Goal: Task Accomplishment & Management: Complete application form

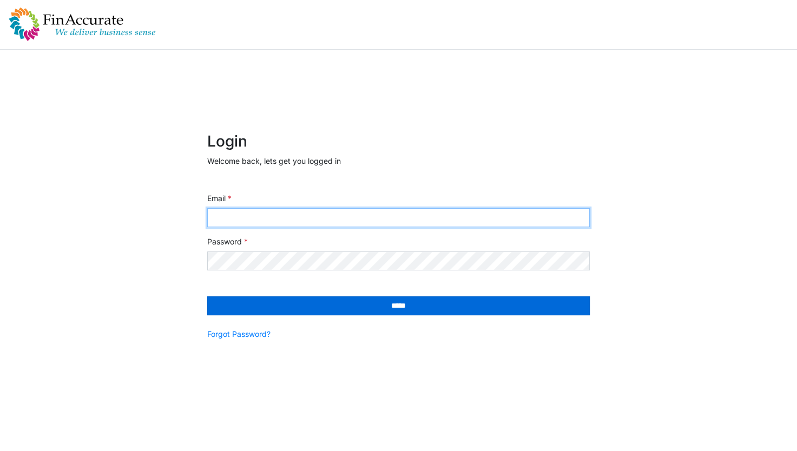
type input "**********"
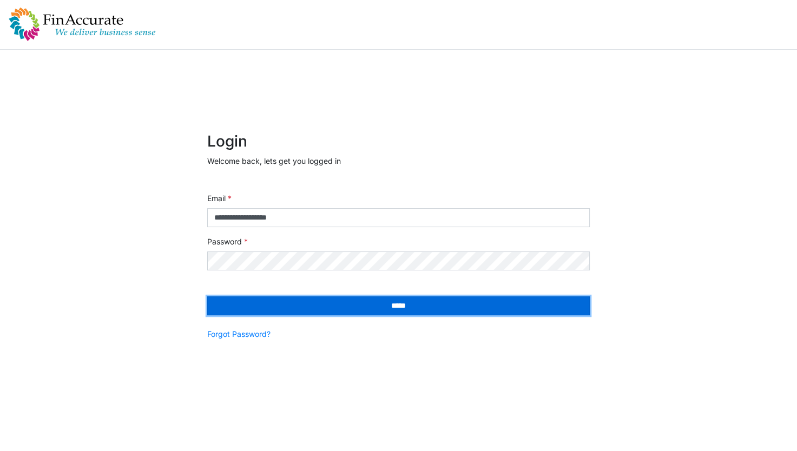
click at [329, 308] on input "*****" at bounding box center [398, 305] width 382 height 19
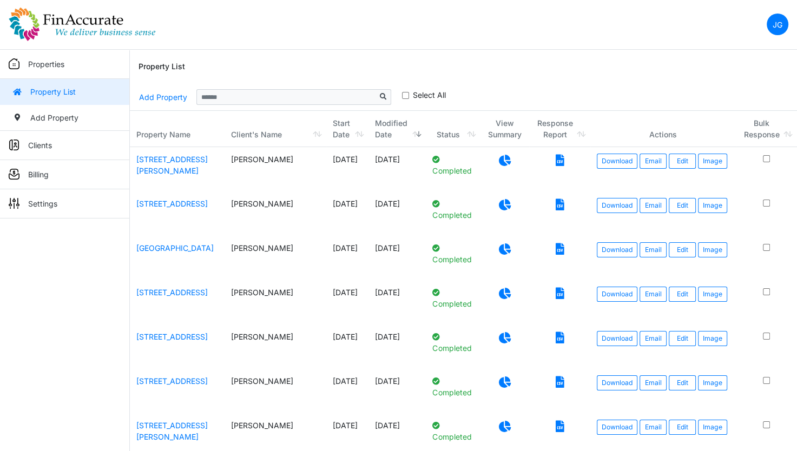
click at [499, 204] on icon at bounding box center [505, 204] width 12 height 11
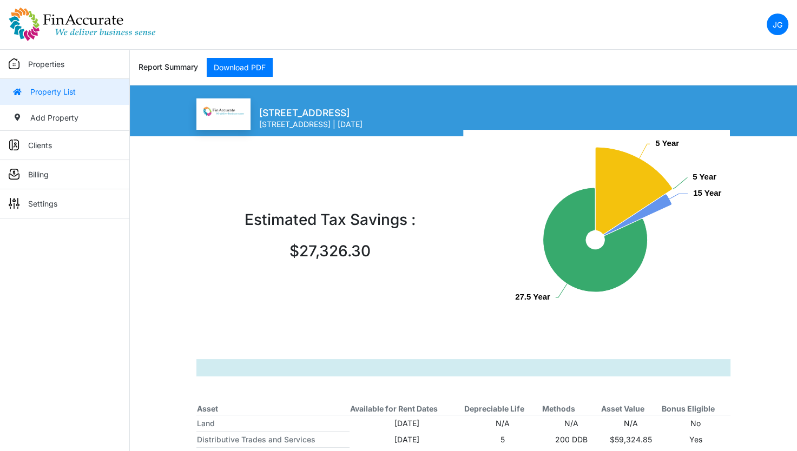
drag, startPoint x: 33, startPoint y: 67, endPoint x: 37, endPoint y: 70, distance: 5.8
click at [33, 66] on p "Properties" at bounding box center [46, 63] width 36 height 11
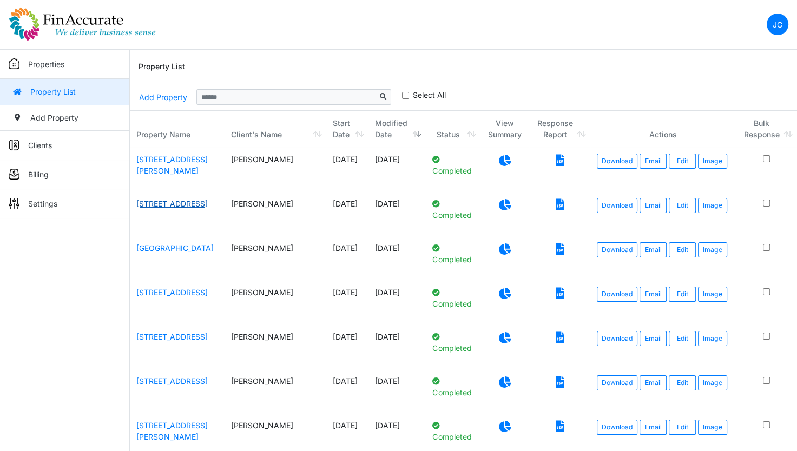
click at [161, 207] on link "900 Main Street" at bounding box center [171, 203] width 71 height 9
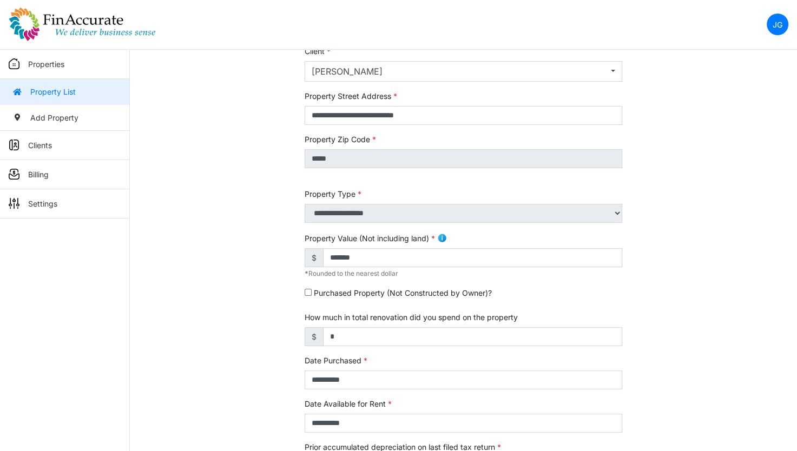
scroll to position [162, 0]
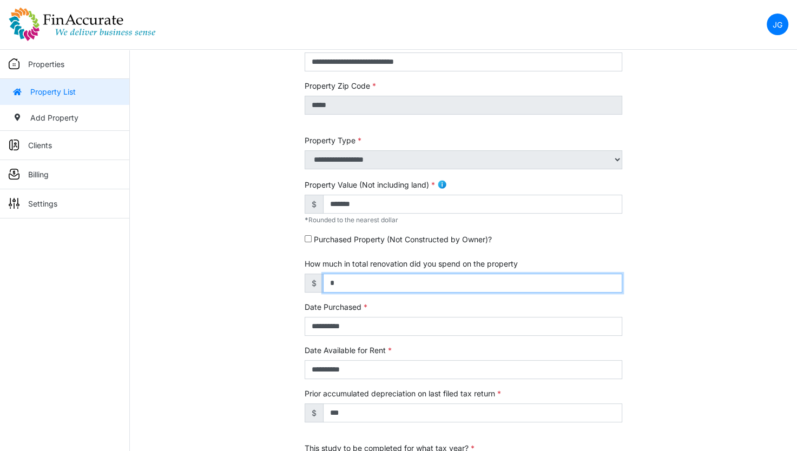
drag, startPoint x: 360, startPoint y: 289, endPoint x: 294, endPoint y: 295, distance: 65.8
click at [294, 295] on div "**********" at bounding box center [463, 288] width 667 height 678
type input "******"
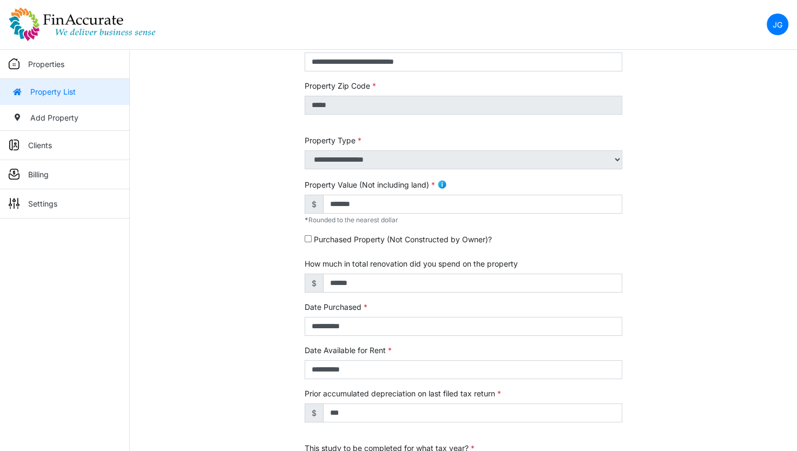
click at [678, 294] on div "**********" at bounding box center [463, 288] width 667 height 678
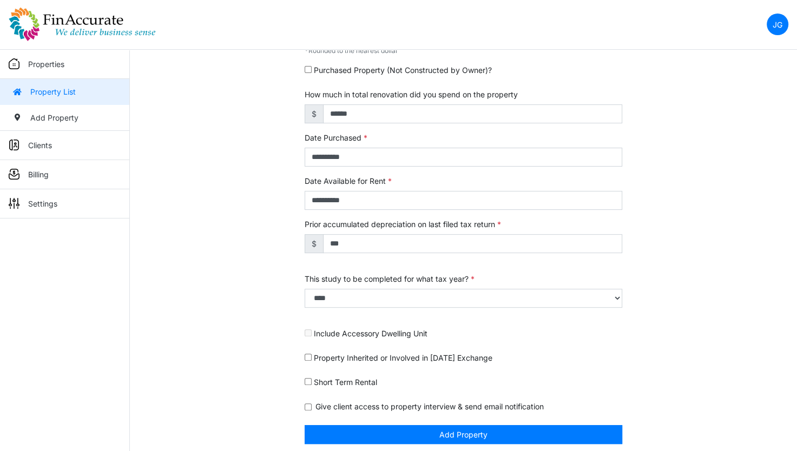
scroll to position [336, 0]
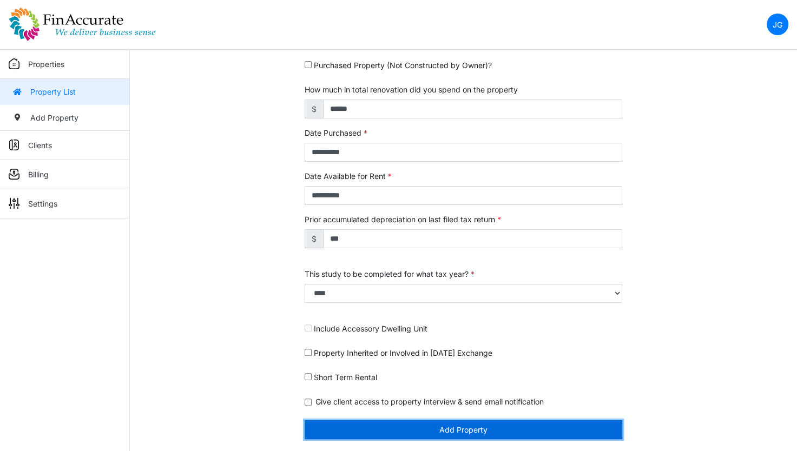
click at [460, 421] on button "Add Property" at bounding box center [464, 429] width 318 height 19
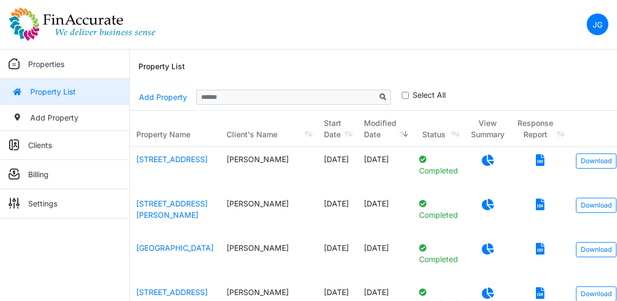
click at [348, 42] on nav "JG Change Password Logout jay@finaccurate.com jay@finaccurate.com" at bounding box center [308, 25] width 617 height 50
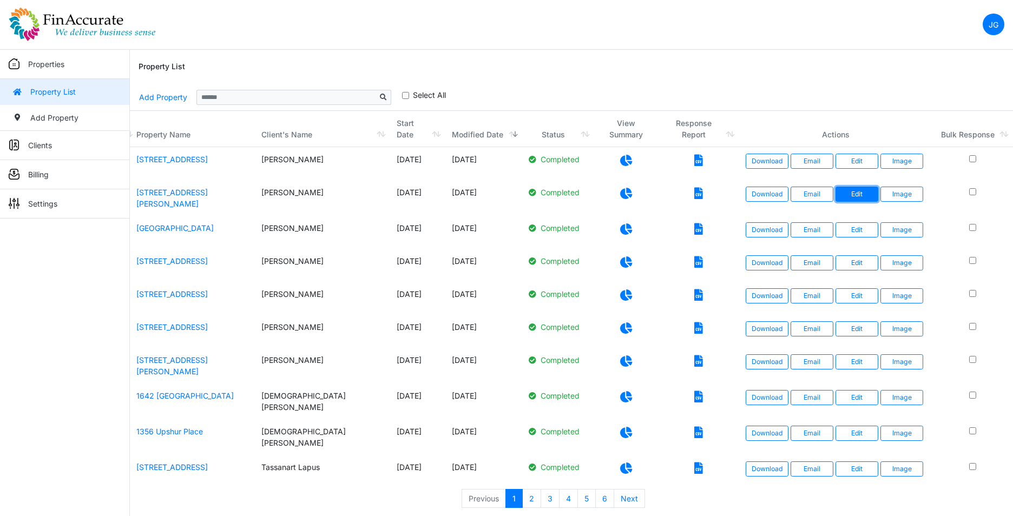
click at [796, 187] on link "Edit" at bounding box center [856, 194] width 43 height 15
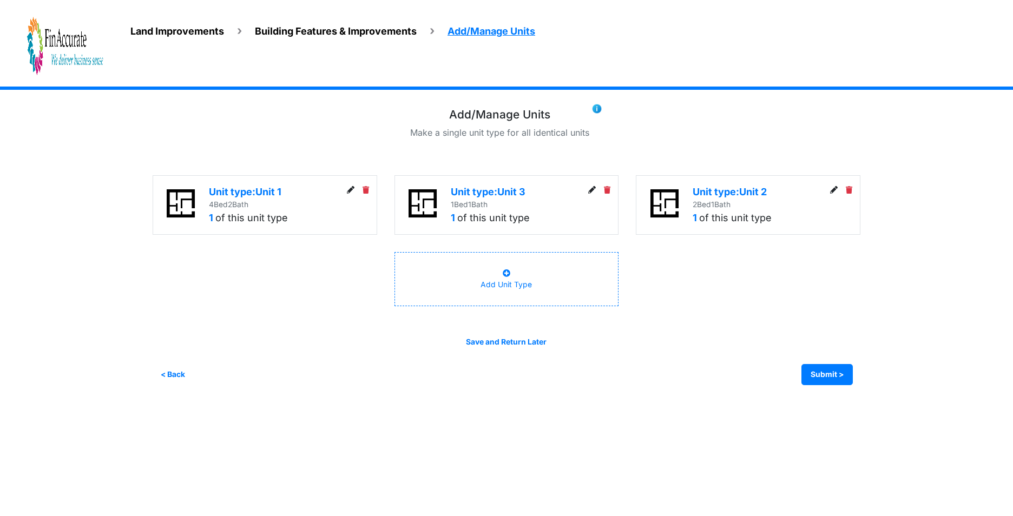
click at [73, 50] on img at bounding box center [65, 46] width 76 height 60
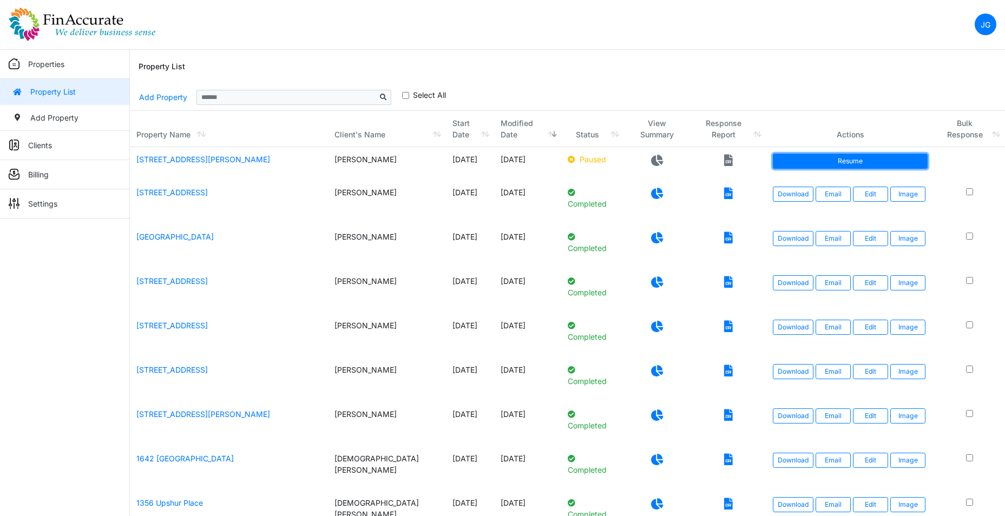
click at [905, 157] on link "Resume" at bounding box center [850, 161] width 155 height 15
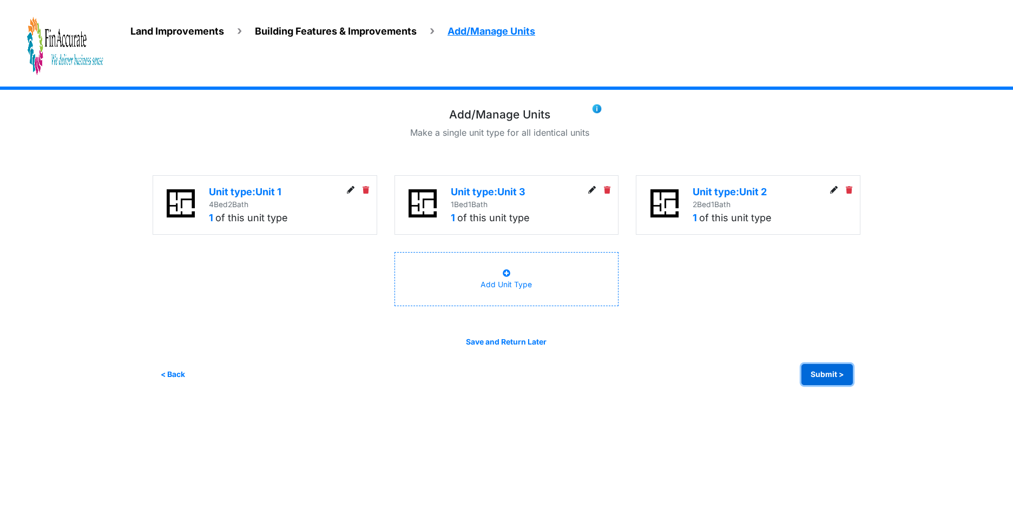
click at [821, 367] on button "Submit >" at bounding box center [826, 374] width 51 height 21
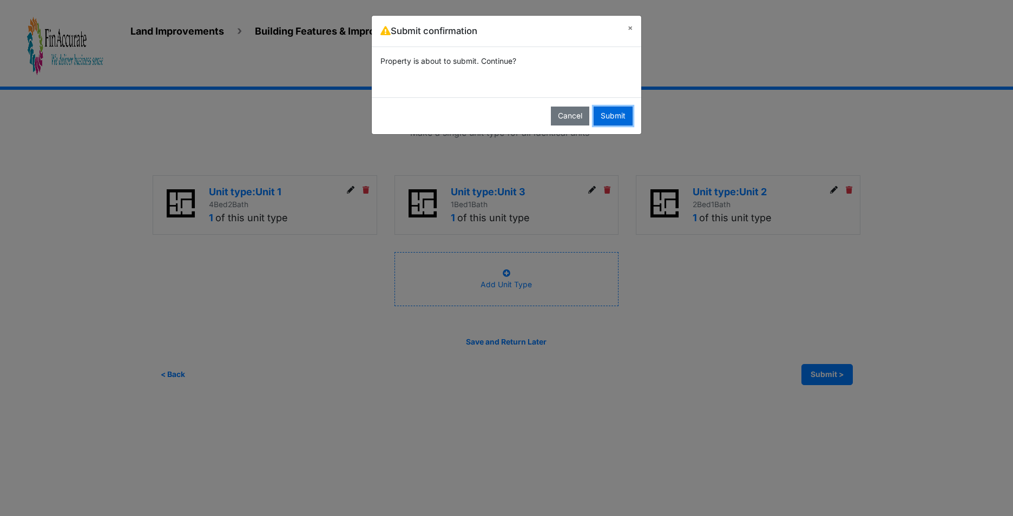
click at [618, 119] on button "Submit" at bounding box center [612, 116] width 39 height 19
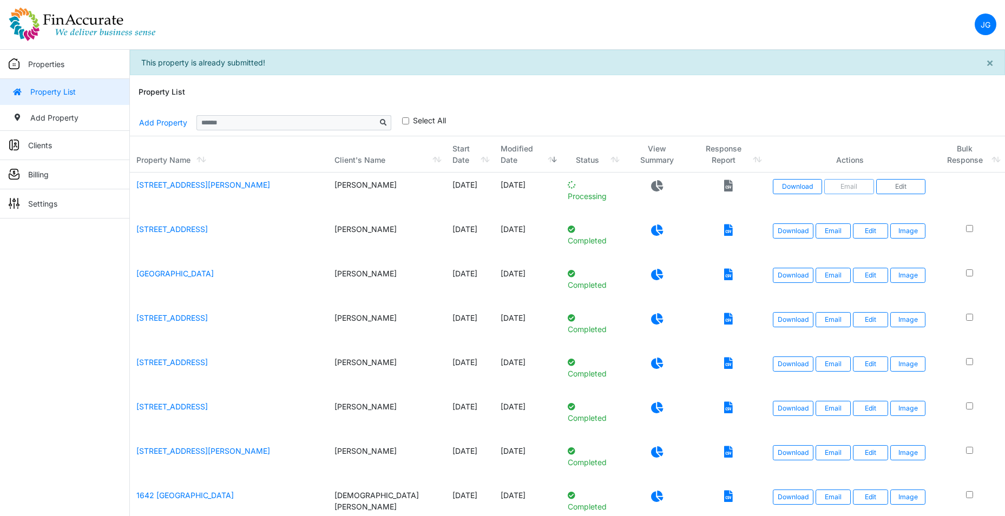
scroll to position [25, 0]
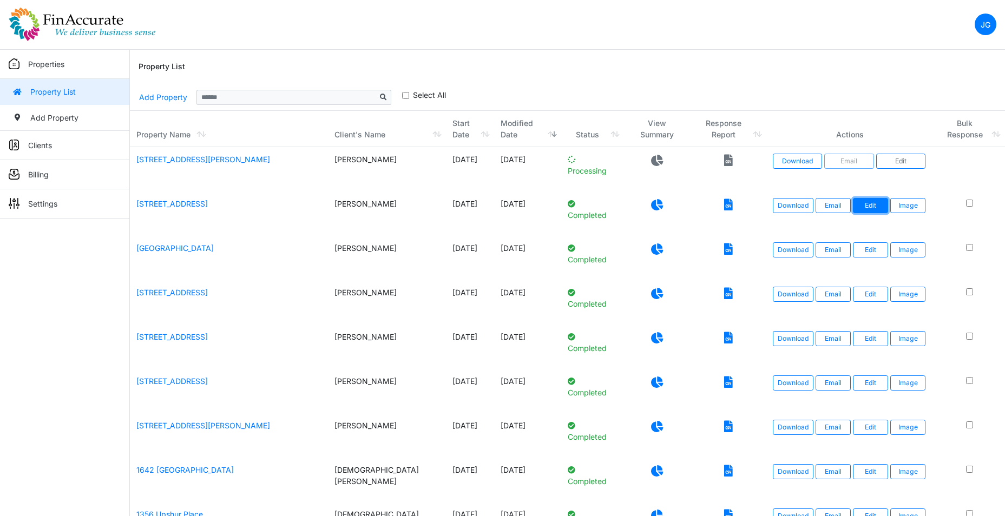
click at [878, 199] on link "Edit" at bounding box center [870, 205] width 35 height 15
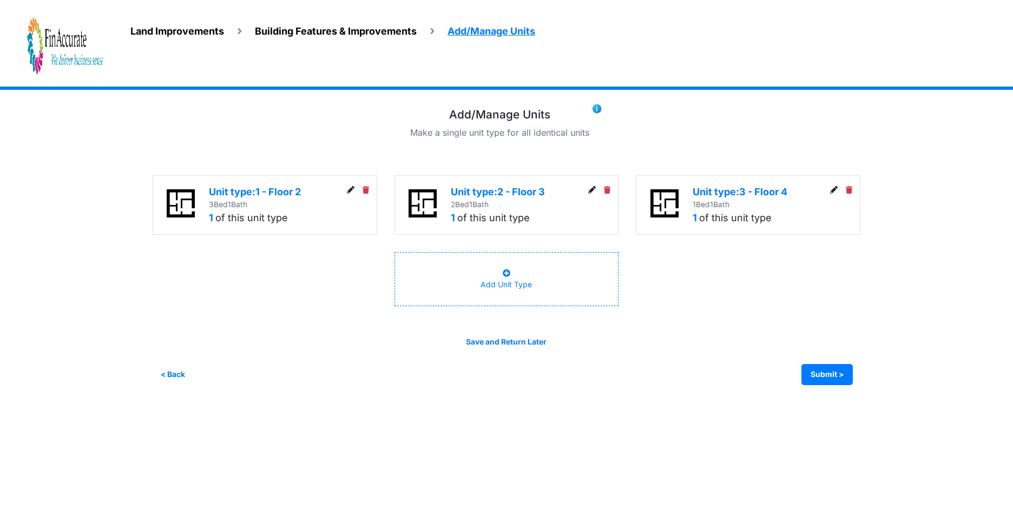
click at [78, 60] on img at bounding box center [65, 46] width 76 height 60
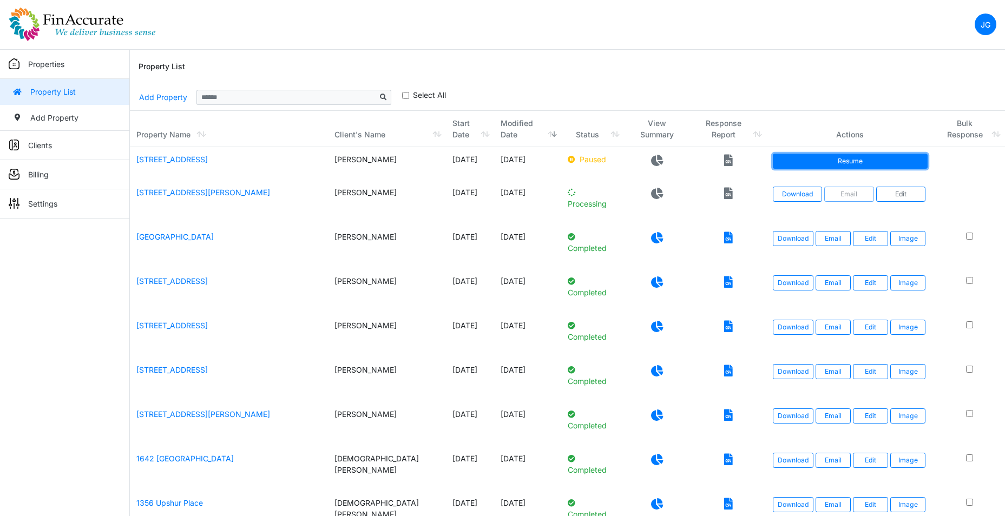
click at [835, 161] on link "Resume" at bounding box center [850, 161] width 155 height 15
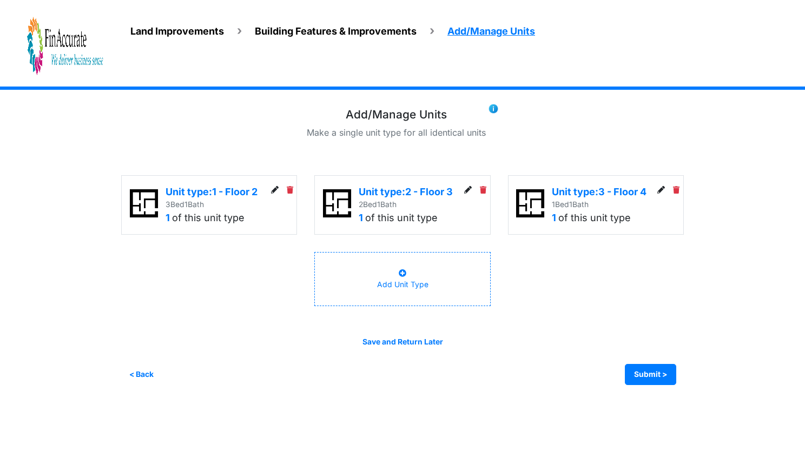
click at [221, 31] on span "Land Improvements" at bounding box center [177, 30] width 94 height 11
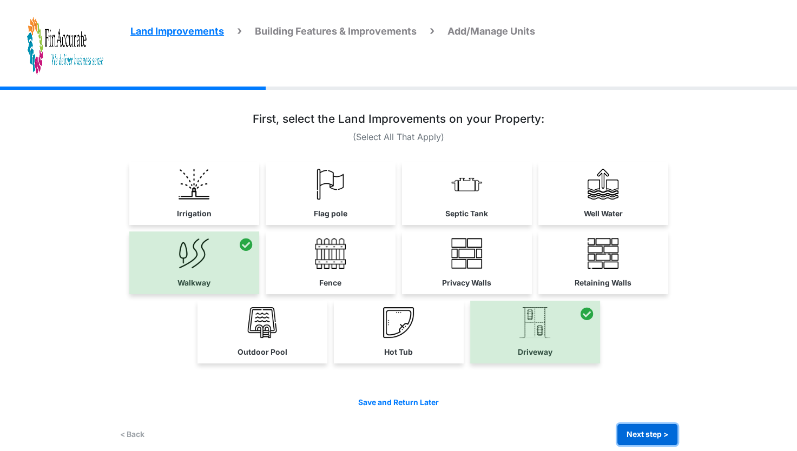
click at [656, 429] on button "Next step >" at bounding box center [647, 434] width 60 height 21
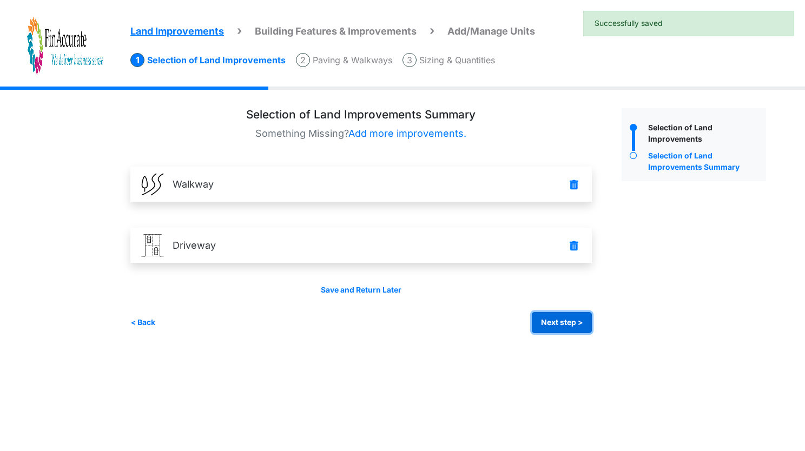
click at [557, 329] on button "Next step >" at bounding box center [562, 322] width 60 height 21
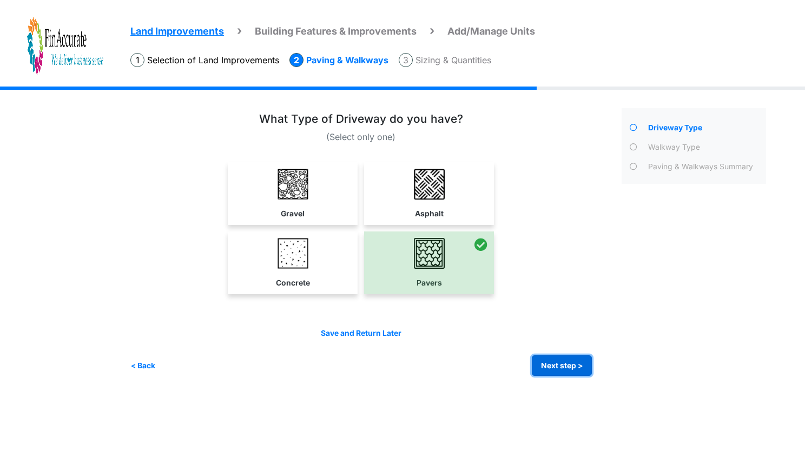
click at [560, 366] on button "Next step >" at bounding box center [562, 365] width 60 height 21
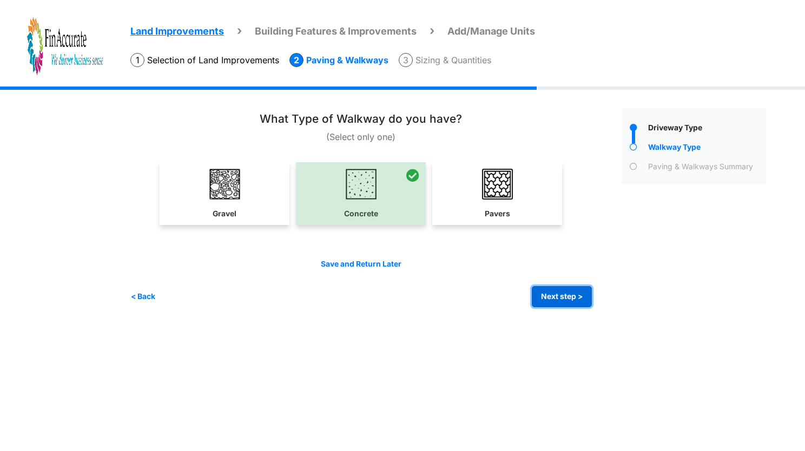
click at [571, 297] on button "Next step >" at bounding box center [562, 296] width 60 height 21
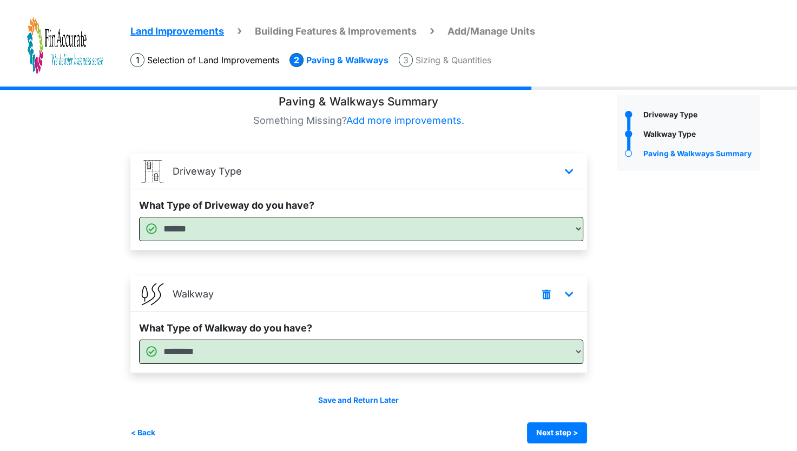
scroll to position [21, 0]
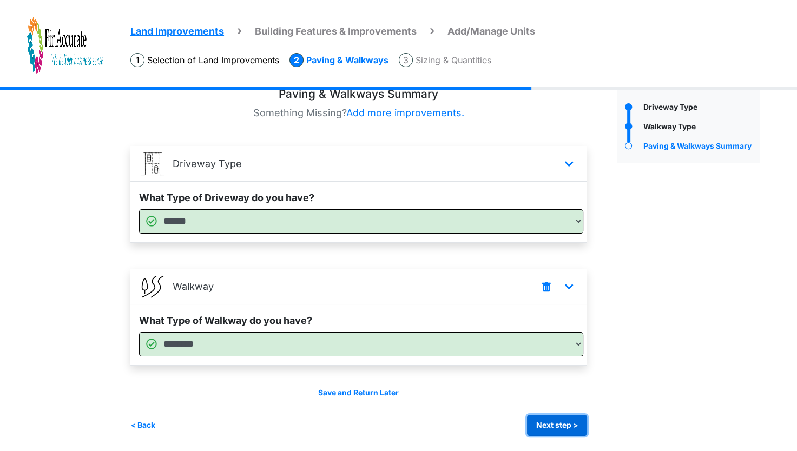
click at [570, 427] on button "Next step >" at bounding box center [557, 425] width 60 height 21
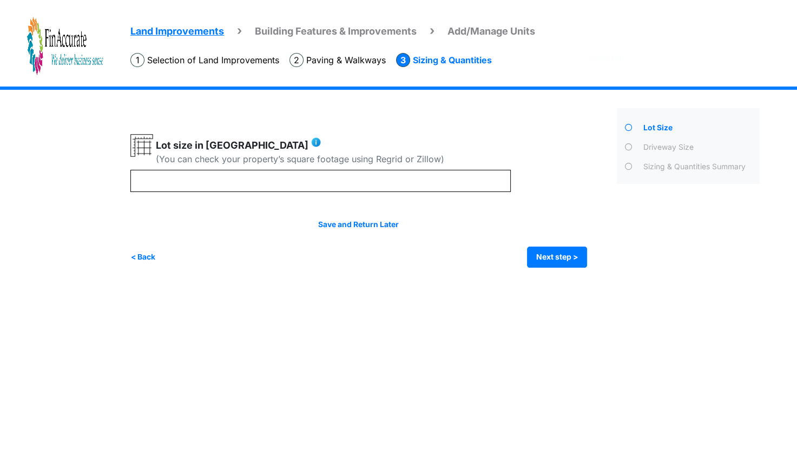
scroll to position [0, 0]
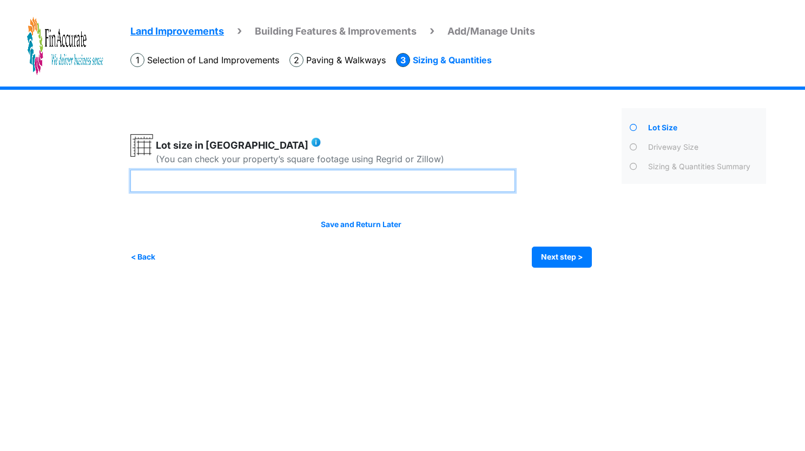
drag, startPoint x: 159, startPoint y: 181, endPoint x: 145, endPoint y: 183, distance: 13.7
click at [145, 183] on input "****" at bounding box center [322, 181] width 385 height 22
type input "****"
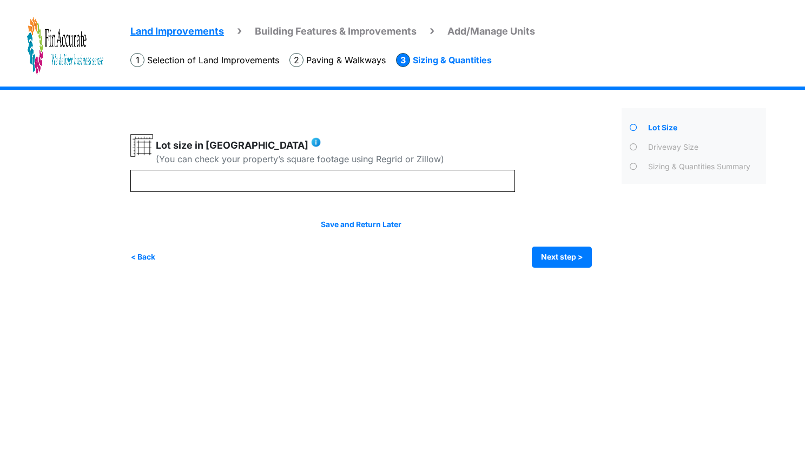
click at [242, 247] on div "< Back Next step > Save and submit" at bounding box center [360, 257] width 461 height 21
click at [558, 260] on button "Next step >" at bounding box center [562, 257] width 60 height 21
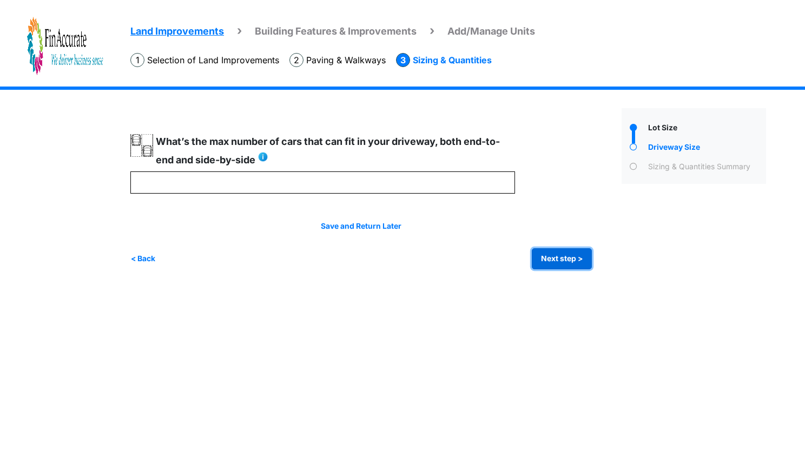
click at [572, 256] on button "Next step >" at bounding box center [562, 258] width 60 height 21
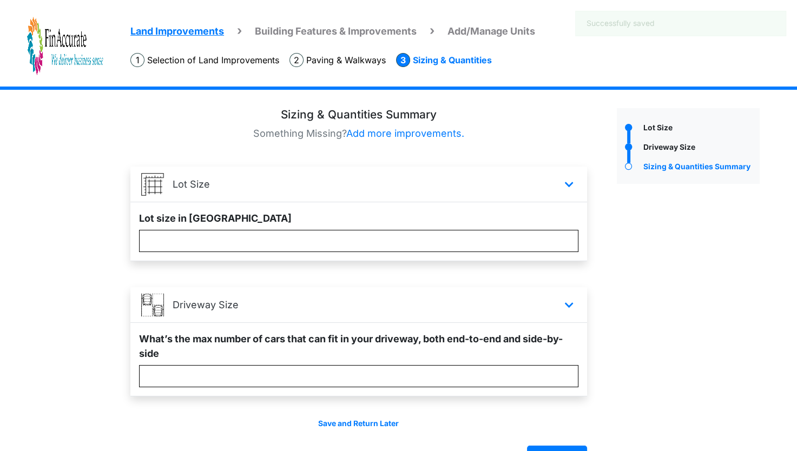
scroll to position [30, 0]
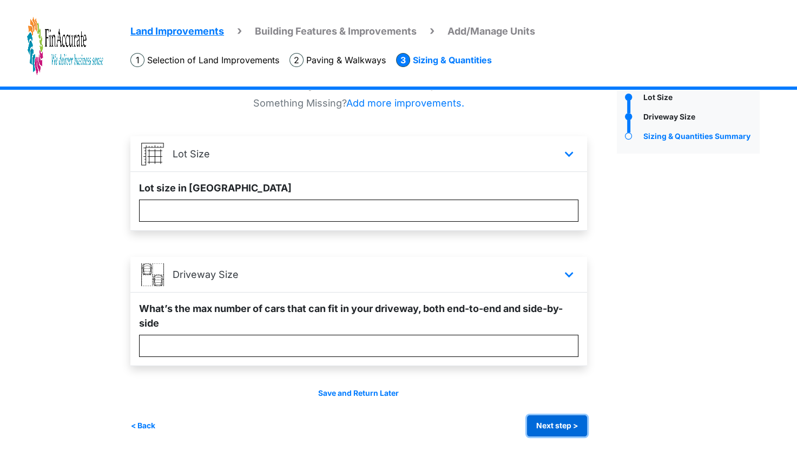
click at [559, 421] on button "Next step >" at bounding box center [557, 425] width 60 height 21
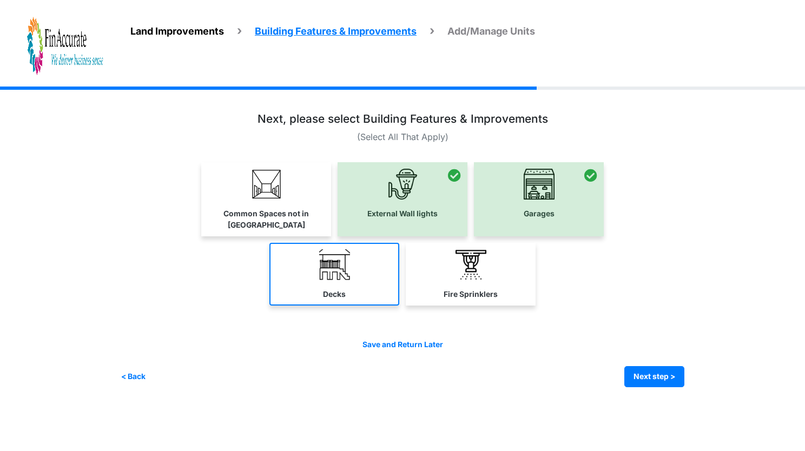
click at [348, 281] on link "Decks" at bounding box center [334, 274] width 130 height 63
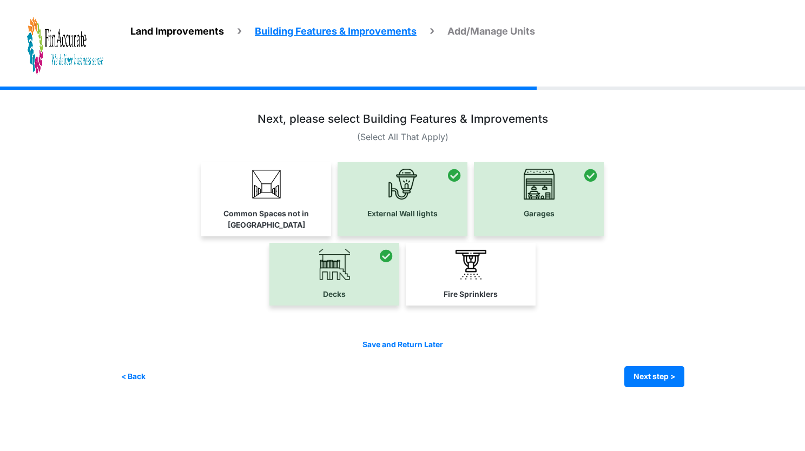
click at [346, 273] on div at bounding box center [334, 274] width 130 height 63
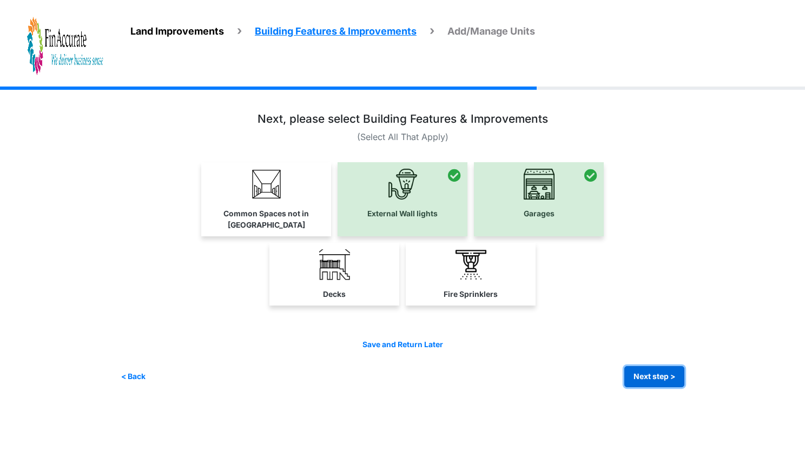
click at [649, 366] on button "Next step >" at bounding box center [654, 376] width 60 height 21
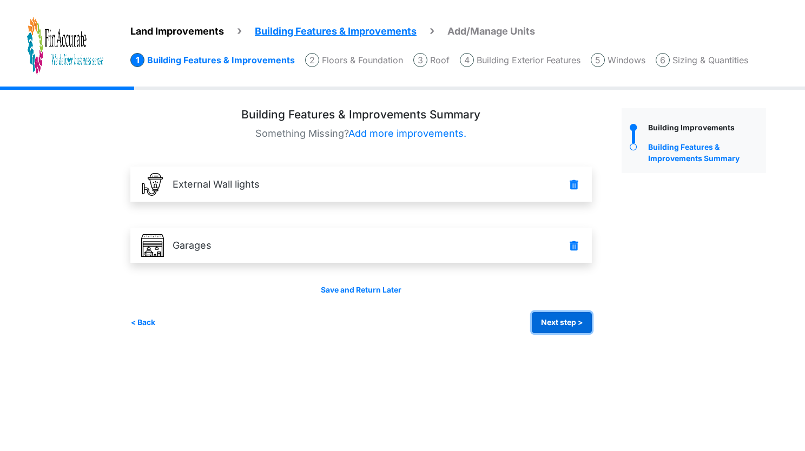
click at [558, 321] on button "Next step >" at bounding box center [562, 322] width 60 height 21
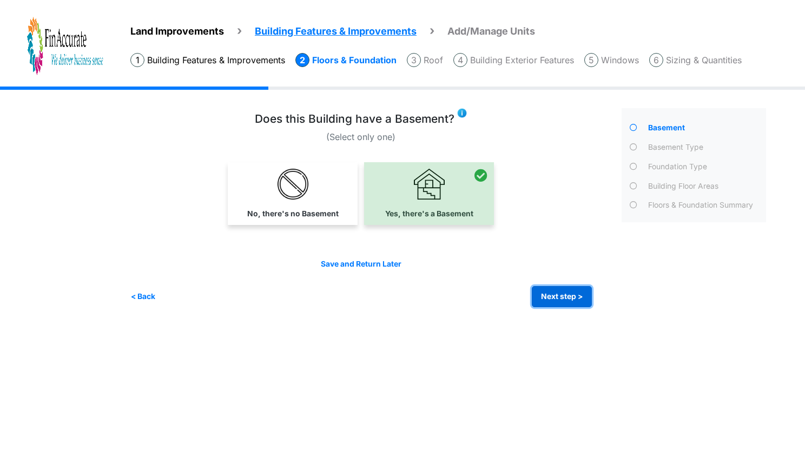
click at [562, 300] on button "Next step >" at bounding box center [562, 296] width 60 height 21
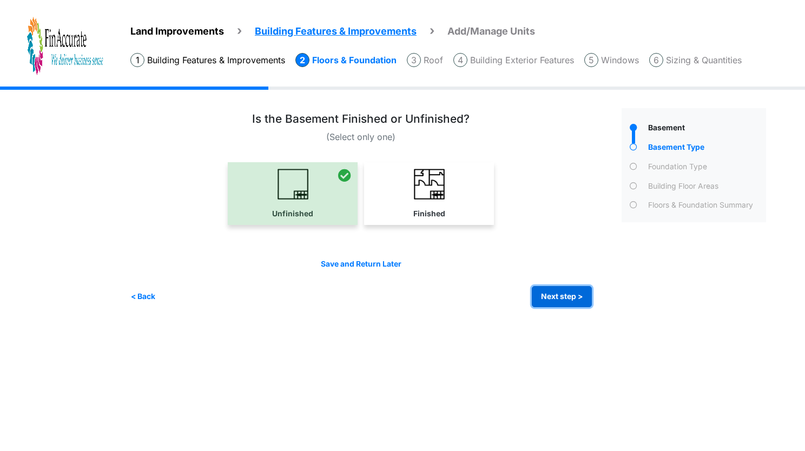
click at [562, 300] on button "Next step >" at bounding box center [562, 296] width 60 height 21
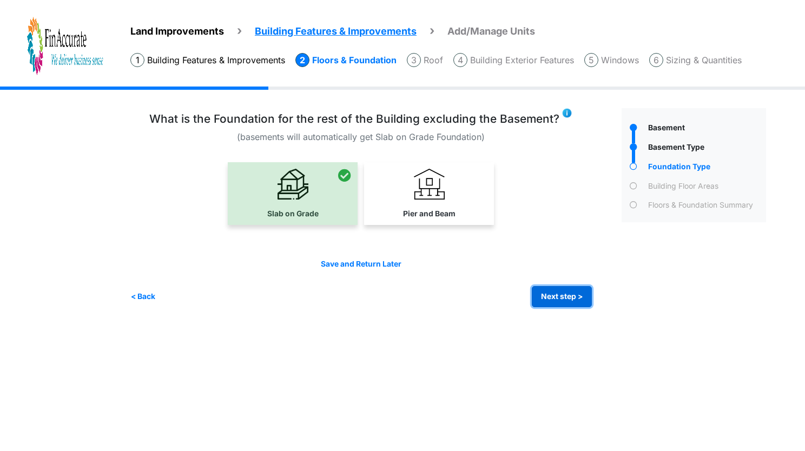
click at [562, 300] on button "Next step >" at bounding box center [562, 296] width 60 height 21
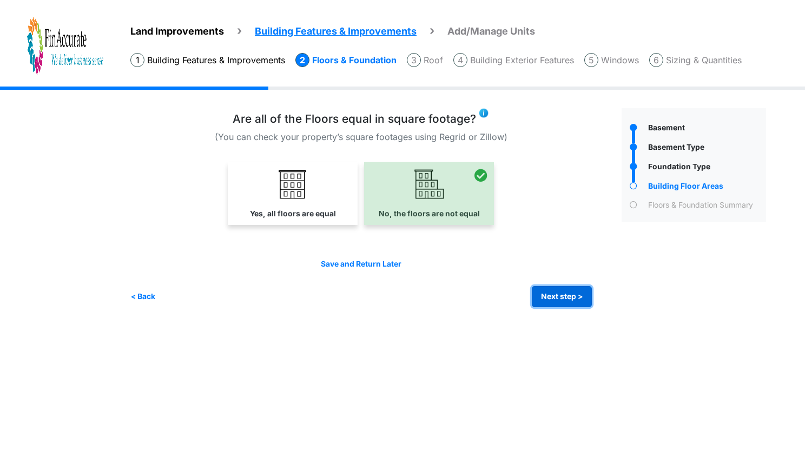
click at [562, 300] on button "Next step >" at bounding box center [562, 296] width 60 height 21
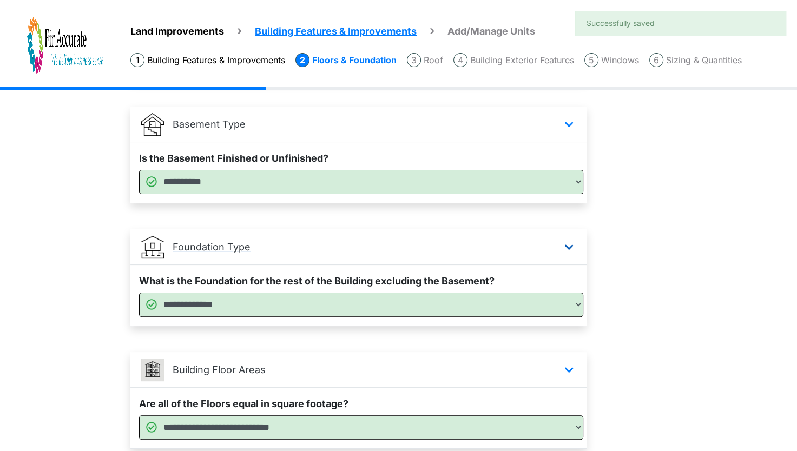
scroll to position [266, 0]
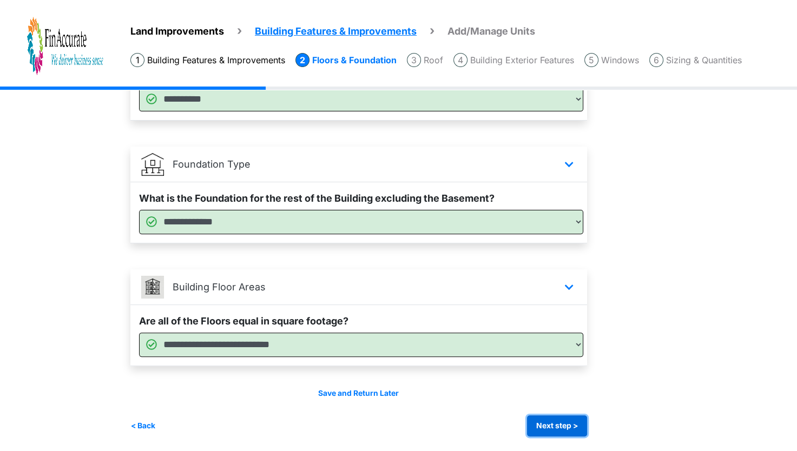
click at [548, 423] on button "Next step >" at bounding box center [557, 425] width 60 height 21
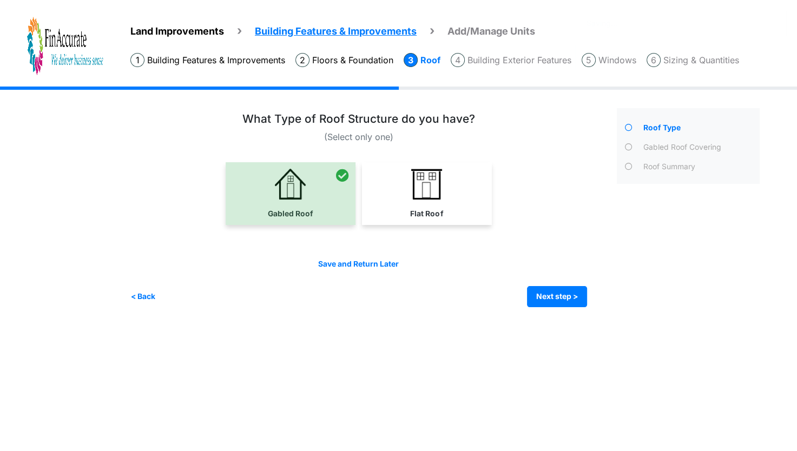
scroll to position [0, 0]
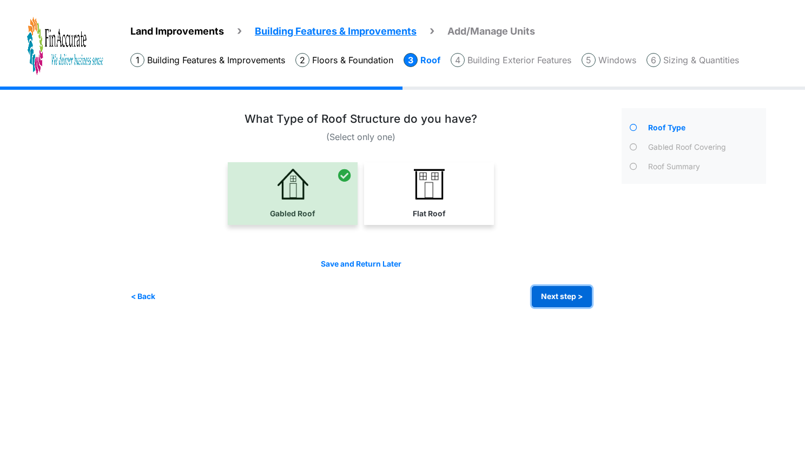
click at [571, 288] on button "Next step >" at bounding box center [562, 296] width 60 height 21
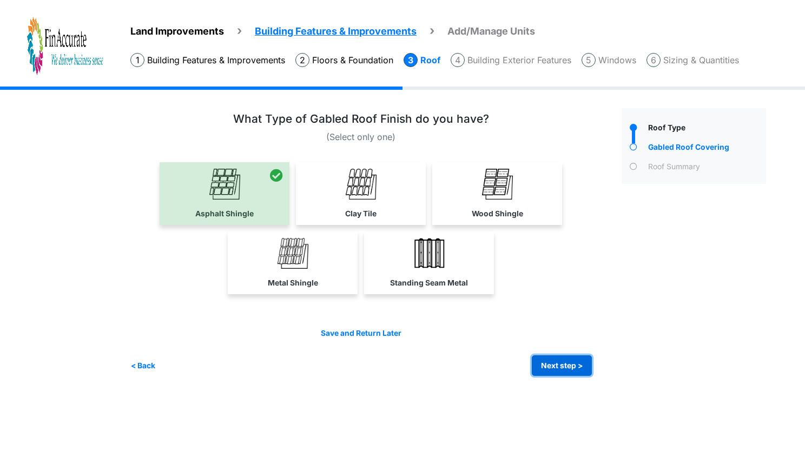
click at [574, 367] on button "Next step >" at bounding box center [562, 365] width 60 height 21
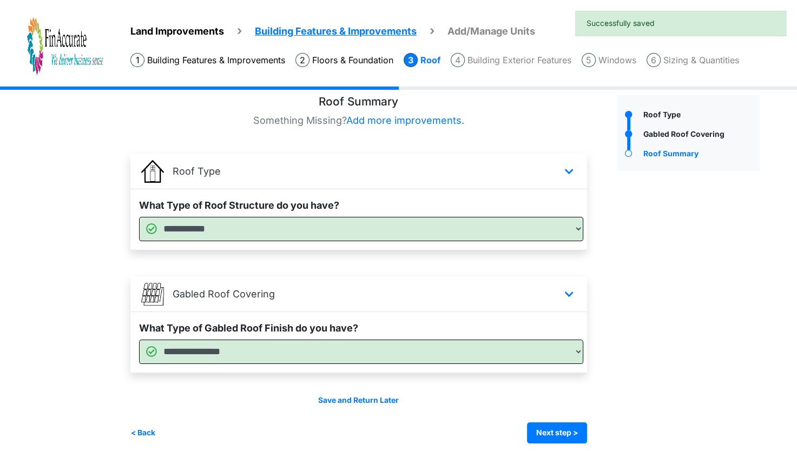
scroll to position [21, 0]
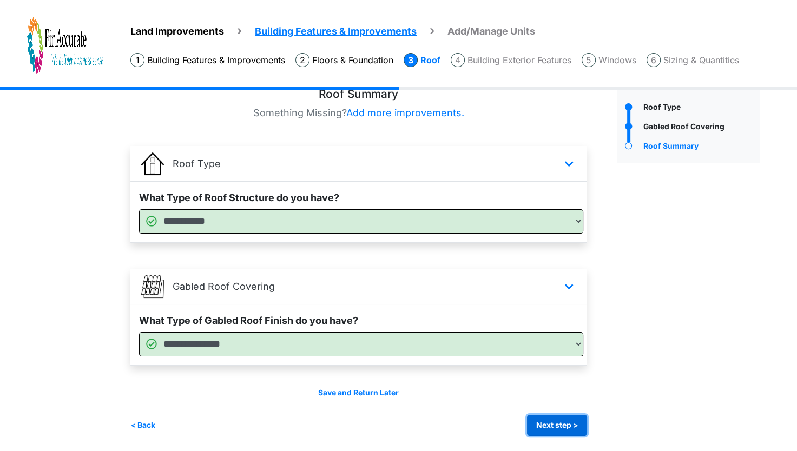
click at [552, 420] on button "Next step >" at bounding box center [557, 425] width 60 height 21
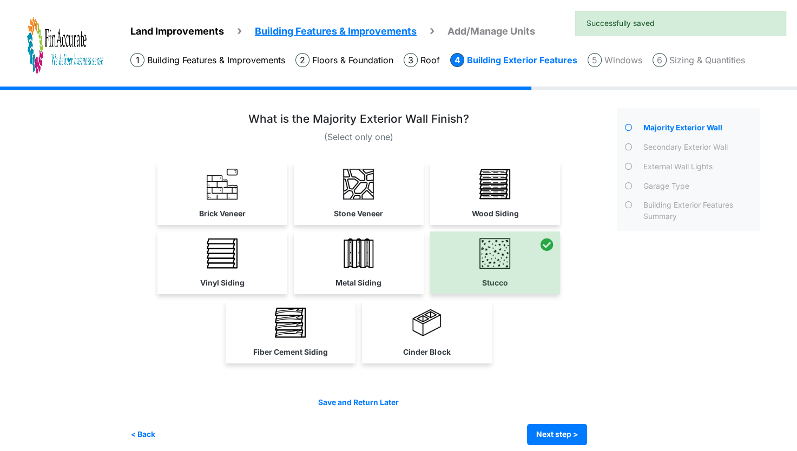
scroll to position [9, 0]
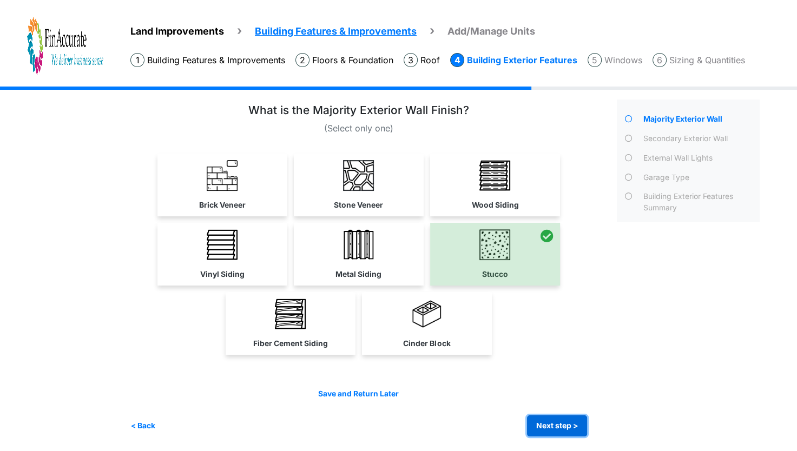
click at [571, 428] on button "Next step >" at bounding box center [557, 425] width 60 height 21
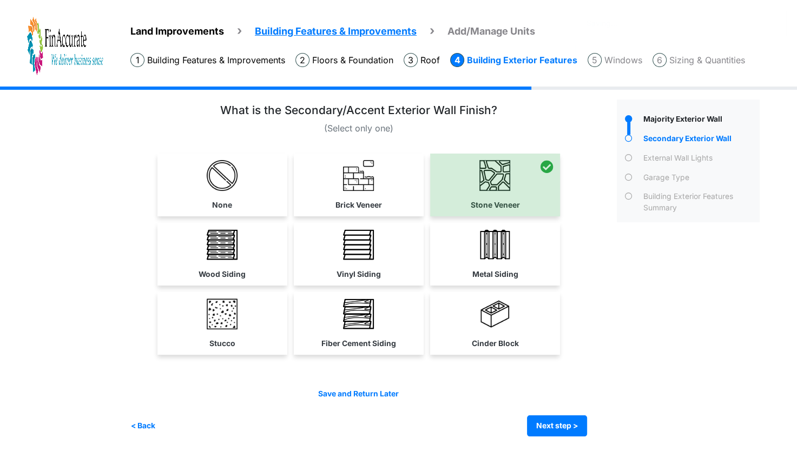
scroll to position [0, 0]
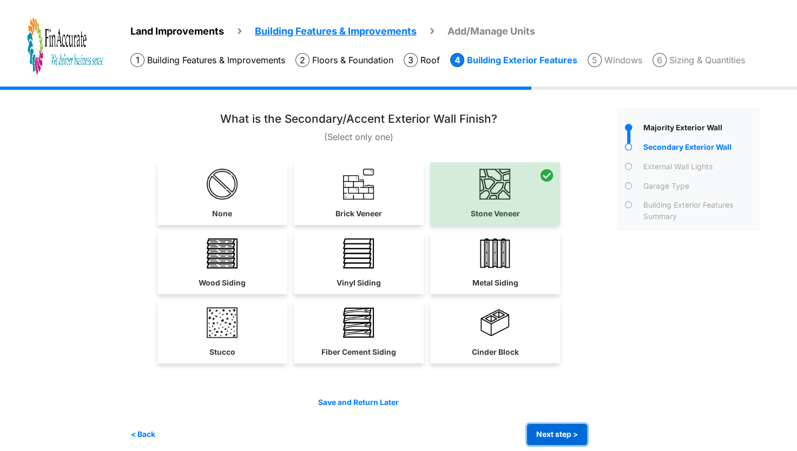
click at [567, 425] on button "Next step >" at bounding box center [557, 434] width 60 height 21
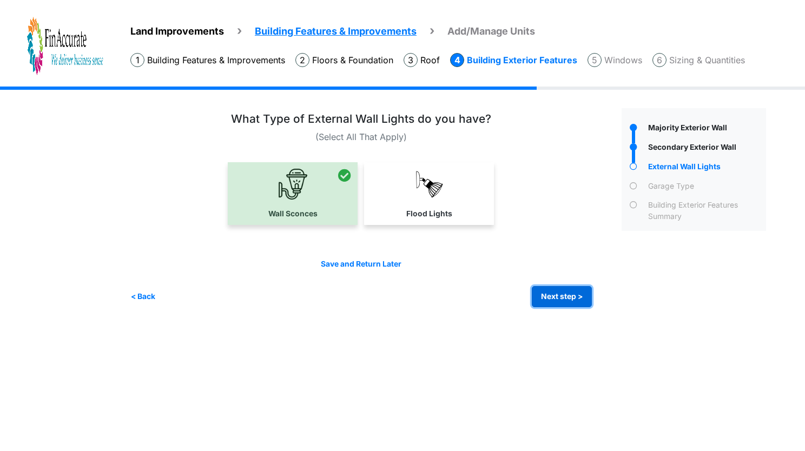
click at [563, 303] on button "Next step >" at bounding box center [562, 296] width 60 height 21
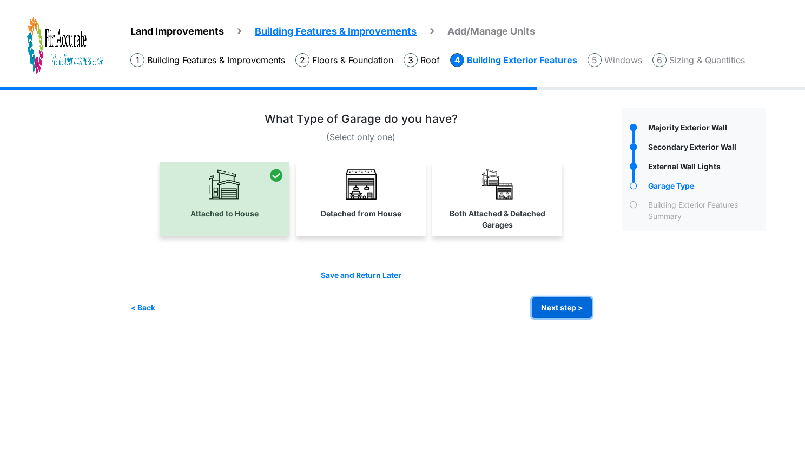
click at [563, 303] on button "Next step >" at bounding box center [562, 308] width 60 height 21
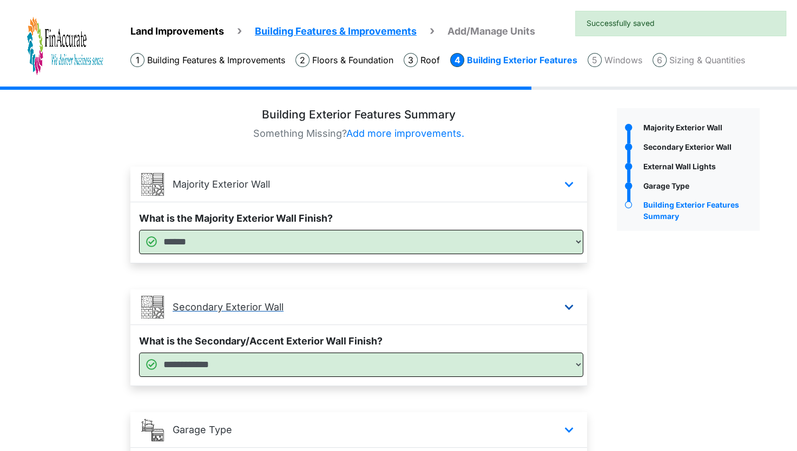
scroll to position [297, 0]
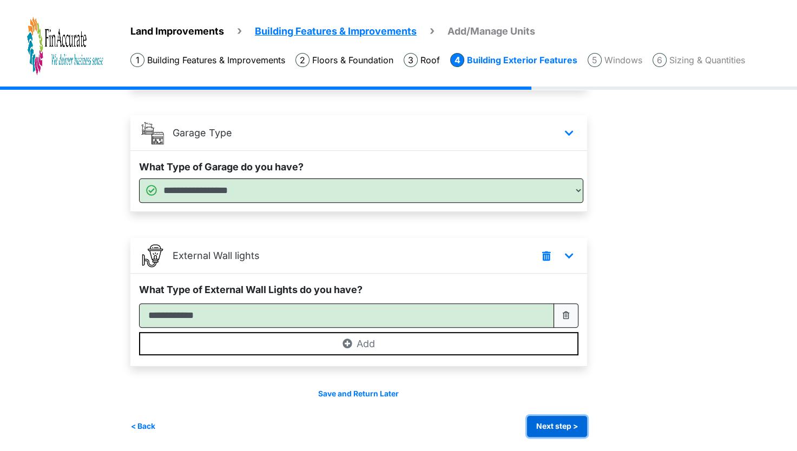
click at [558, 418] on button "Next step >" at bounding box center [557, 426] width 60 height 21
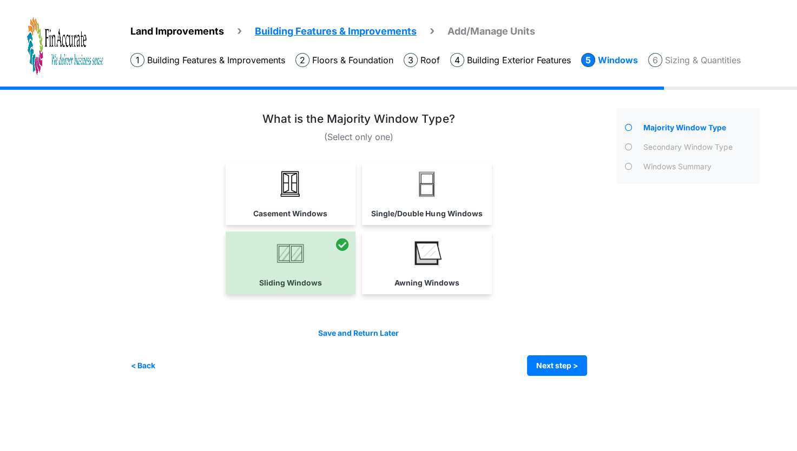
scroll to position [0, 0]
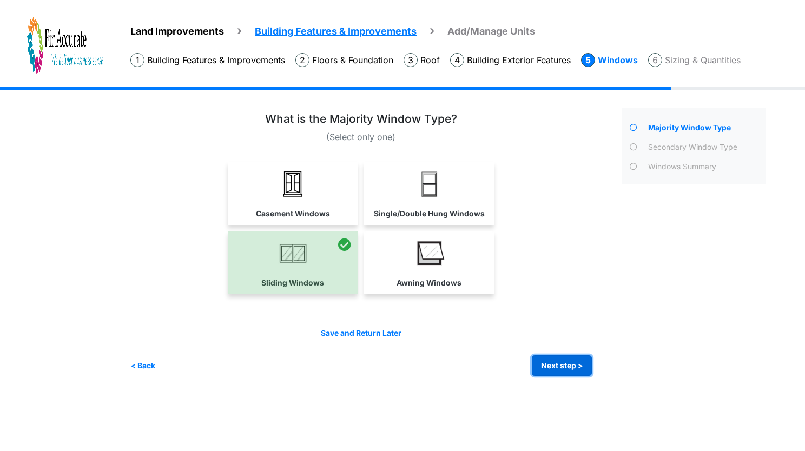
click at [576, 372] on button "Next step >" at bounding box center [562, 365] width 60 height 21
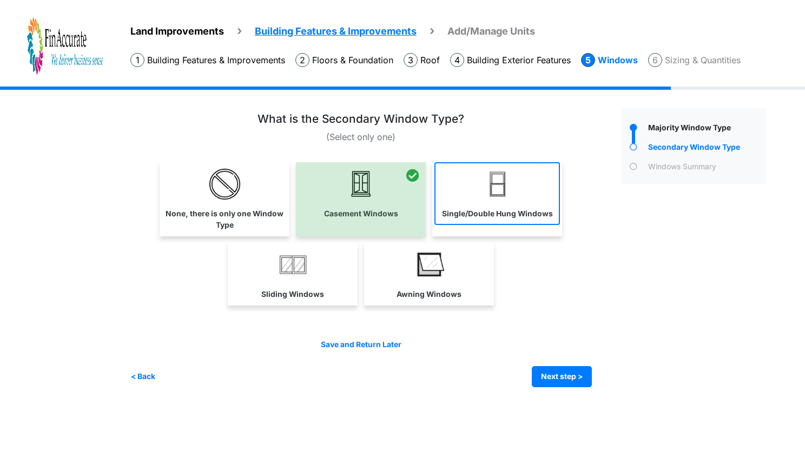
click at [552, 198] on link "Single/Double Hung Windows" at bounding box center [497, 193] width 126 height 63
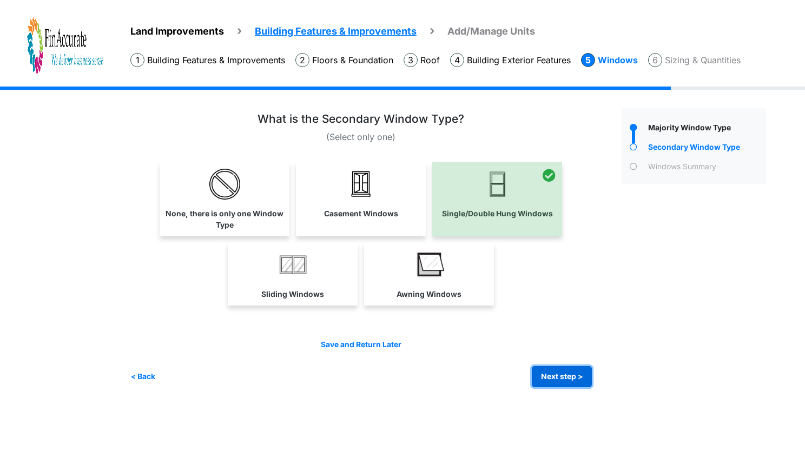
click at [568, 370] on button "Next step >" at bounding box center [562, 376] width 60 height 21
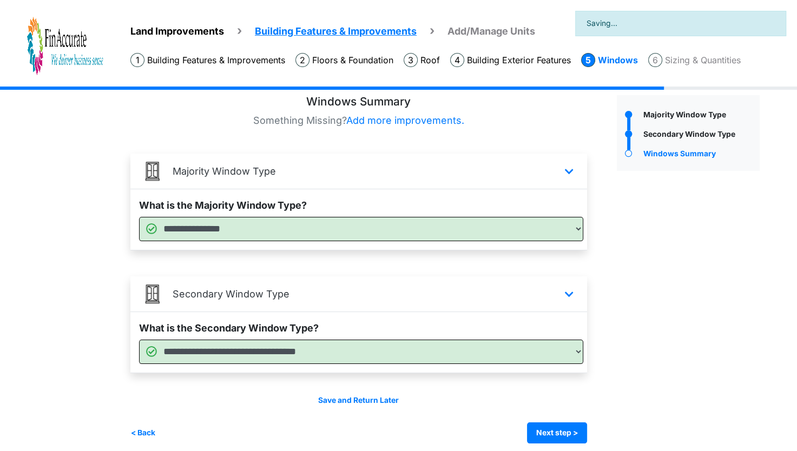
scroll to position [21, 0]
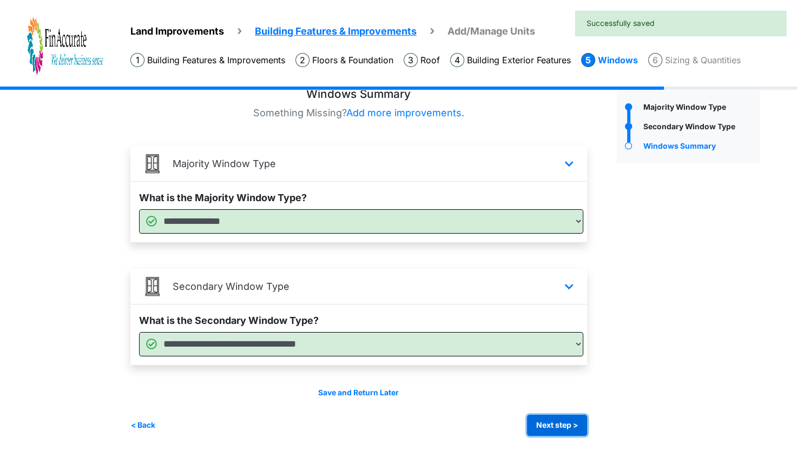
click at [572, 424] on button "Next step >" at bounding box center [557, 425] width 60 height 21
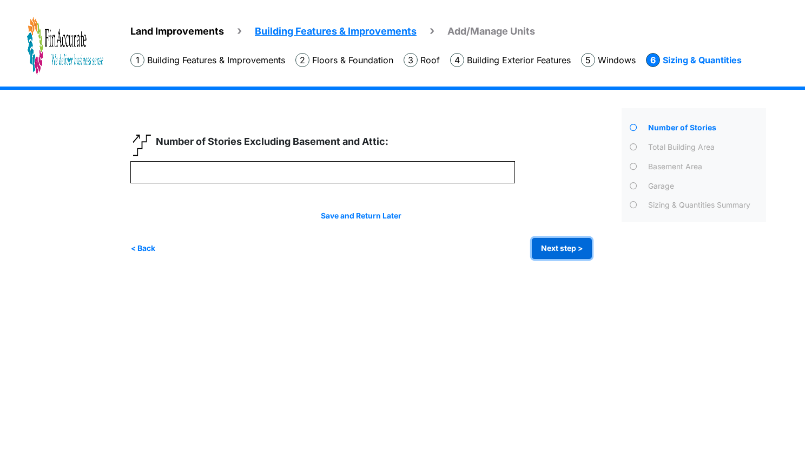
click at [564, 249] on button "Next step >" at bounding box center [562, 248] width 60 height 21
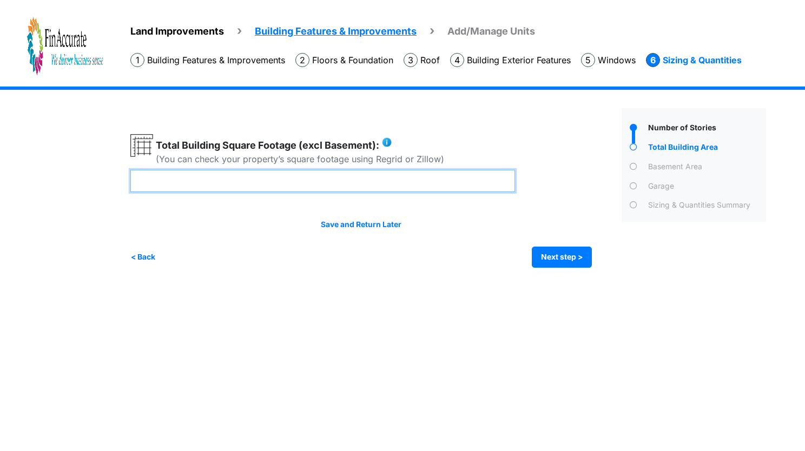
drag, startPoint x: 191, startPoint y: 189, endPoint x: 81, endPoint y: 202, distance: 111.1
click at [81, 202] on div "Land Improvements Building Features & Improvements Amenities in the Common Spac…" at bounding box center [402, 185] width 805 height 197
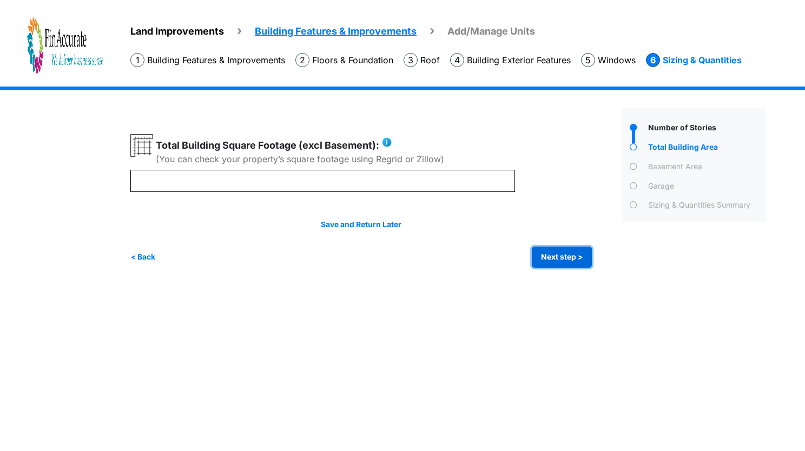
click at [567, 259] on button "Next step >" at bounding box center [562, 257] width 60 height 21
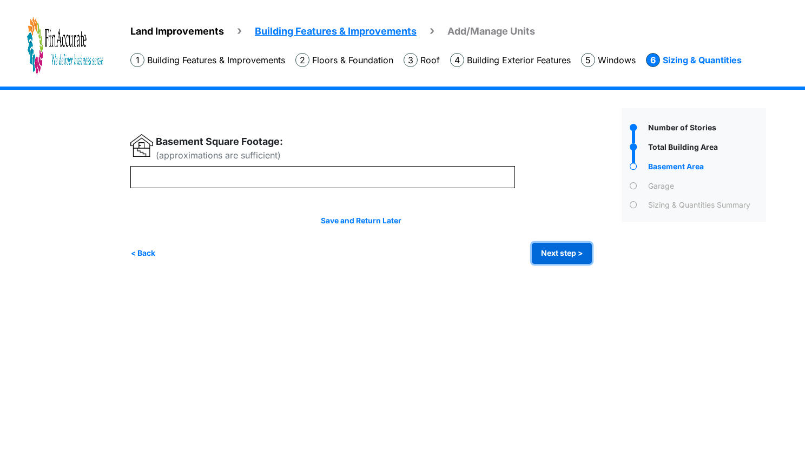
click at [567, 259] on button "Next step >" at bounding box center [562, 253] width 60 height 21
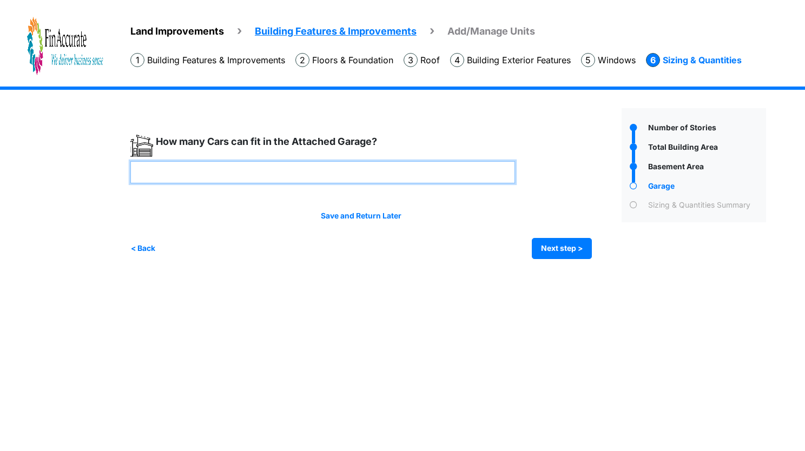
drag, startPoint x: 150, startPoint y: 172, endPoint x: 134, endPoint y: 173, distance: 16.3
click at [134, 173] on input "*" at bounding box center [322, 172] width 385 height 22
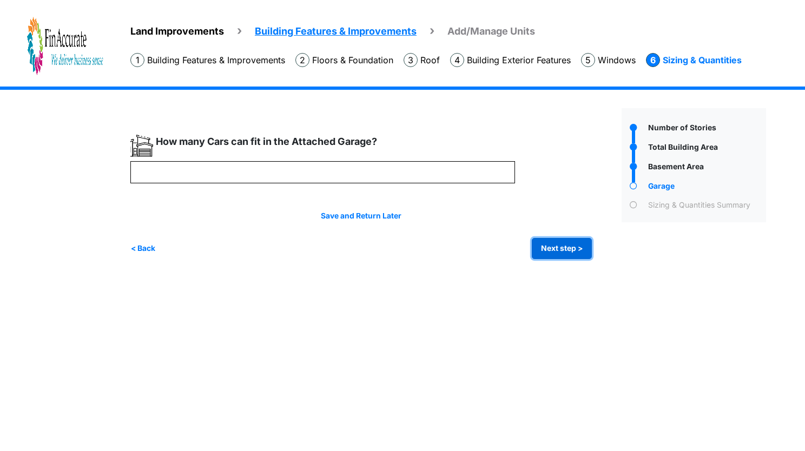
click at [566, 254] on button "Next step >" at bounding box center [562, 248] width 60 height 21
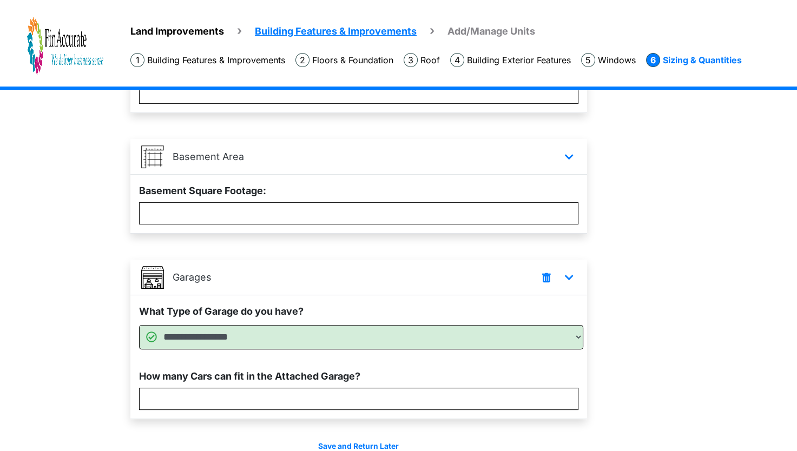
scroll to position [322, 0]
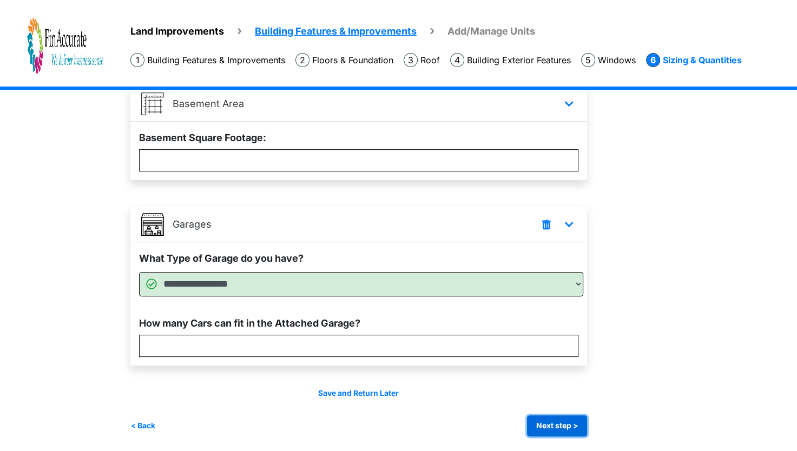
click at [557, 427] on button "Next step >" at bounding box center [557, 425] width 60 height 21
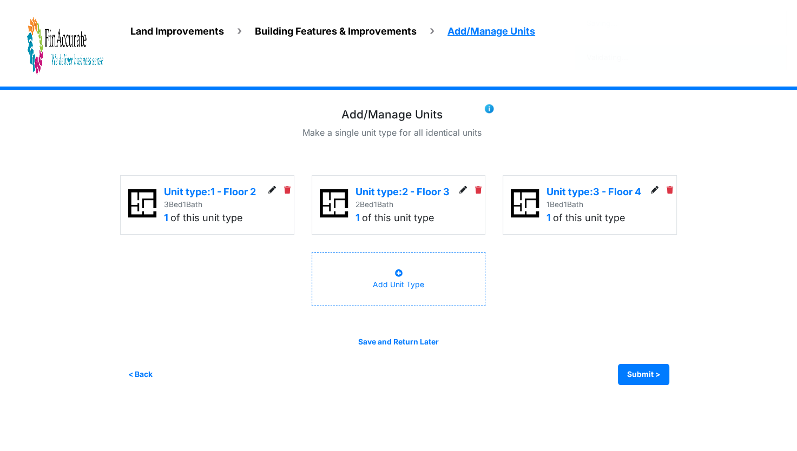
scroll to position [0, 0]
click at [277, 188] on icon at bounding box center [275, 191] width 8 height 8
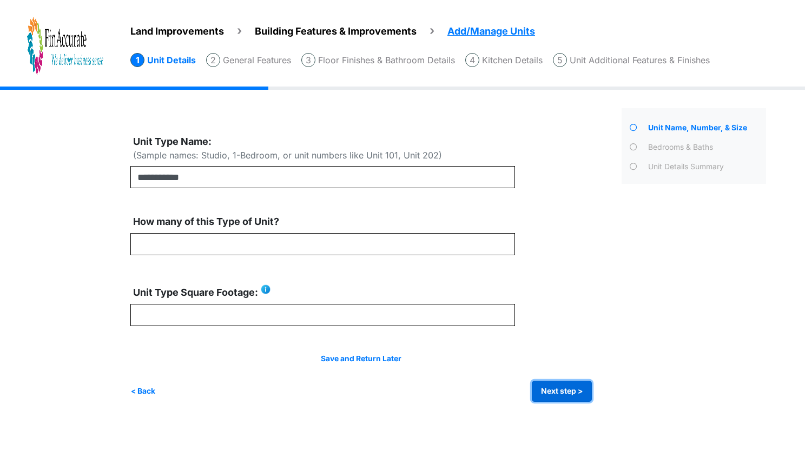
click at [550, 382] on button "Next step >" at bounding box center [562, 391] width 60 height 21
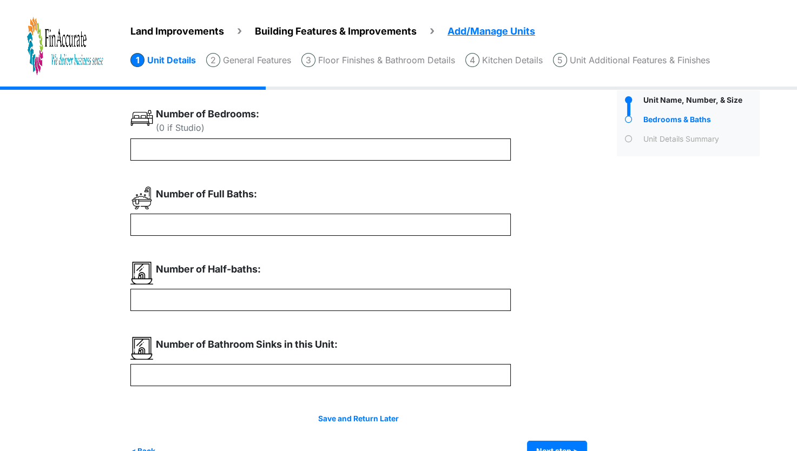
scroll to position [54, 0]
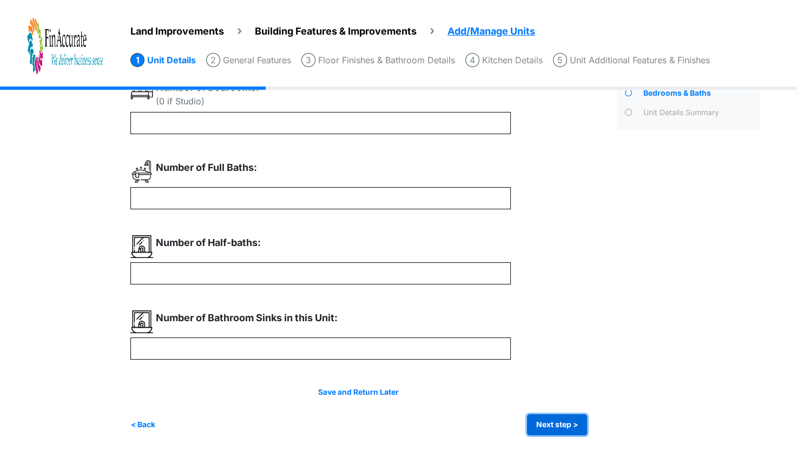
click at [539, 420] on button "Next step >" at bounding box center [557, 424] width 60 height 21
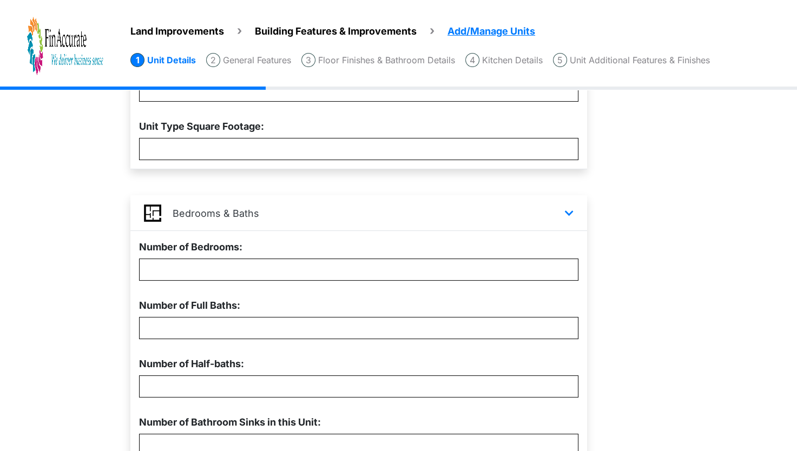
scroll to position [309, 0]
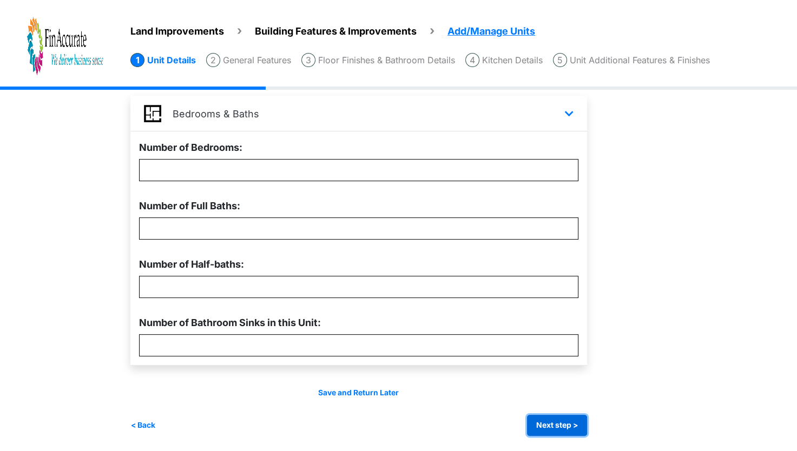
click at [573, 417] on button "Next step >" at bounding box center [557, 425] width 60 height 21
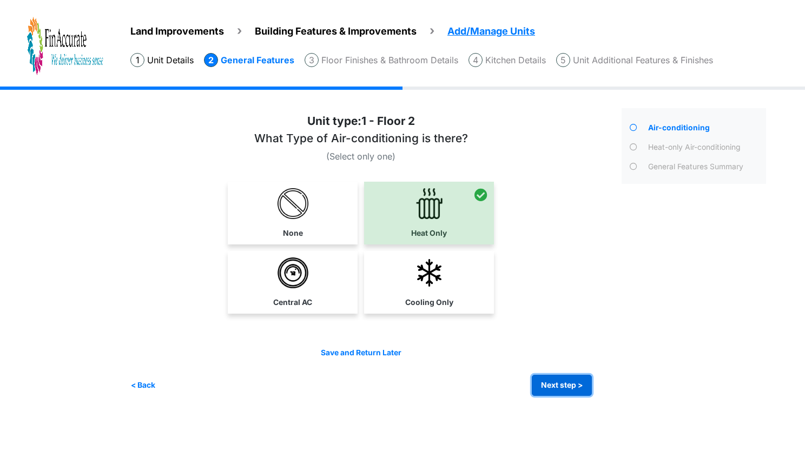
click at [582, 389] on button "Next step >" at bounding box center [562, 385] width 60 height 21
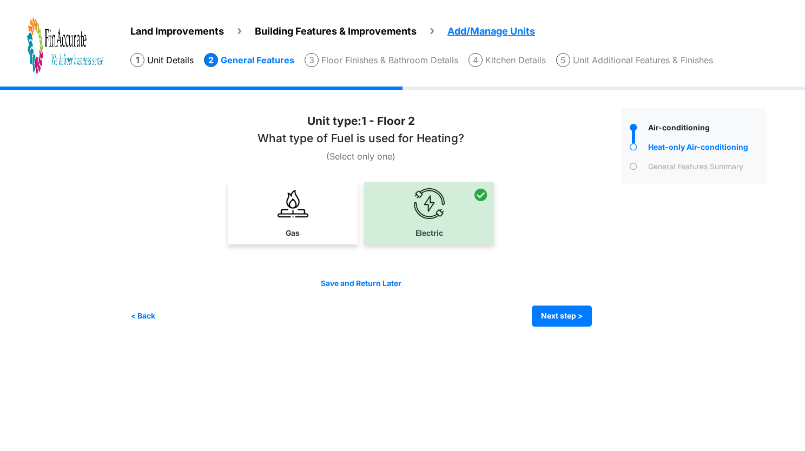
click at [574, 326] on div "Irrigation Flag pole" at bounding box center [452, 215] width 644 height 256
click at [577, 313] on button "Next step >" at bounding box center [562, 316] width 60 height 21
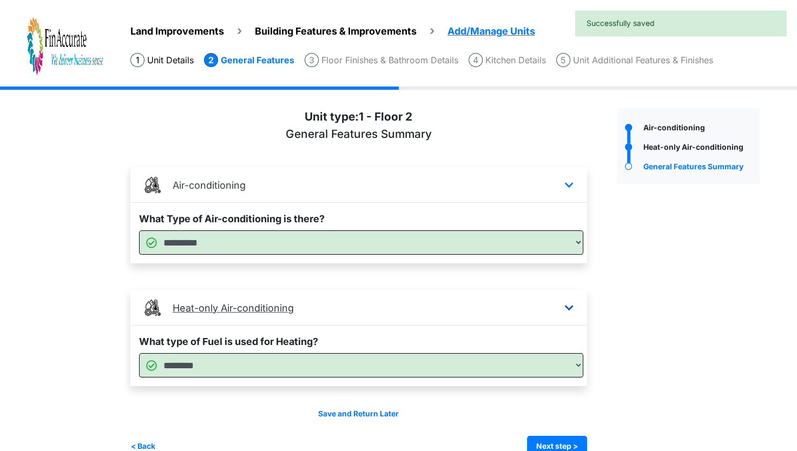
scroll to position [21, 0]
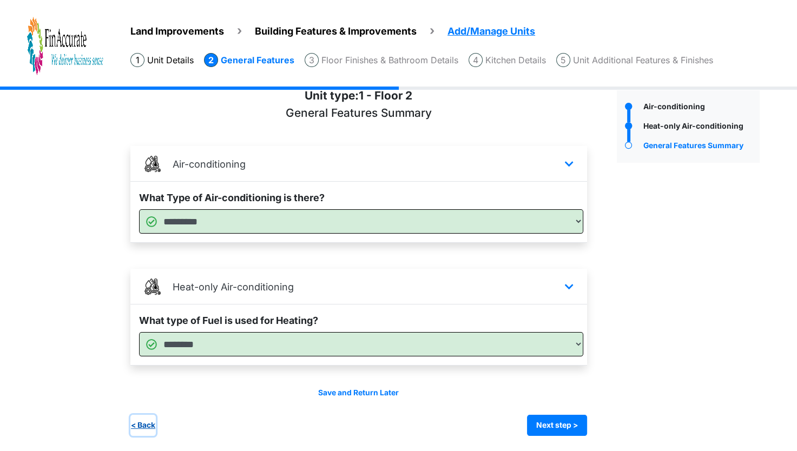
click at [156, 423] on button "< Back" at bounding box center [142, 425] width 25 height 21
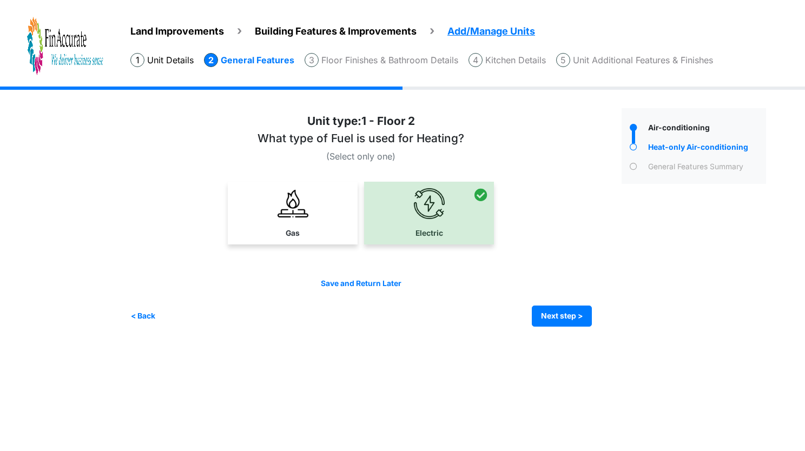
click at [562, 300] on div "Save and Return Later < Back Next step > Save and submit" at bounding box center [360, 302] width 461 height 49
click at [567, 315] on button "Next step >" at bounding box center [562, 316] width 60 height 21
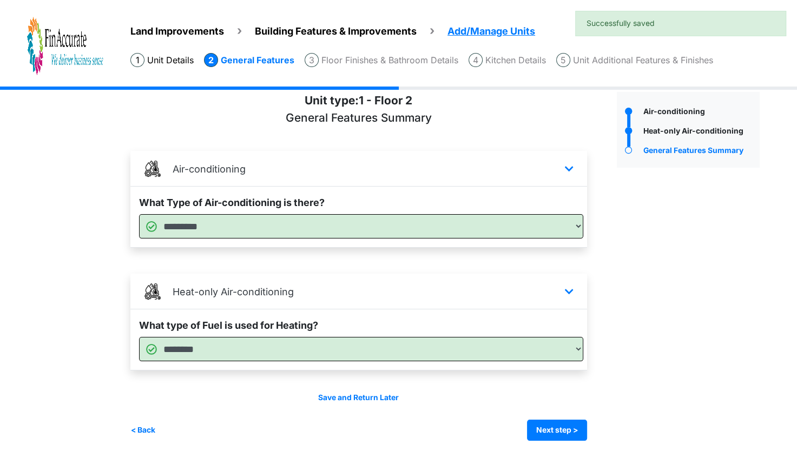
scroll to position [21, 0]
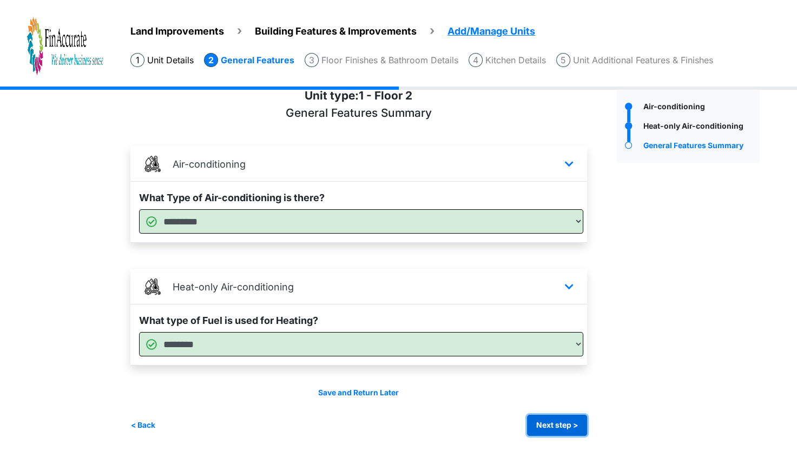
click at [557, 419] on button "Next step >" at bounding box center [557, 425] width 60 height 21
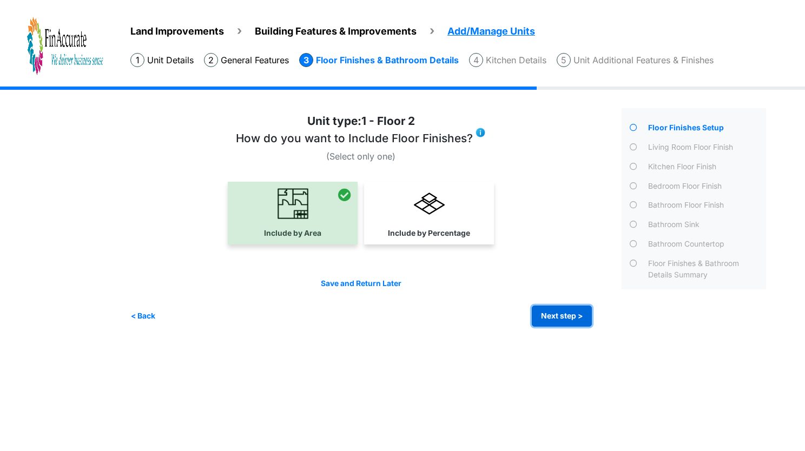
click at [565, 314] on button "Next step >" at bounding box center [562, 316] width 60 height 21
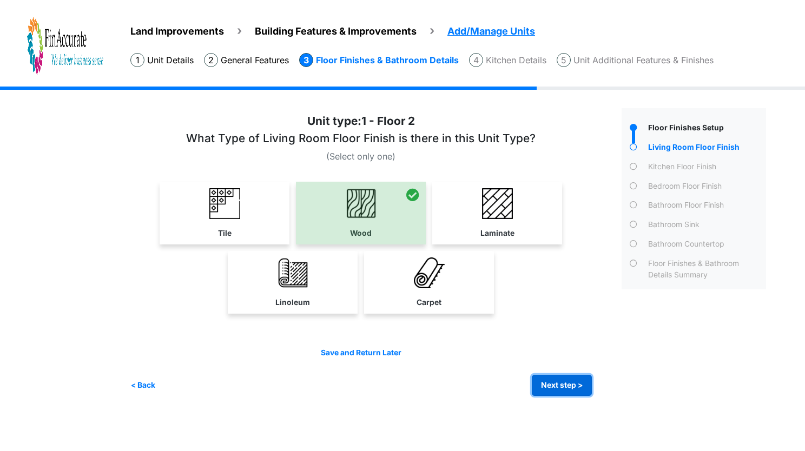
click at [564, 384] on button "Next step >" at bounding box center [562, 385] width 60 height 21
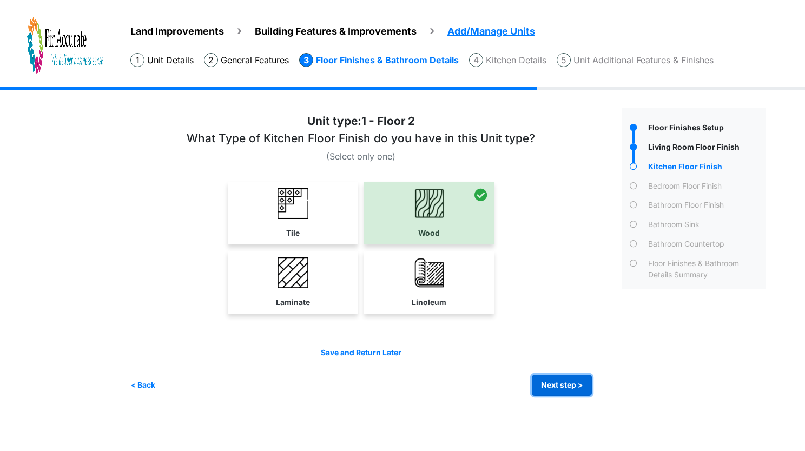
click at [564, 384] on button "Next step >" at bounding box center [562, 385] width 60 height 21
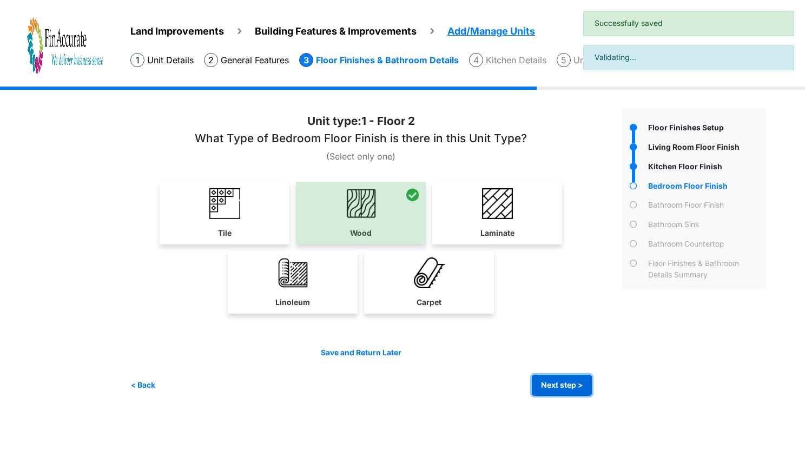
click at [564, 384] on button "Next step >" at bounding box center [562, 385] width 60 height 21
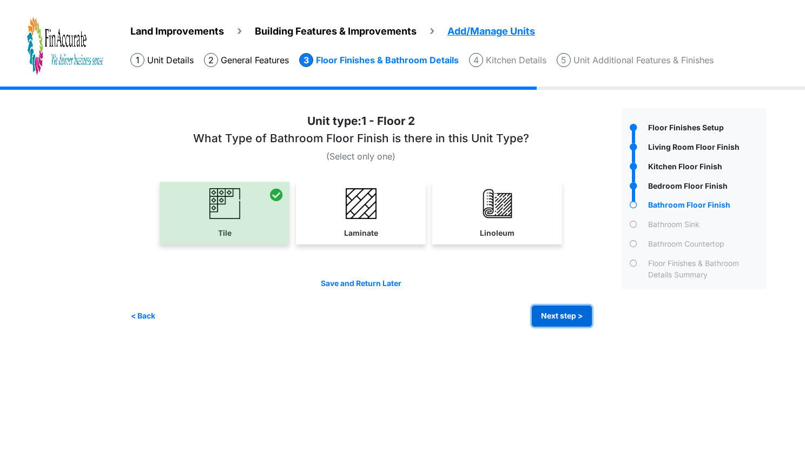
click at [556, 317] on button "Next step >" at bounding box center [562, 316] width 60 height 21
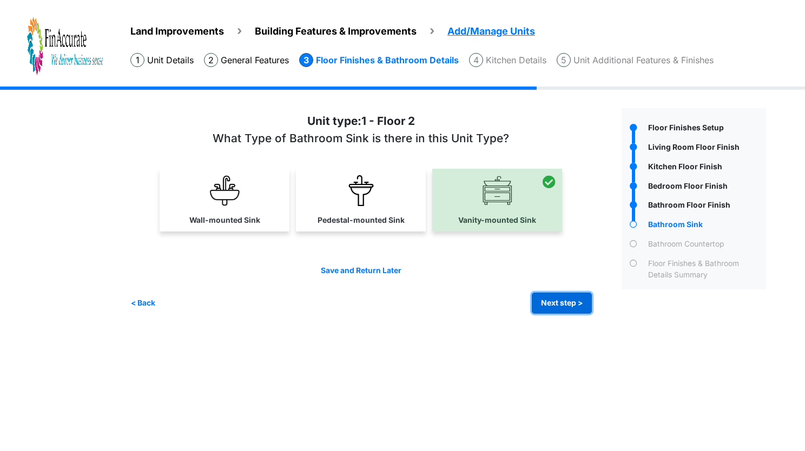
click at [563, 311] on button "Next step >" at bounding box center [562, 303] width 60 height 21
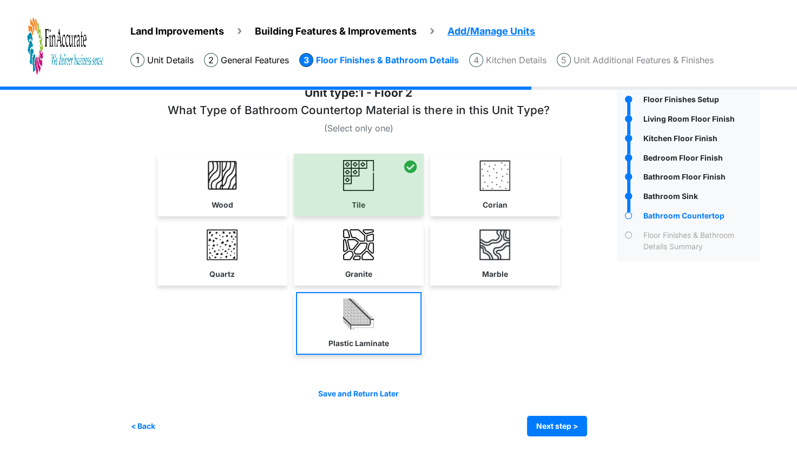
scroll to position [27, 0]
click at [386, 313] on link "Plastic Laminate" at bounding box center [359, 324] width 126 height 63
select select "*"
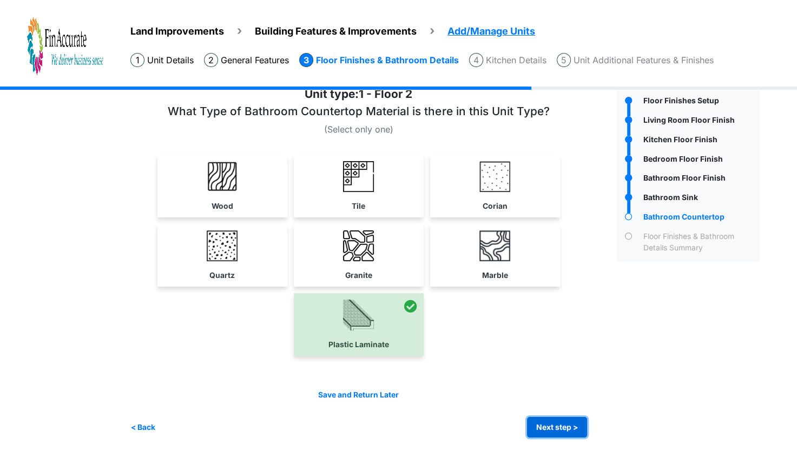
click at [565, 423] on button "Next step >" at bounding box center [557, 427] width 60 height 21
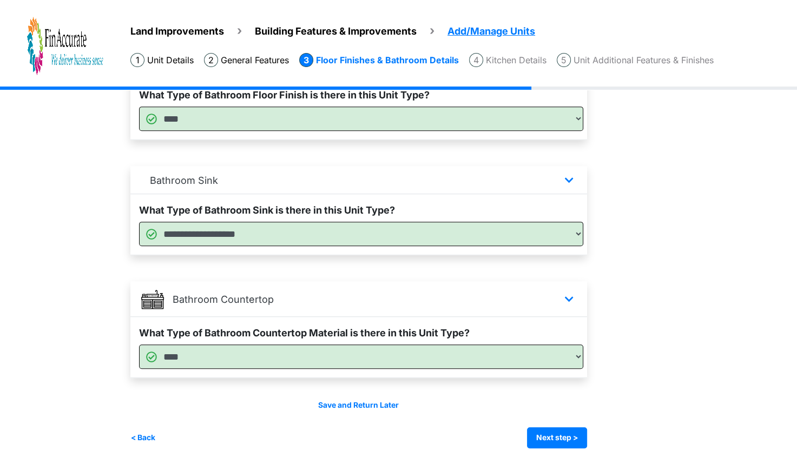
scroll to position [626, 0]
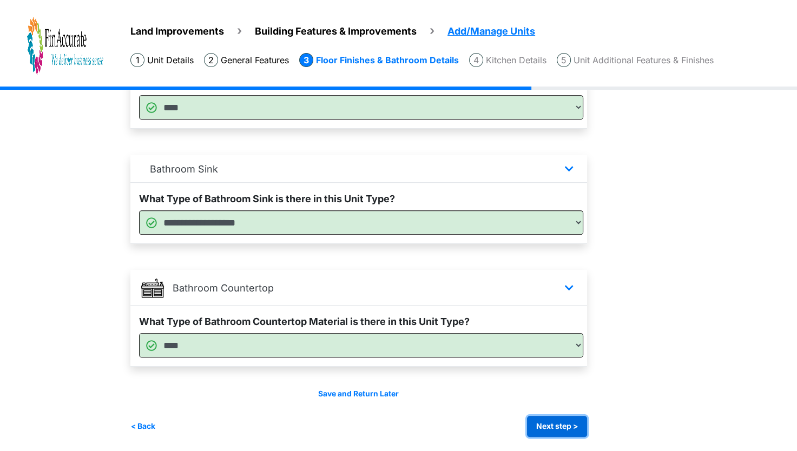
click at [556, 420] on button "Next step >" at bounding box center [557, 426] width 60 height 21
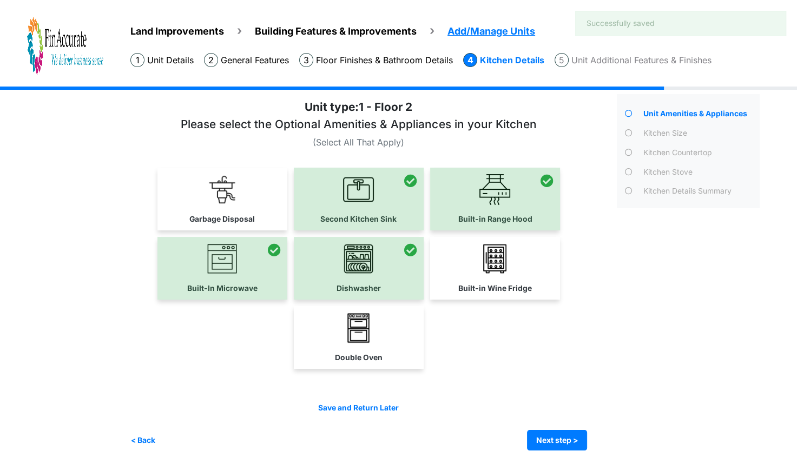
scroll to position [28, 0]
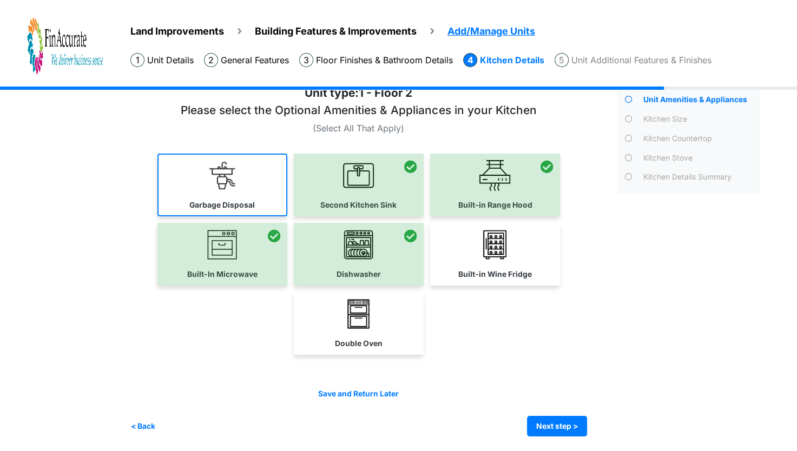
click at [245, 187] on link "Garbage Disposal" at bounding box center [222, 185] width 130 height 63
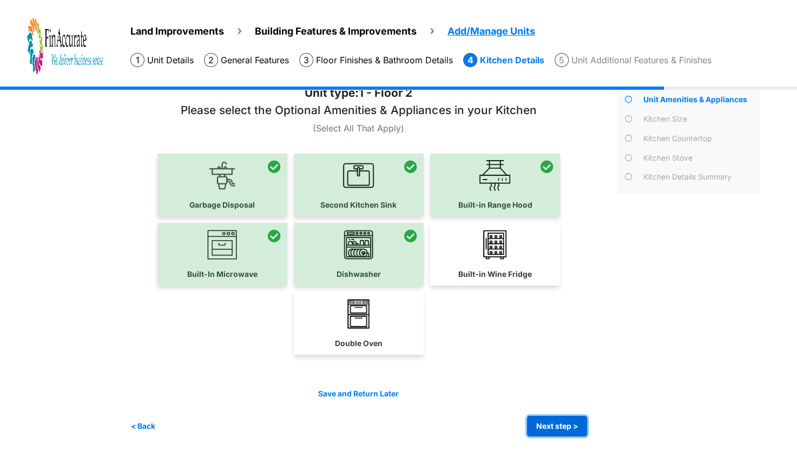
click at [563, 427] on button "Next step >" at bounding box center [557, 426] width 60 height 21
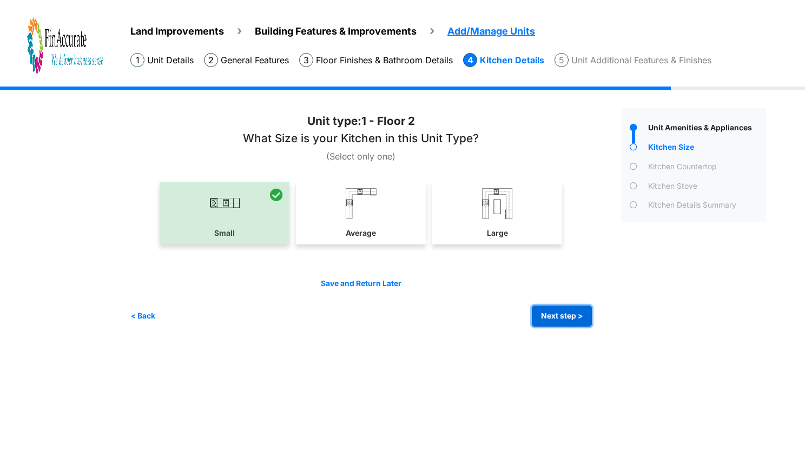
click at [562, 315] on button "Next step >" at bounding box center [562, 316] width 60 height 21
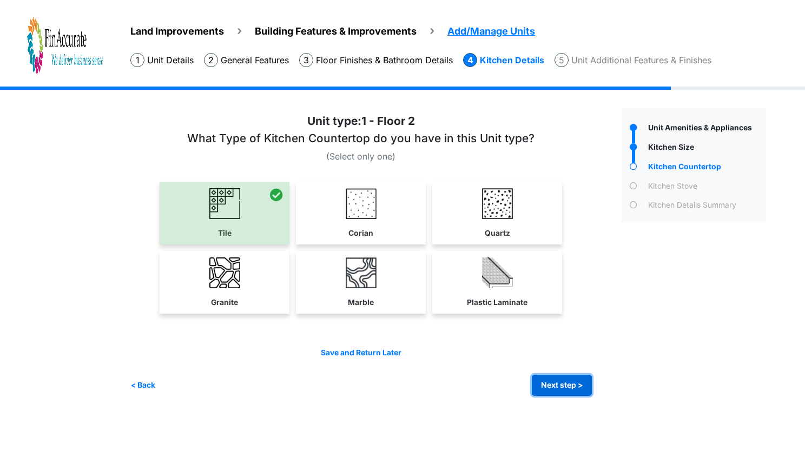
click at [562, 379] on button "Next step >" at bounding box center [562, 385] width 60 height 21
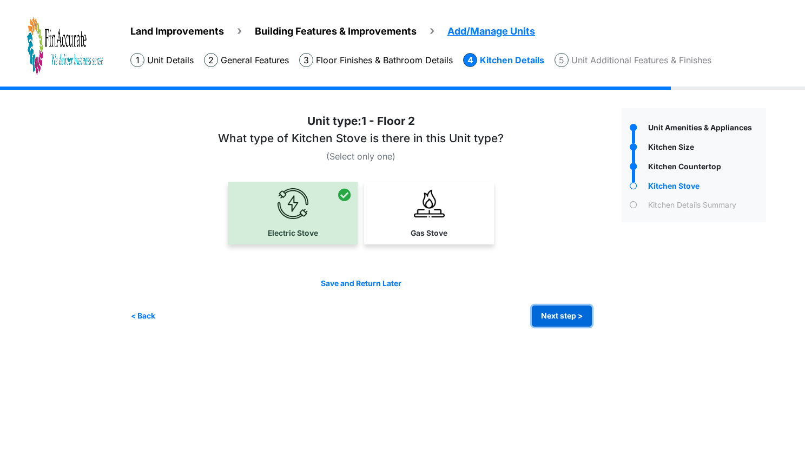
click at [563, 313] on button "Next step >" at bounding box center [562, 316] width 60 height 21
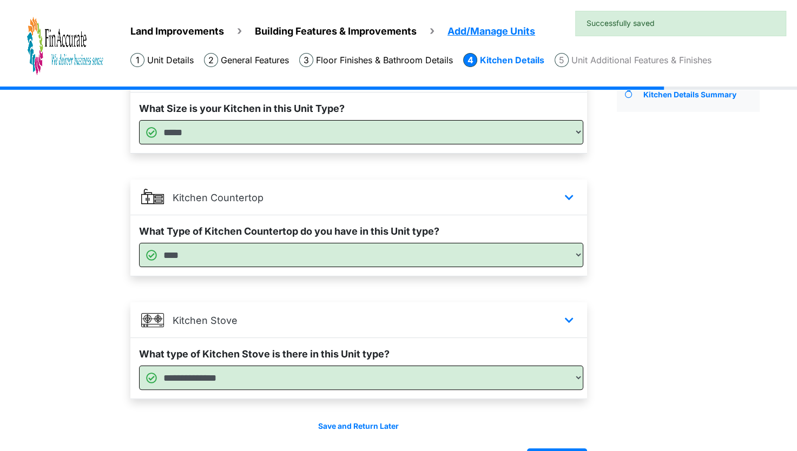
scroll to position [143, 0]
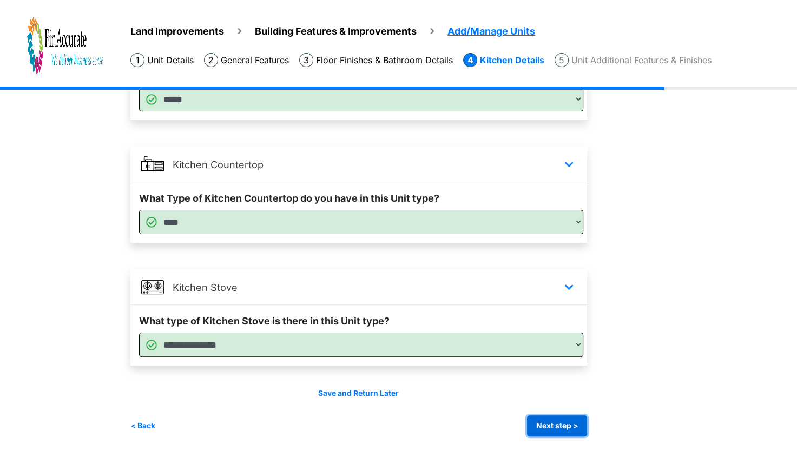
click at [578, 421] on button "Next step >" at bounding box center [557, 425] width 60 height 21
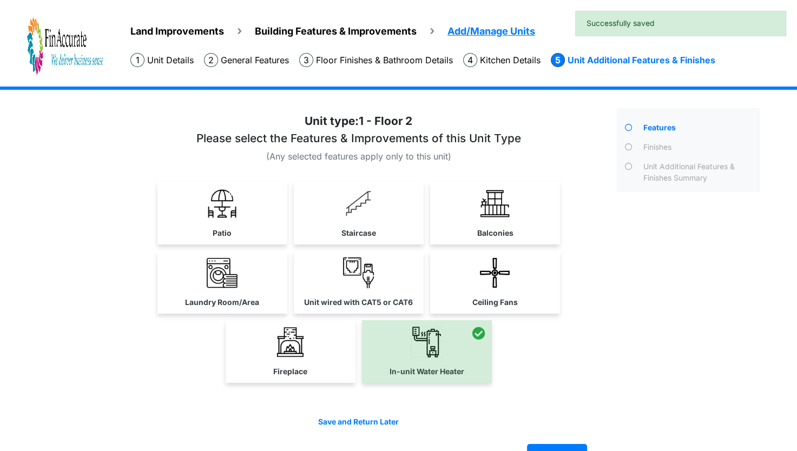
scroll to position [28, 0]
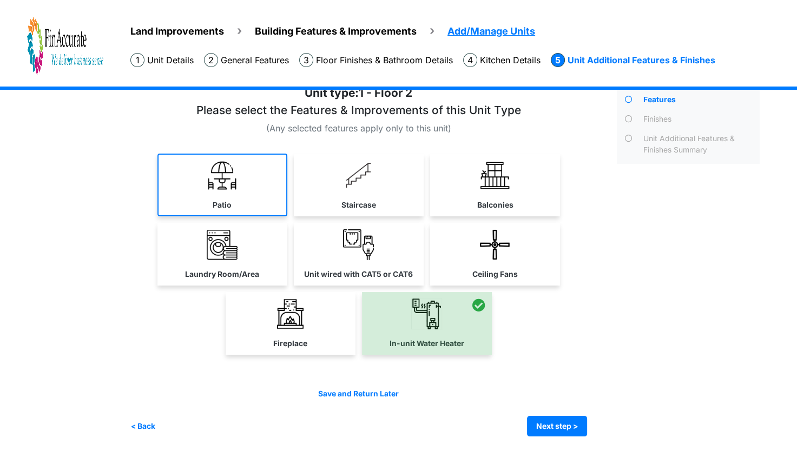
click at [261, 189] on link "Patio" at bounding box center [222, 185] width 130 height 63
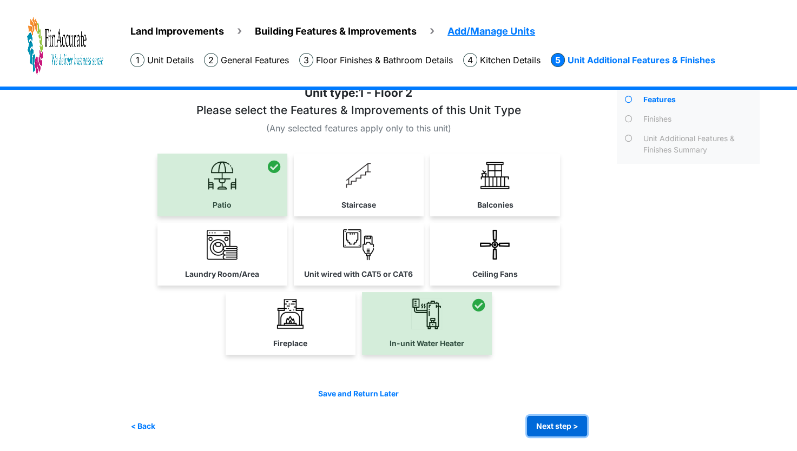
click at [556, 420] on button "Next step >" at bounding box center [557, 426] width 60 height 21
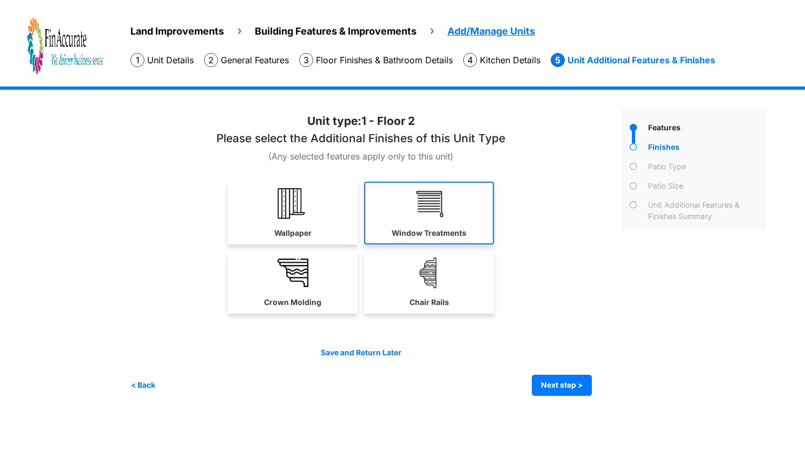
click at [447, 228] on label "Window Treatments" at bounding box center [429, 233] width 75 height 11
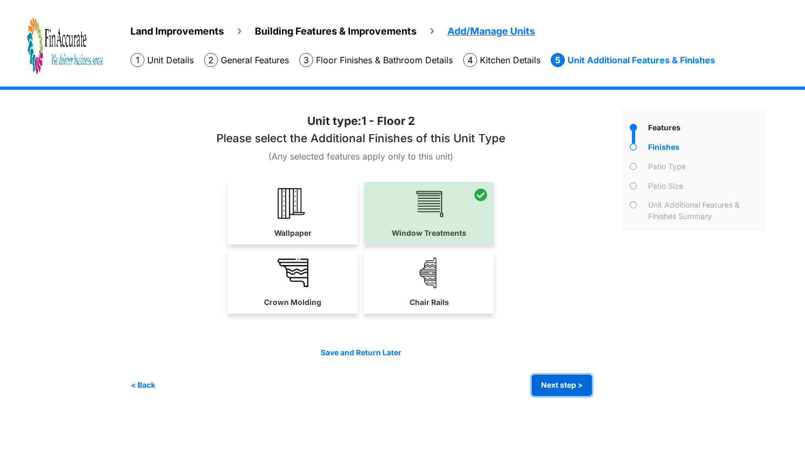
click at [560, 386] on button "Next step >" at bounding box center [562, 385] width 60 height 21
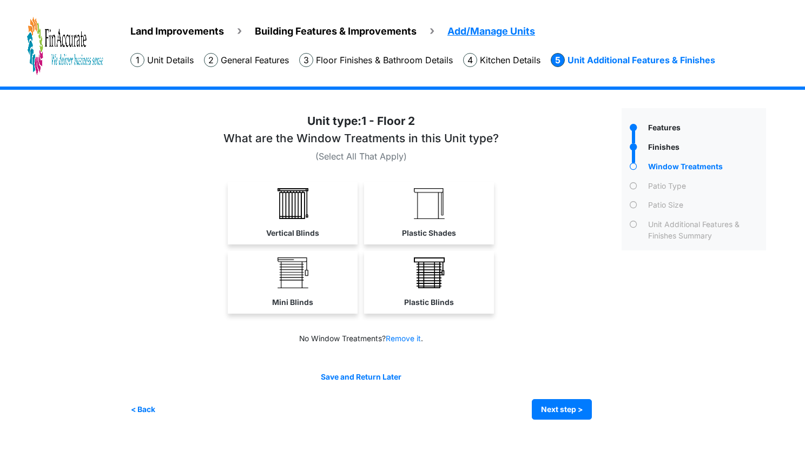
click at [569, 397] on div "Save and Return Later < Back Next step > Save and submit" at bounding box center [360, 396] width 461 height 49
click at [400, 341] on link "Remove it" at bounding box center [403, 338] width 35 height 9
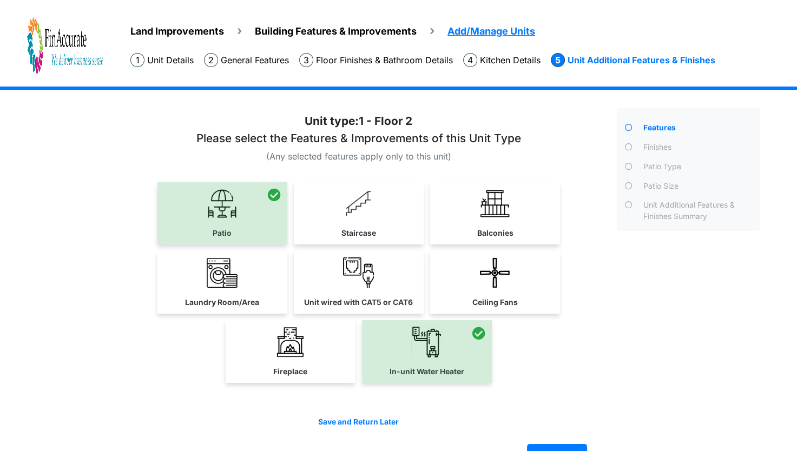
scroll to position [28, 0]
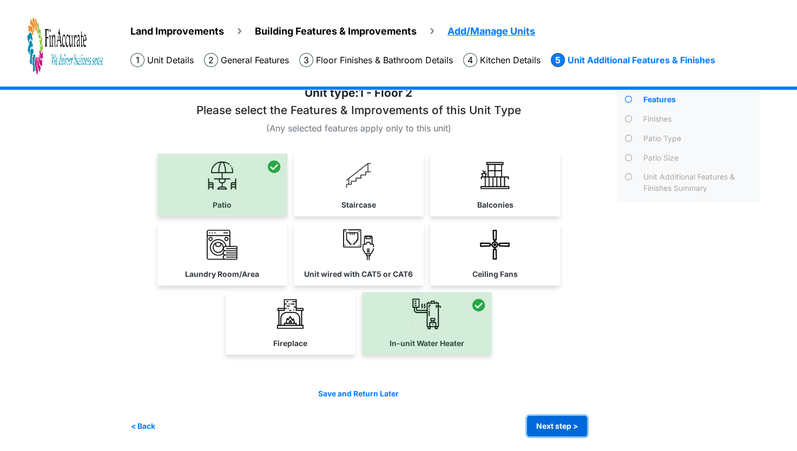
click at [556, 426] on button "Next step >" at bounding box center [557, 426] width 60 height 21
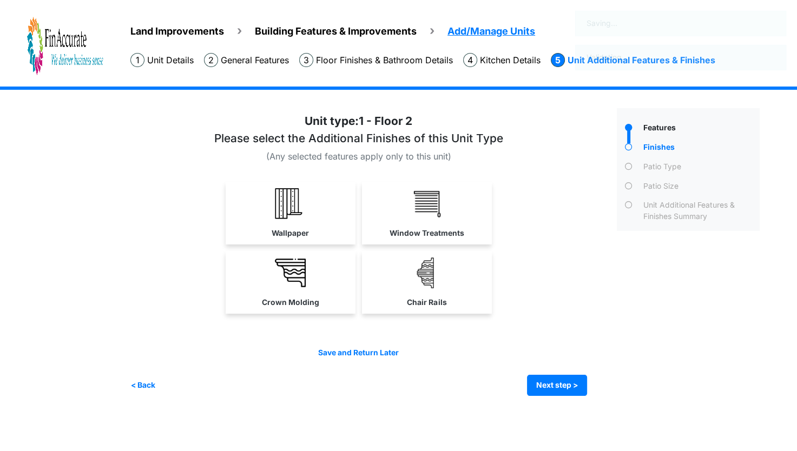
scroll to position [0, 0]
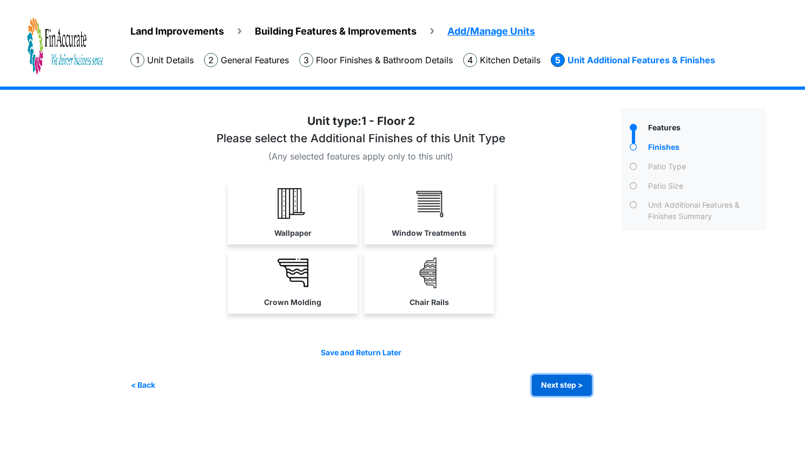
click at [569, 384] on button "Next step >" at bounding box center [562, 385] width 60 height 21
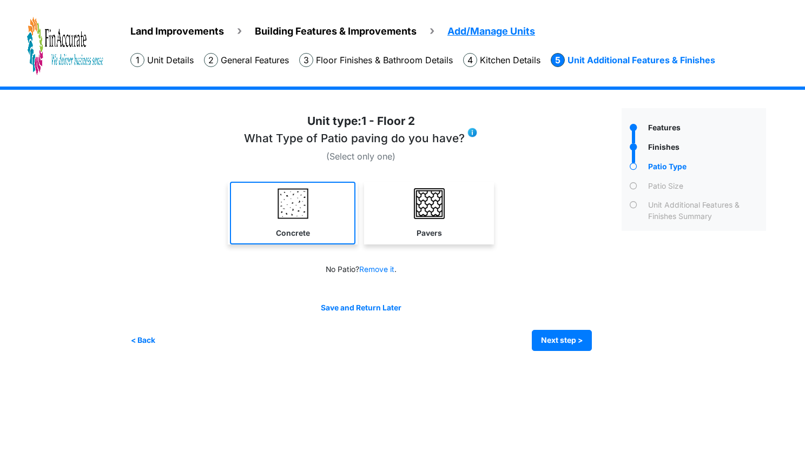
click at [287, 237] on label "Concrete" at bounding box center [293, 233] width 34 height 11
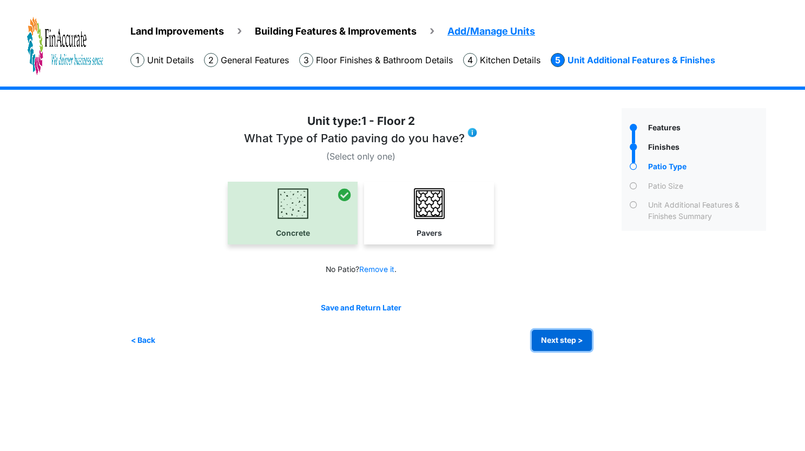
click at [554, 349] on button "Next step >" at bounding box center [562, 340] width 60 height 21
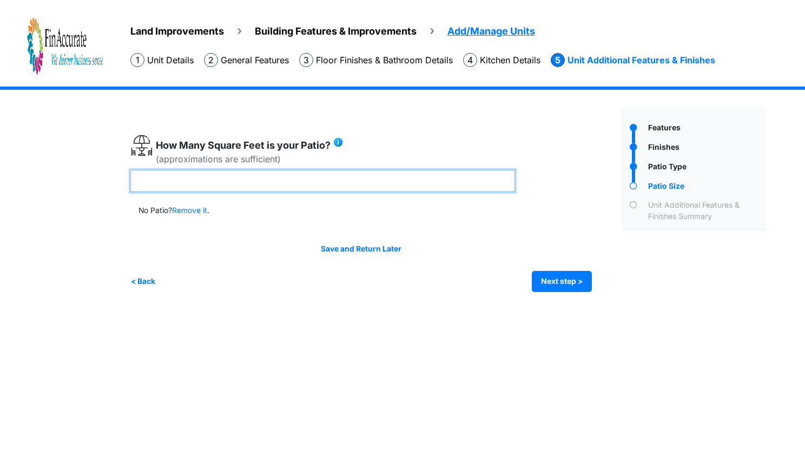
click at [311, 180] on input "number" at bounding box center [322, 181] width 385 height 22
type input "***"
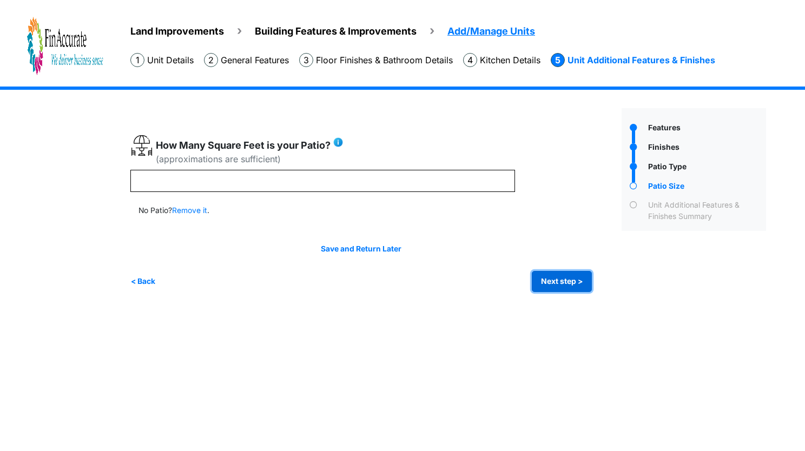
type input "***"
click at [573, 276] on button "Next step >" at bounding box center [562, 281] width 60 height 21
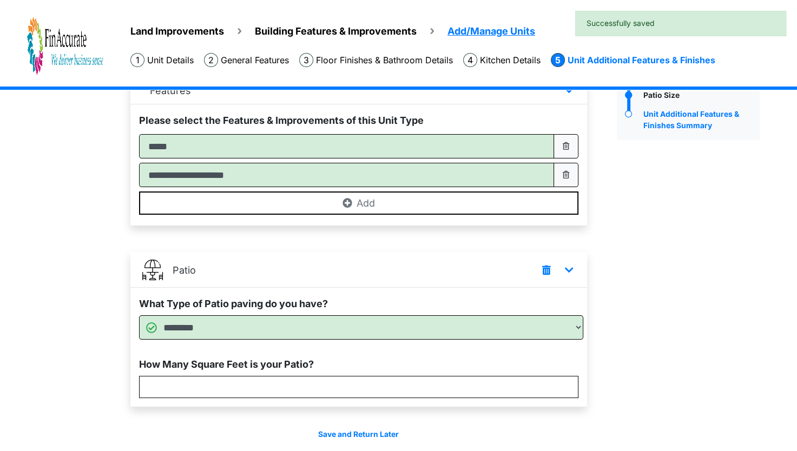
scroll to position [132, 0]
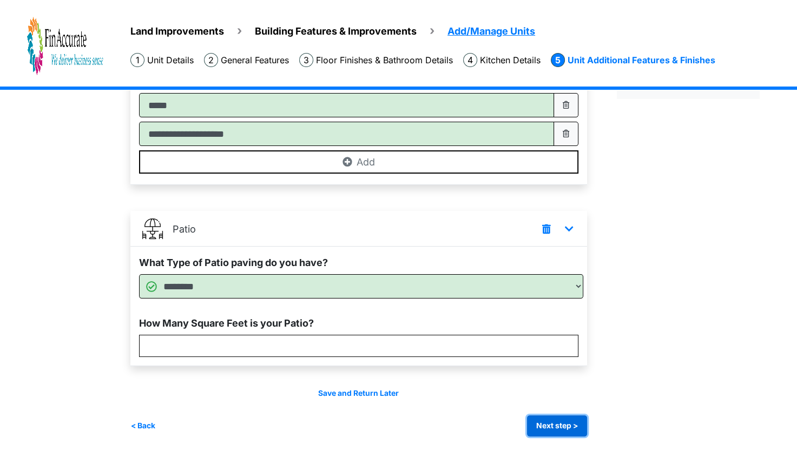
click at [572, 422] on button "Next step >" at bounding box center [557, 425] width 60 height 21
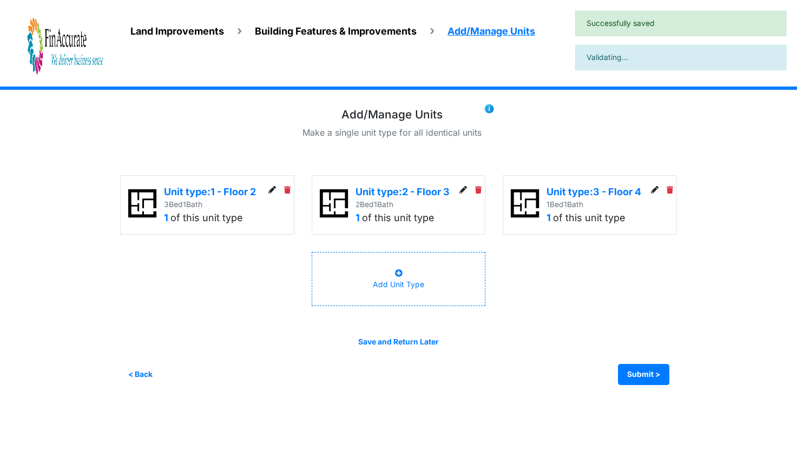
scroll to position [0, 0]
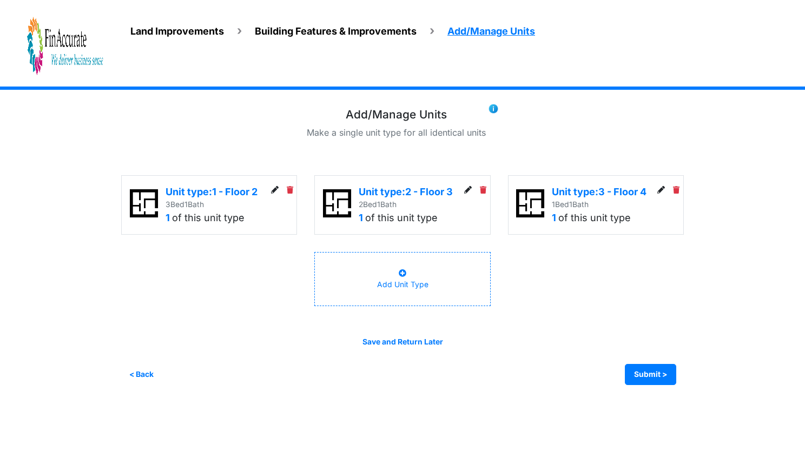
click at [470, 189] on icon at bounding box center [468, 191] width 8 height 8
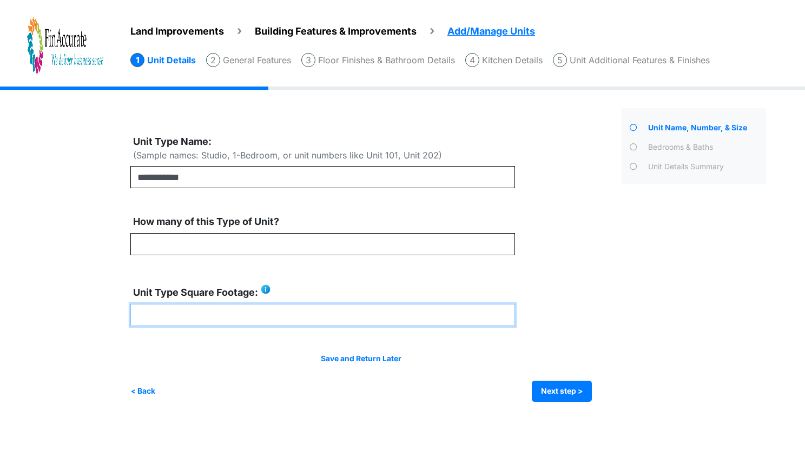
drag, startPoint x: 195, startPoint y: 306, endPoint x: 114, endPoint y: 304, distance: 80.6
click at [114, 304] on div "Land Improvements Building Features & Improvements Amenities in the Common Spac…" at bounding box center [402, 253] width 805 height 332
type input "****"
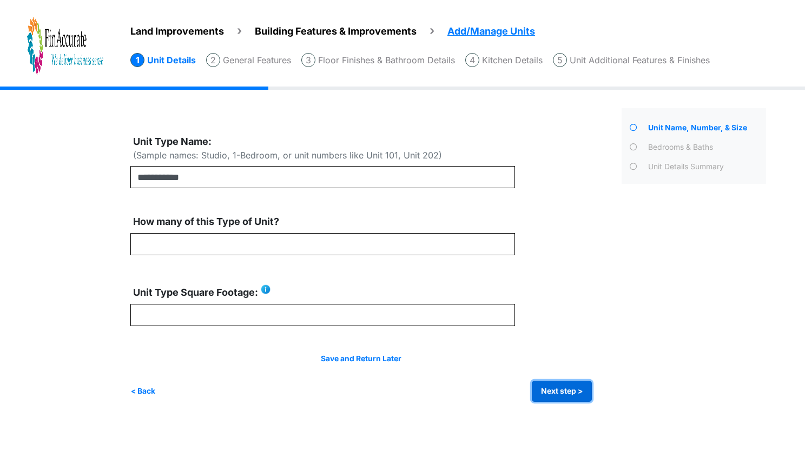
click at [558, 390] on button "Next step >" at bounding box center [562, 391] width 60 height 21
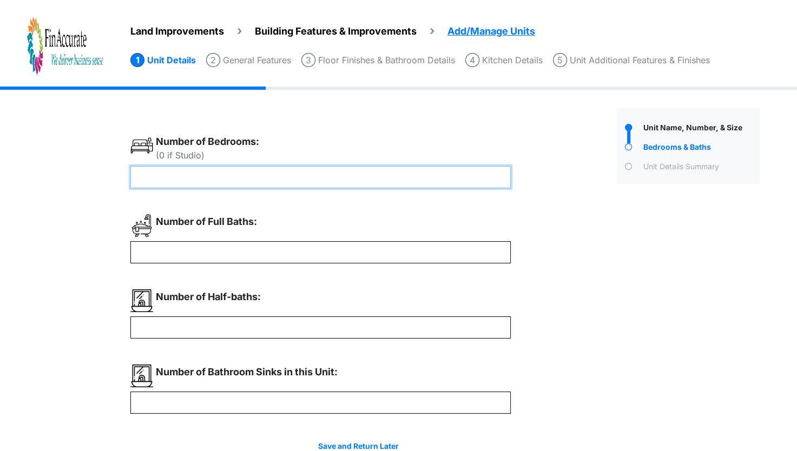
drag, startPoint x: 211, startPoint y: 181, endPoint x: 123, endPoint y: 192, distance: 88.4
click at [123, 192] on div "Land Improvements Building Features & Improvements Amenities in the Common Spac…" at bounding box center [398, 296] width 797 height 419
type input "*"
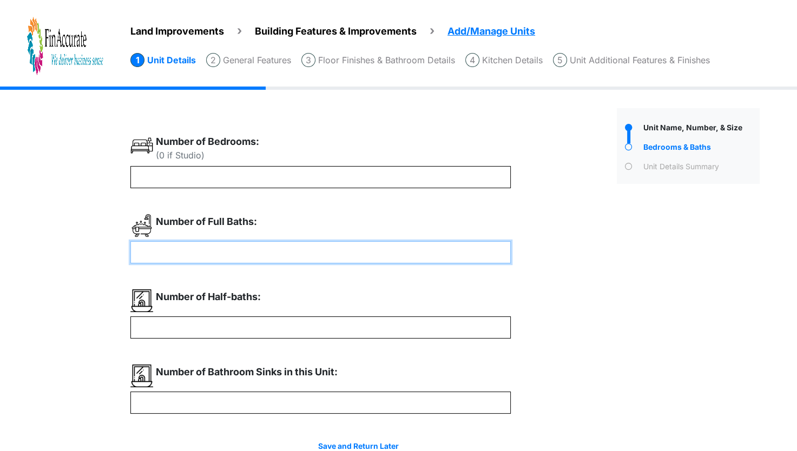
drag, startPoint x: 156, startPoint y: 254, endPoint x: 135, endPoint y: 255, distance: 20.6
click at [135, 255] on input "*" at bounding box center [320, 252] width 380 height 22
type input "*"
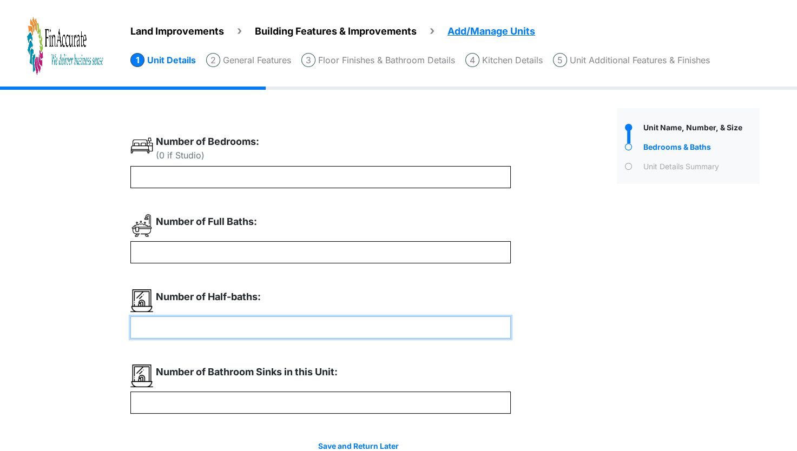
click at [166, 334] on input "*" at bounding box center [320, 327] width 380 height 22
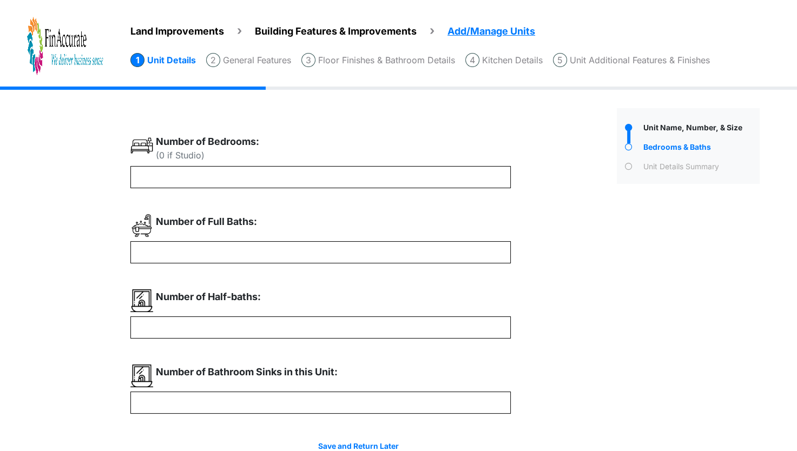
click at [587, 321] on div "Number of Half-baths: *" at bounding box center [358, 313] width 457 height 49
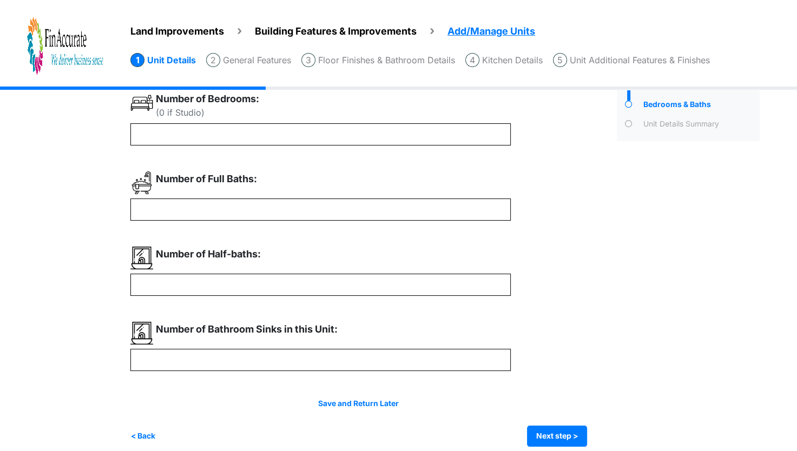
scroll to position [54, 0]
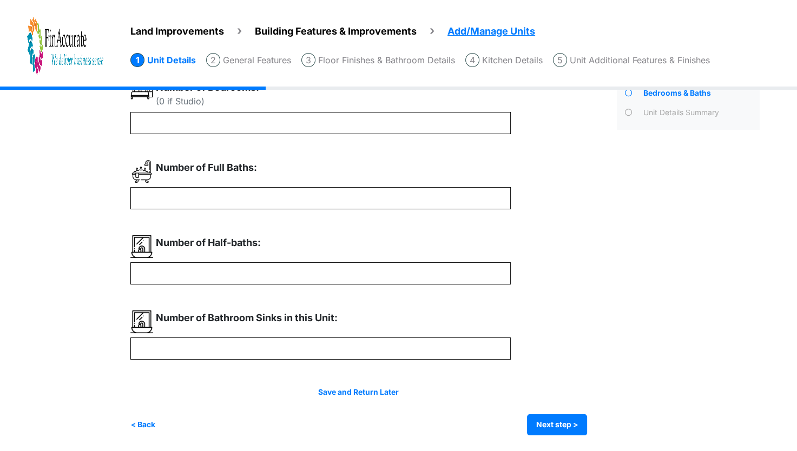
drag, startPoint x: 250, startPoint y: 326, endPoint x: 151, endPoint y: 344, distance: 100.5
click at [158, 339] on div "Number of Bathroom Sinks in this Unit: *" at bounding box center [320, 335] width 380 height 49
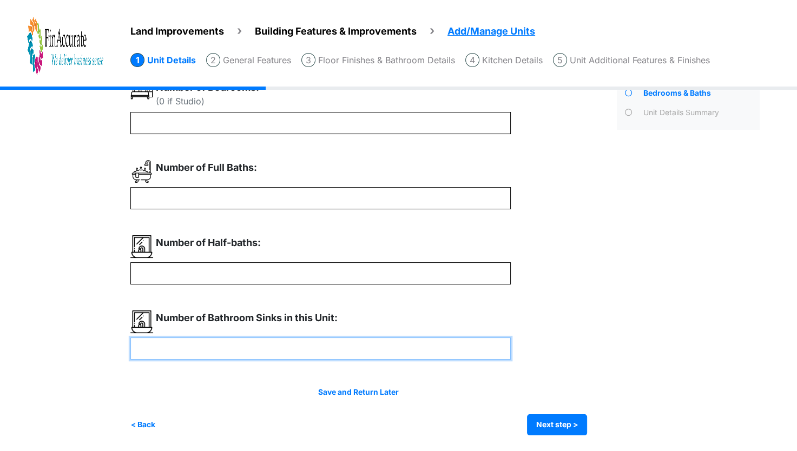
drag, startPoint x: 154, startPoint y: 349, endPoint x: 122, endPoint y: 346, distance: 32.1
click at [122, 346] on div "Land Improvements Building Features & Improvements Amenities in the Common Spac…" at bounding box center [398, 241] width 797 height 419
type input "*"
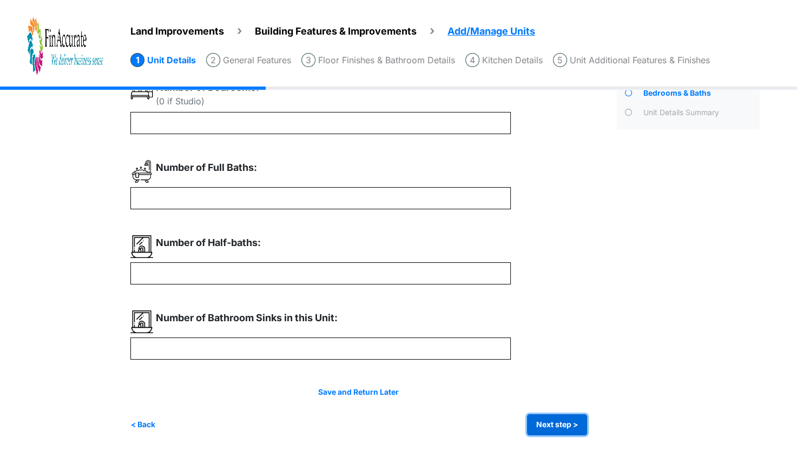
type input "*"
click at [556, 423] on button "Next step >" at bounding box center [557, 424] width 60 height 21
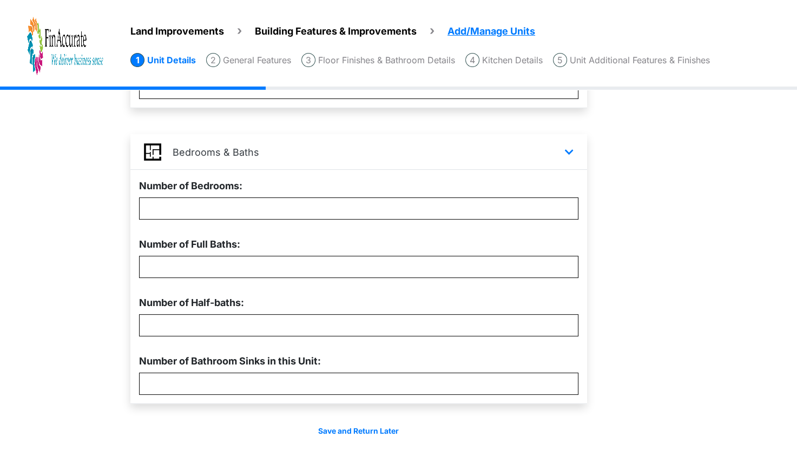
scroll to position [309, 0]
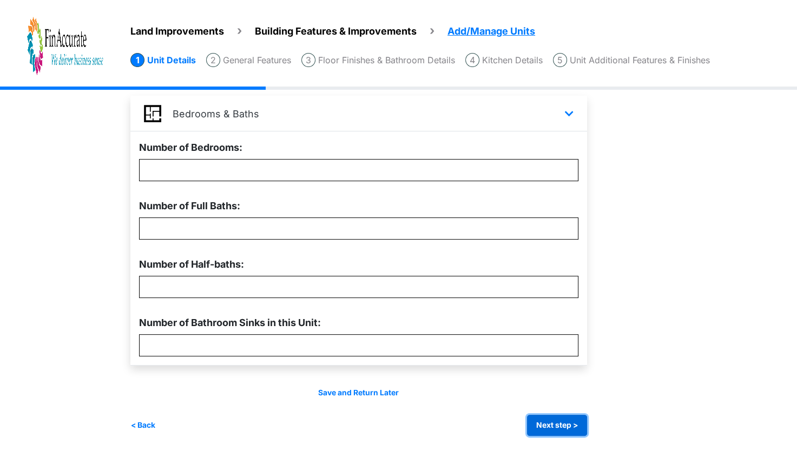
click at [539, 427] on button "Next step >" at bounding box center [557, 425] width 60 height 21
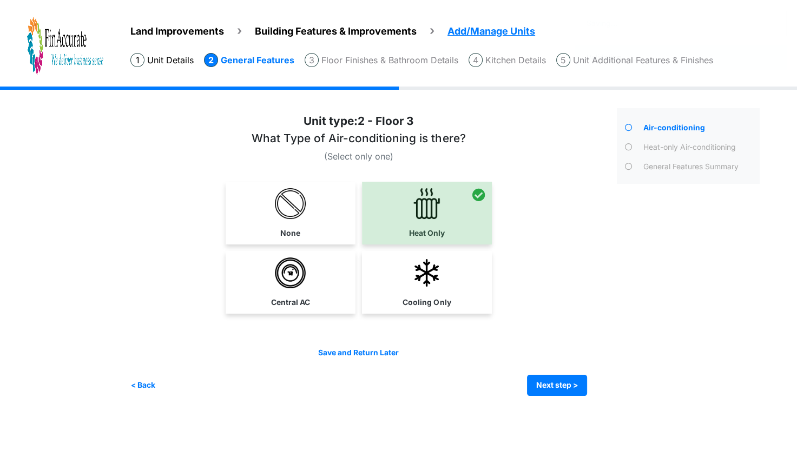
scroll to position [0, 0]
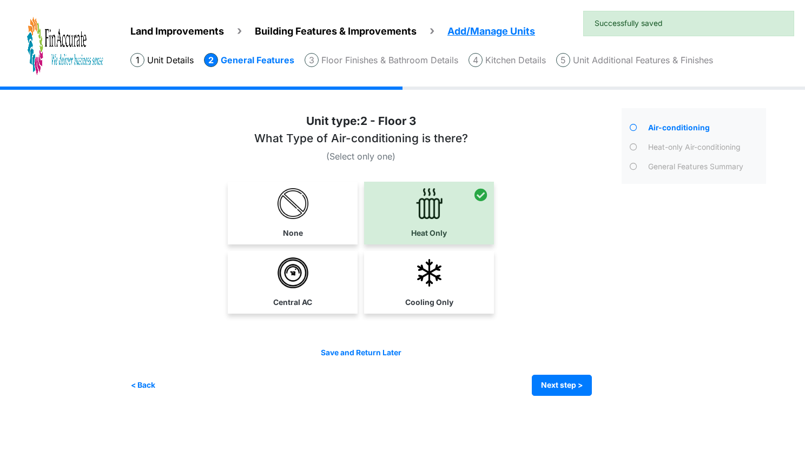
click at [608, 408] on div "Irrigation Flag pole" at bounding box center [452, 250] width 644 height 326
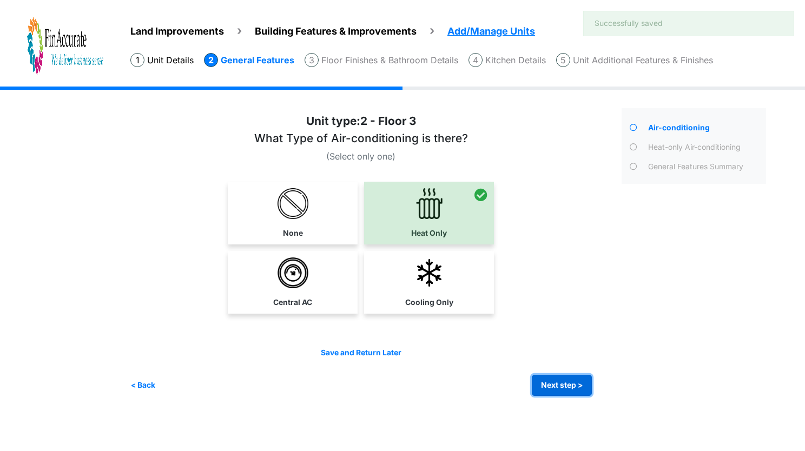
click at [569, 390] on button "Next step >" at bounding box center [562, 385] width 60 height 21
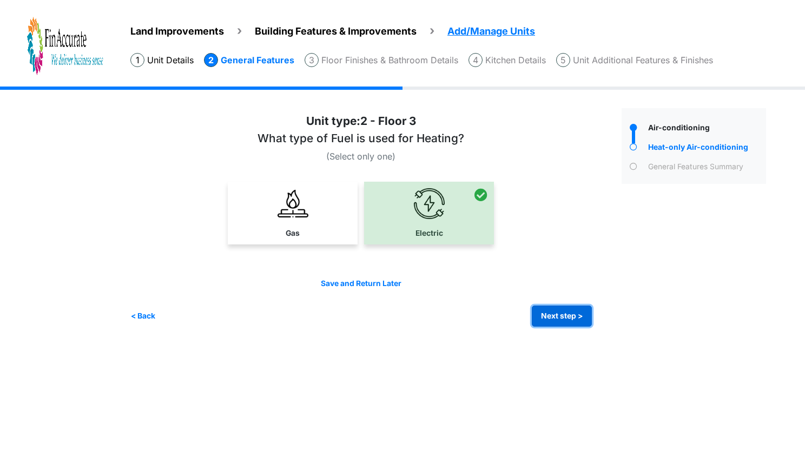
click at [569, 321] on button "Next step >" at bounding box center [562, 316] width 60 height 21
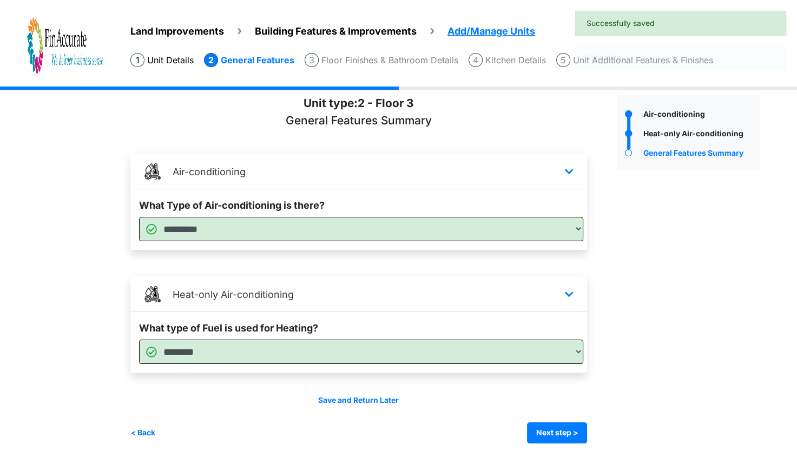
scroll to position [21, 0]
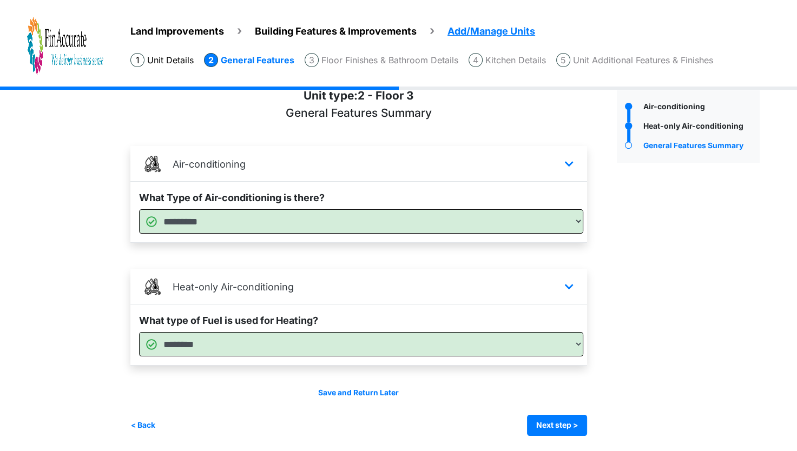
click at [552, 412] on div "Save and Return Later < Back Next step > Save and submit" at bounding box center [358, 411] width 457 height 49
click at [553, 415] on button "Next step >" at bounding box center [557, 425] width 60 height 21
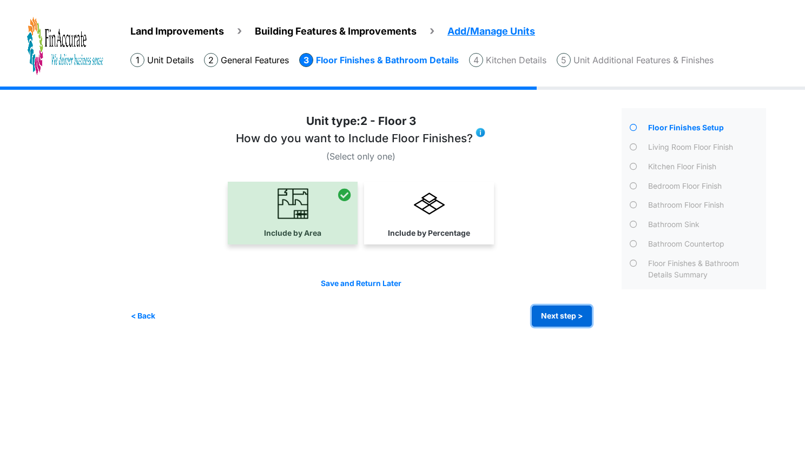
click at [542, 308] on button "Next step >" at bounding box center [562, 316] width 60 height 21
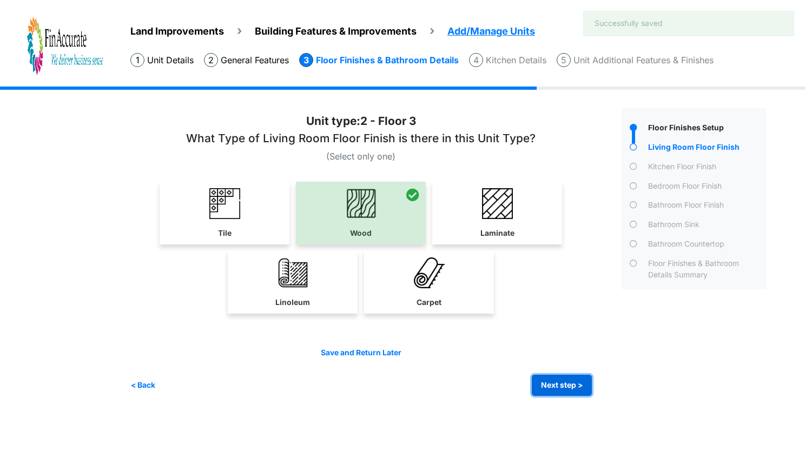
click at [552, 384] on button "Next step >" at bounding box center [562, 385] width 60 height 21
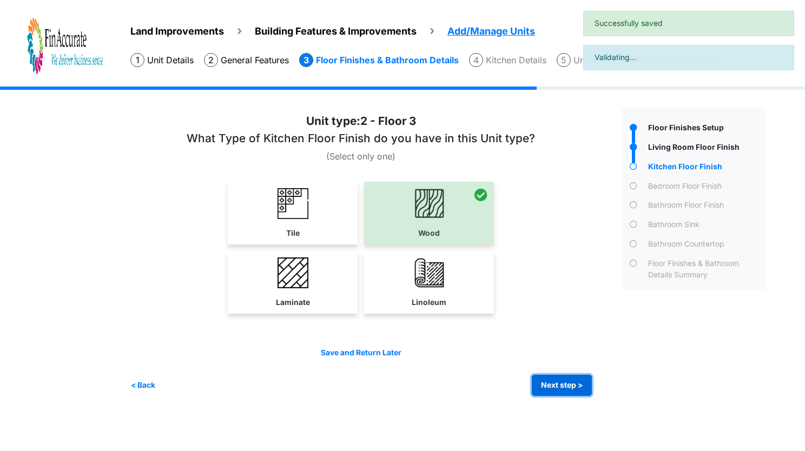
click at [552, 384] on button "Next step >" at bounding box center [562, 385] width 60 height 21
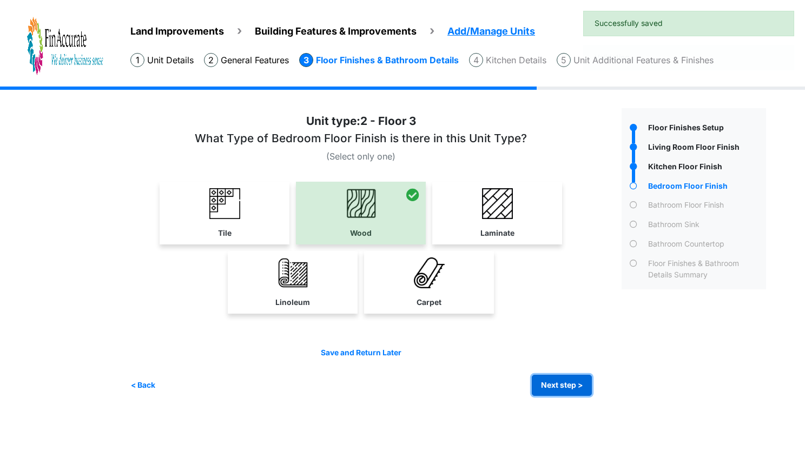
click at [552, 384] on button "Next step >" at bounding box center [562, 385] width 60 height 21
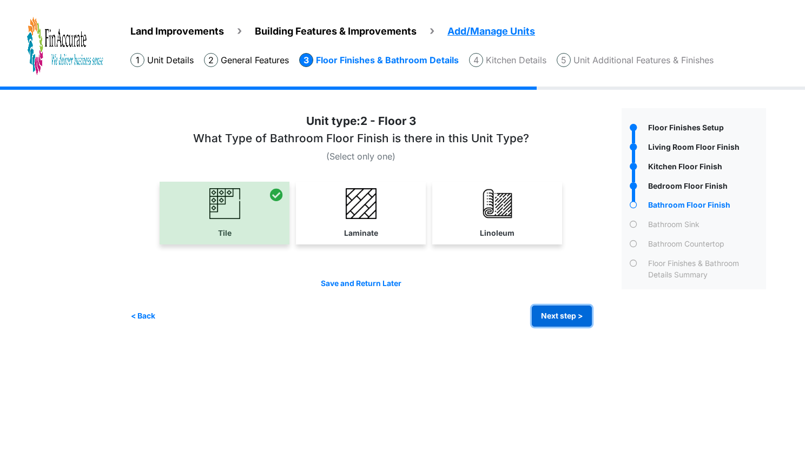
click at [574, 323] on button "Next step >" at bounding box center [562, 316] width 60 height 21
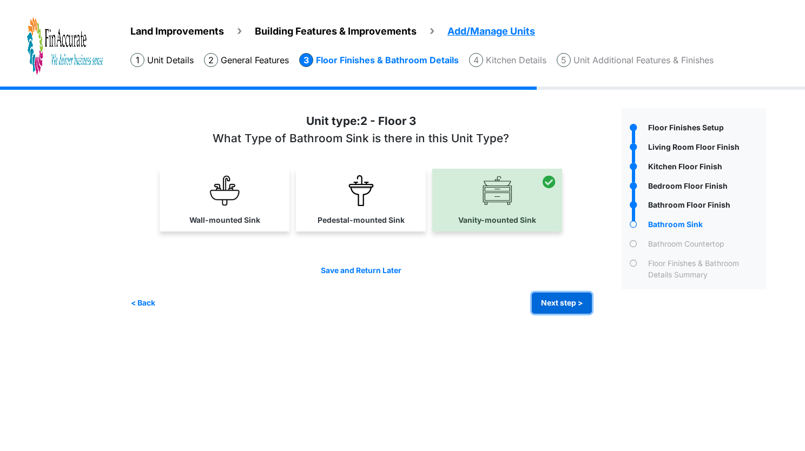
click at [579, 306] on button "Next step >" at bounding box center [562, 303] width 60 height 21
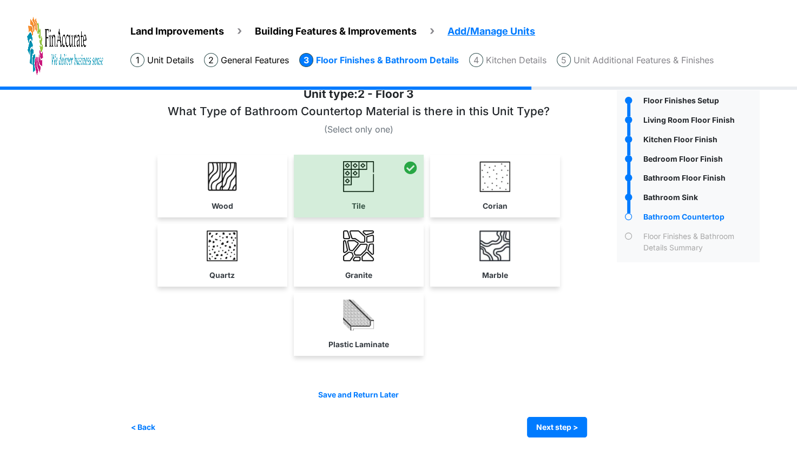
scroll to position [28, 0]
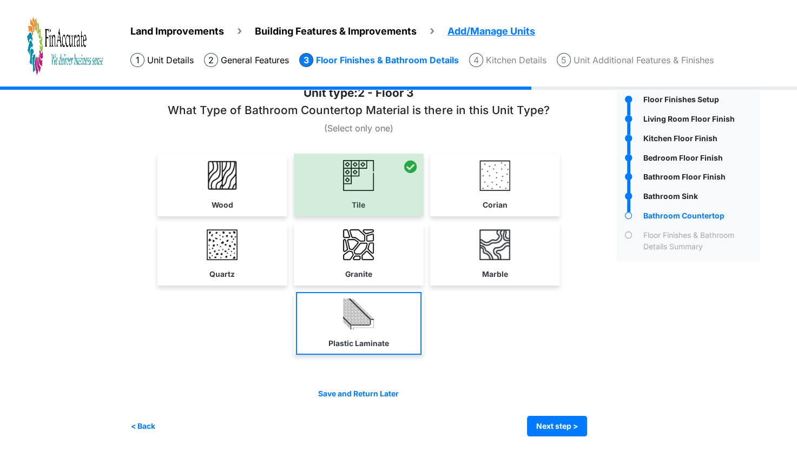
drag, startPoint x: 241, startPoint y: 270, endPoint x: 346, endPoint y: 304, distance: 110.3
click at [241, 270] on link "Quartz" at bounding box center [223, 254] width 126 height 63
select select "*"
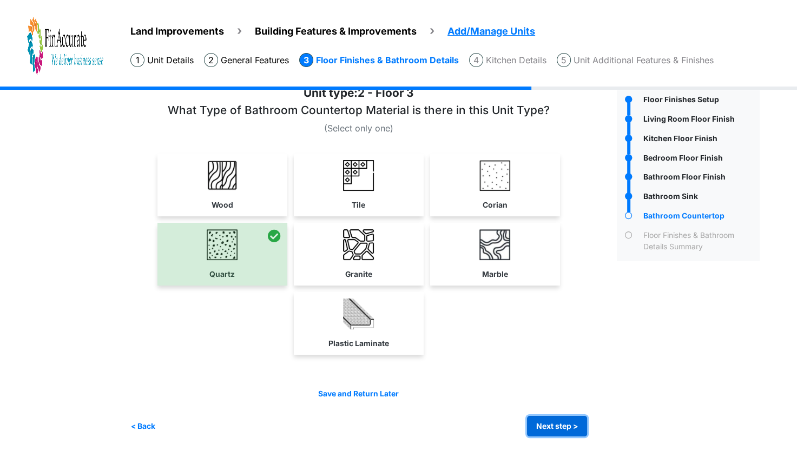
click at [573, 434] on button "Next step >" at bounding box center [557, 426] width 60 height 21
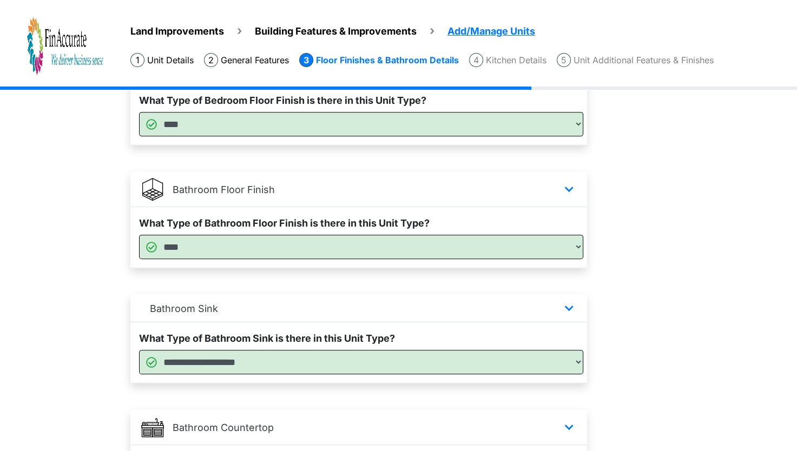
scroll to position [626, 0]
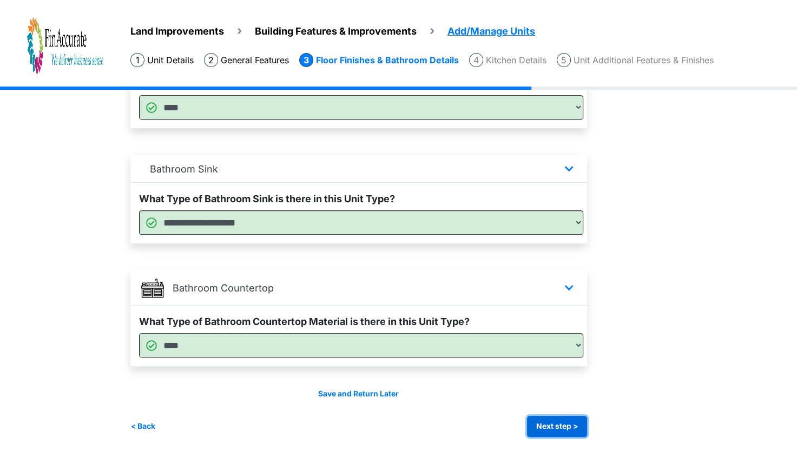
click at [571, 424] on button "Next step >" at bounding box center [557, 426] width 60 height 21
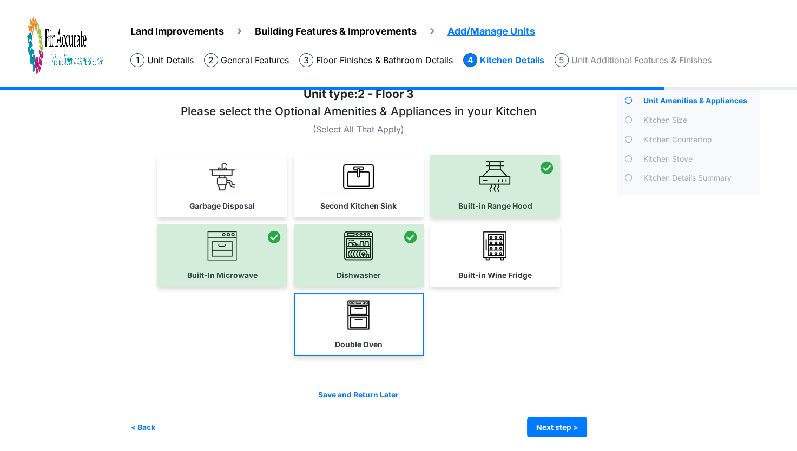
scroll to position [28, 0]
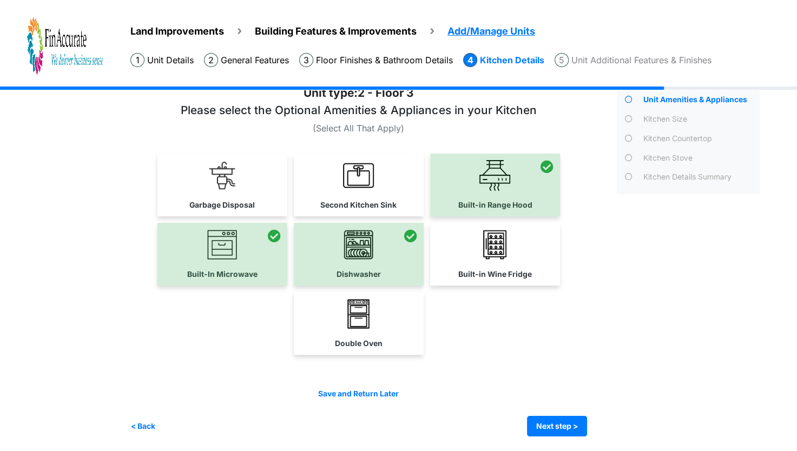
click at [518, 192] on div at bounding box center [495, 185] width 130 height 63
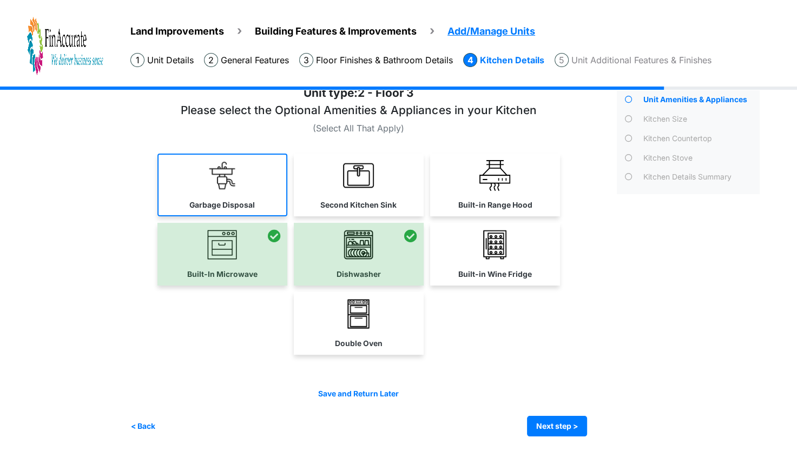
click at [209, 183] on img at bounding box center [222, 175] width 31 height 31
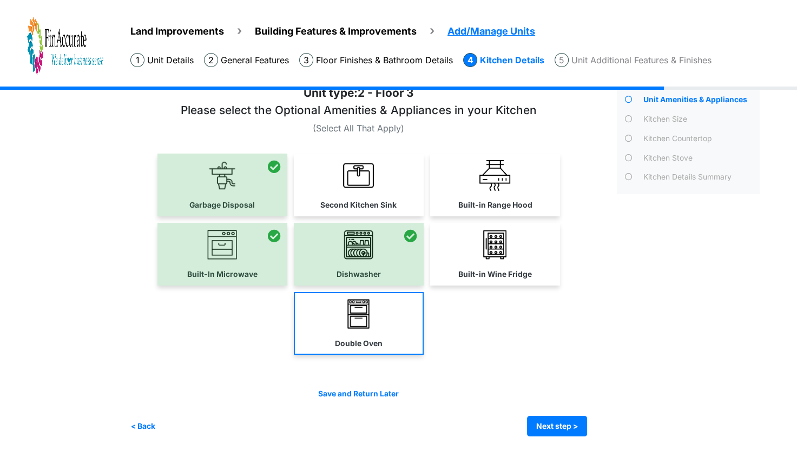
scroll to position [27, 0]
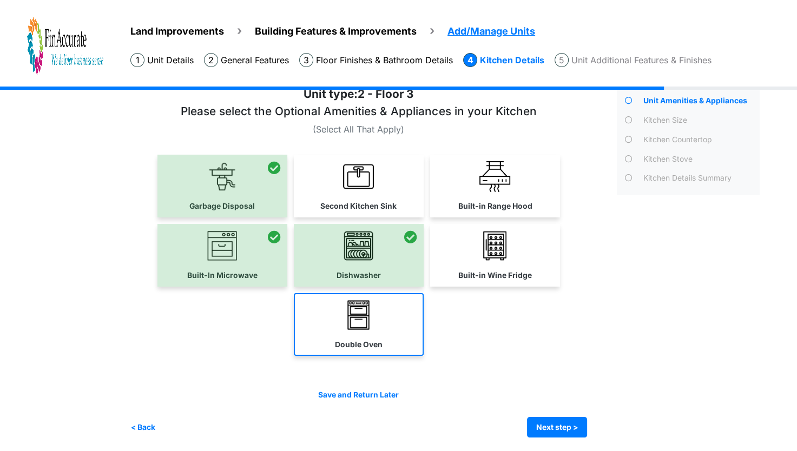
click at [374, 323] on img at bounding box center [358, 315] width 31 height 31
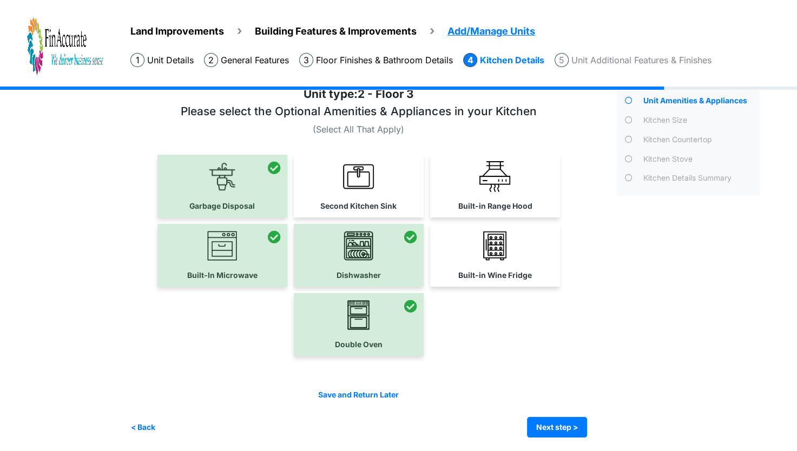
click at [370, 338] on div at bounding box center [359, 324] width 130 height 63
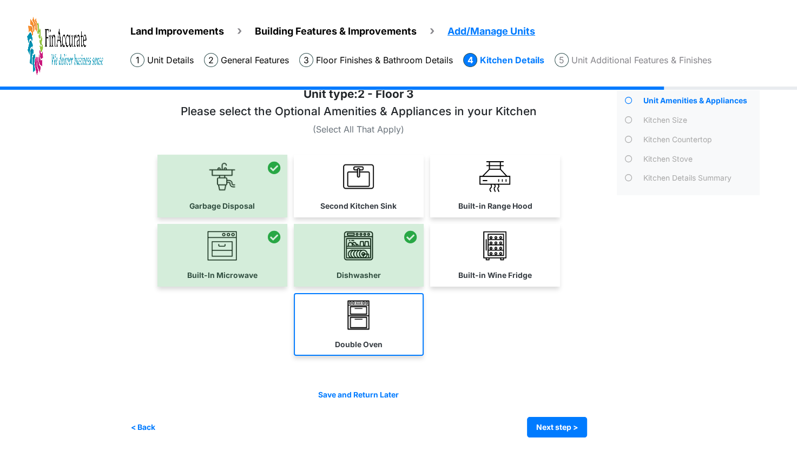
click at [316, 347] on link "Double Oven" at bounding box center [359, 324] width 130 height 63
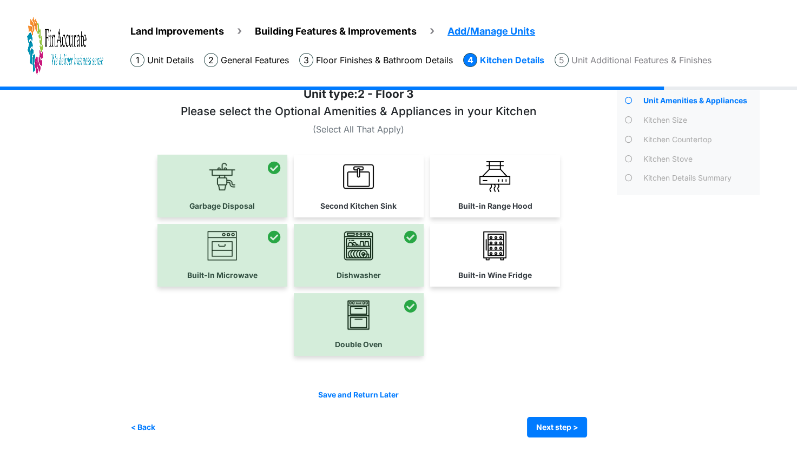
click at [544, 438] on div "Irrigation Flag pole" at bounding box center [448, 257] width 637 height 394
click at [556, 430] on button "Next step >" at bounding box center [557, 427] width 60 height 21
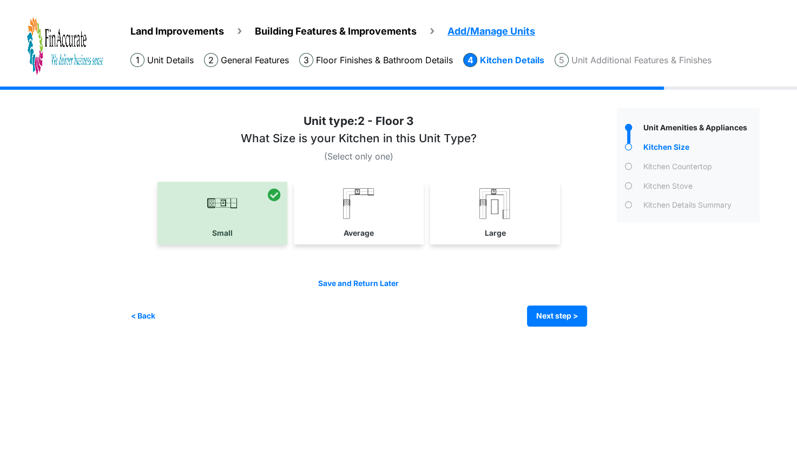
scroll to position [0, 0]
click at [146, 313] on button "< Back" at bounding box center [142, 316] width 25 height 21
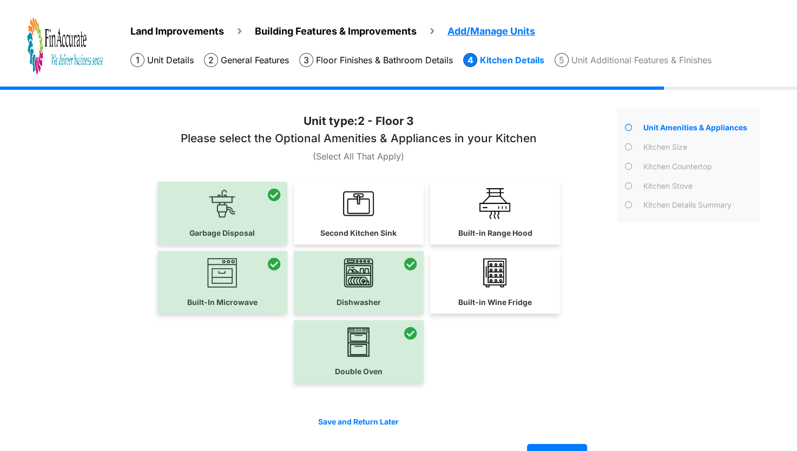
click at [361, 347] on div at bounding box center [359, 351] width 130 height 63
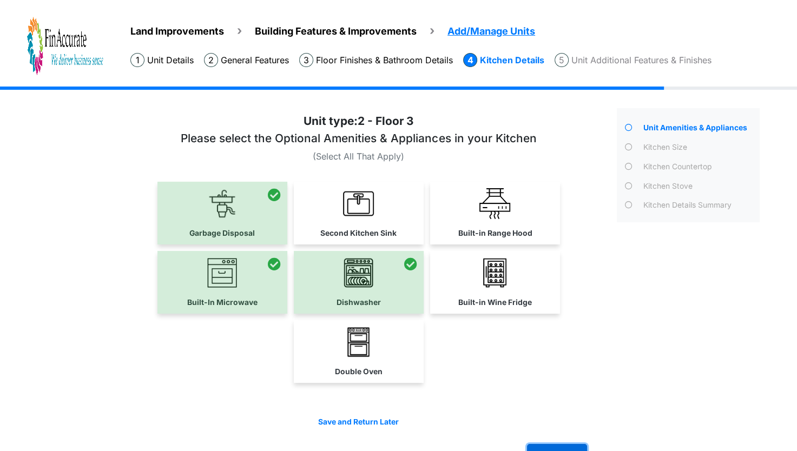
click at [558, 444] on button "Next step >" at bounding box center [557, 454] width 60 height 21
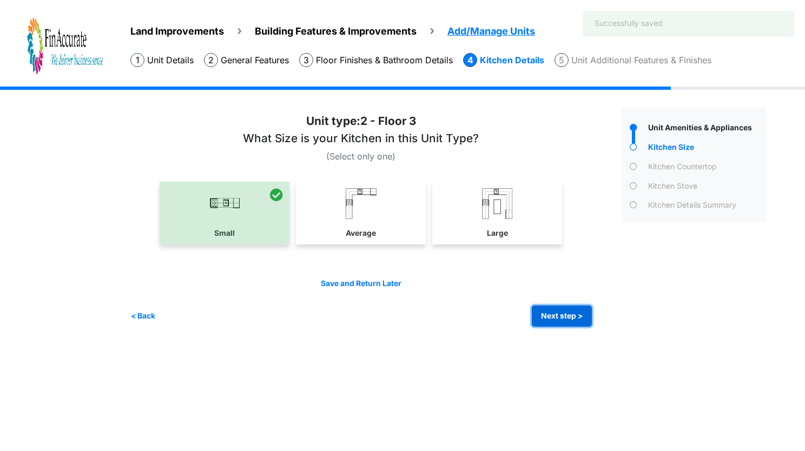
click at [552, 307] on button "Next step >" at bounding box center [562, 316] width 60 height 21
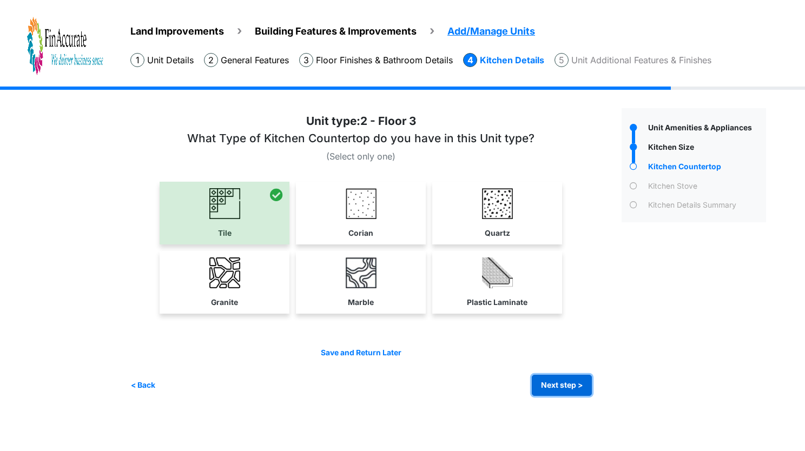
click at [556, 386] on button "Next step >" at bounding box center [562, 385] width 60 height 21
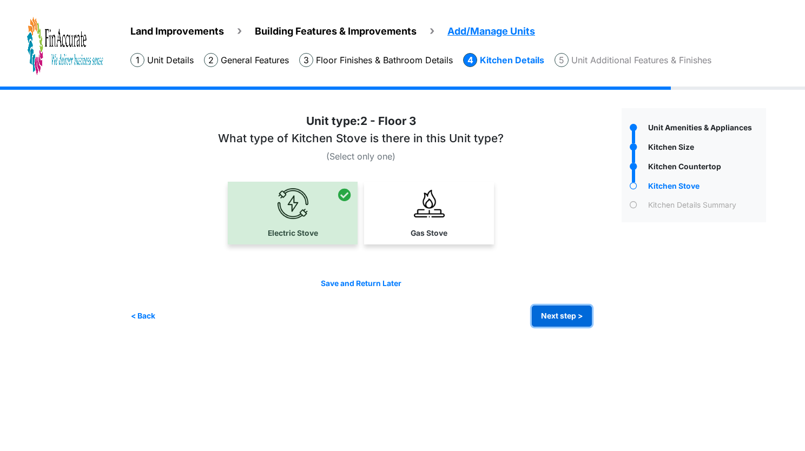
click at [553, 316] on button "Next step >" at bounding box center [562, 316] width 60 height 21
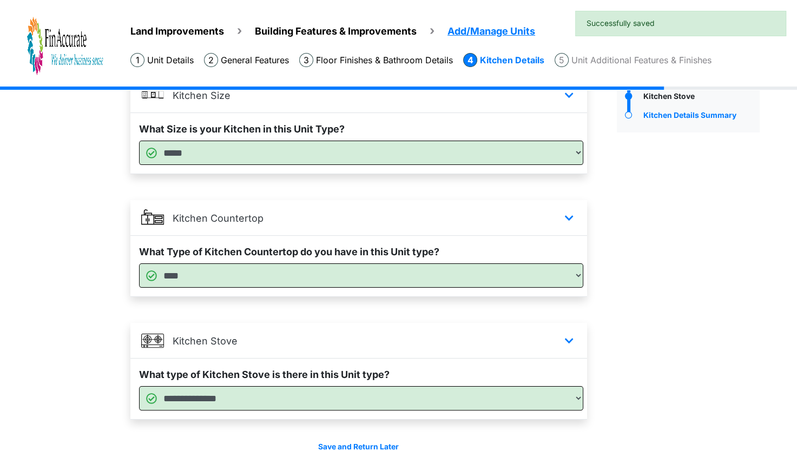
scroll to position [143, 0]
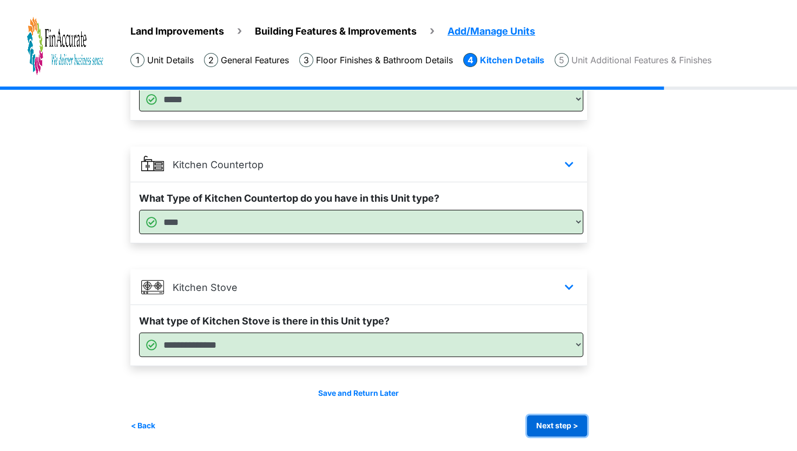
click at [563, 430] on button "Next step >" at bounding box center [557, 425] width 60 height 21
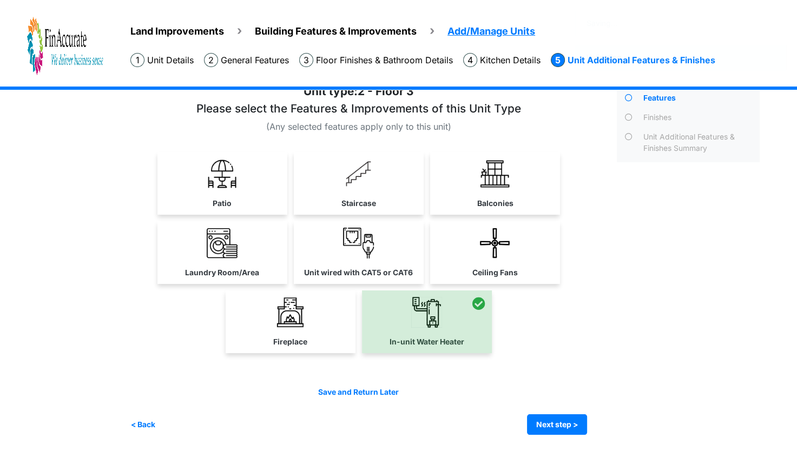
scroll to position [0, 0]
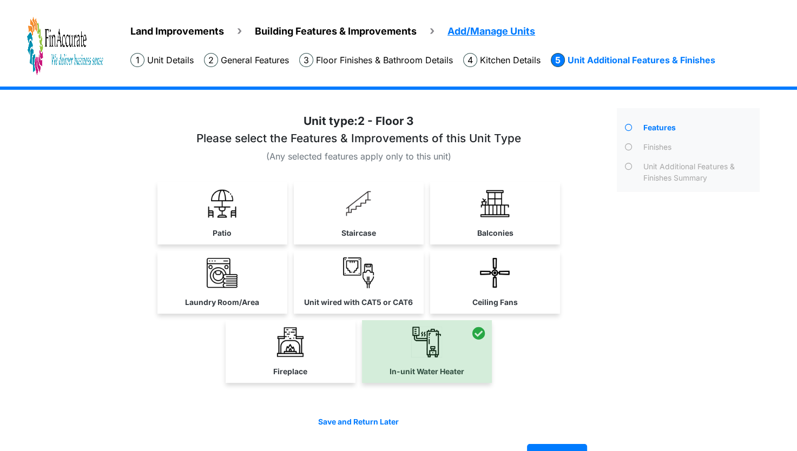
click at [628, 346] on div "Features" at bounding box center [689, 286] width 160 height 357
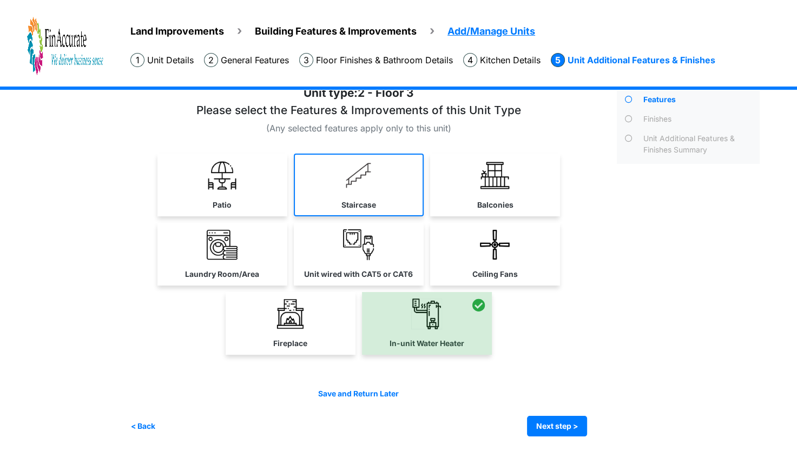
click at [374, 181] on img at bounding box center [358, 175] width 31 height 31
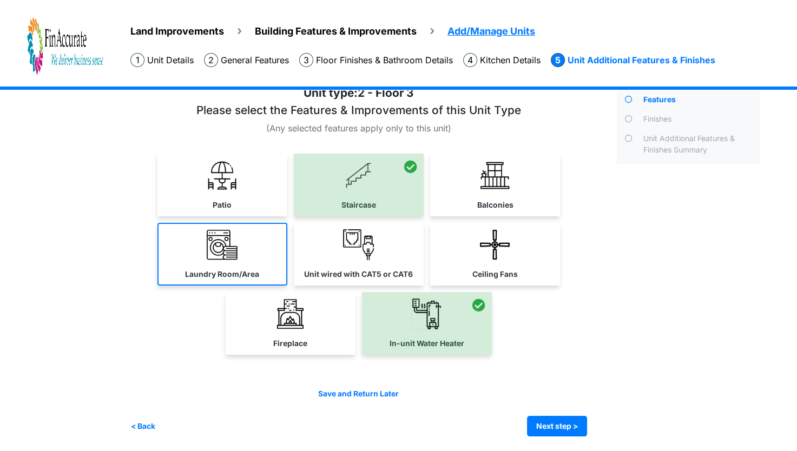
click at [236, 262] on link "Laundry Room/Area" at bounding box center [222, 254] width 130 height 63
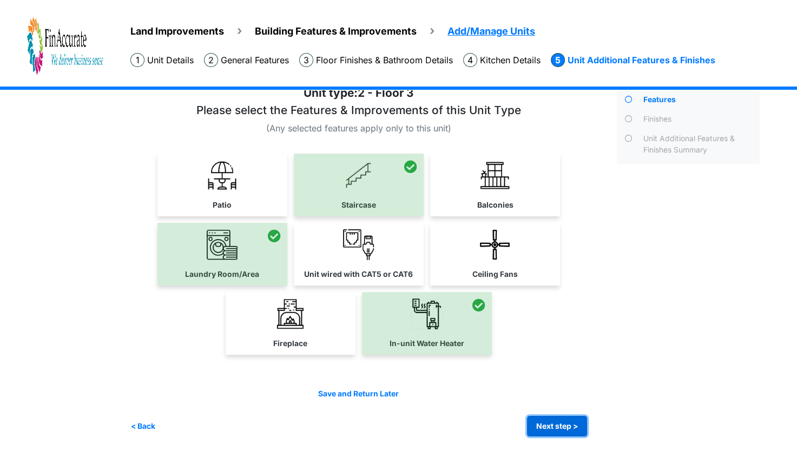
click at [560, 430] on button "Next step >" at bounding box center [557, 426] width 60 height 21
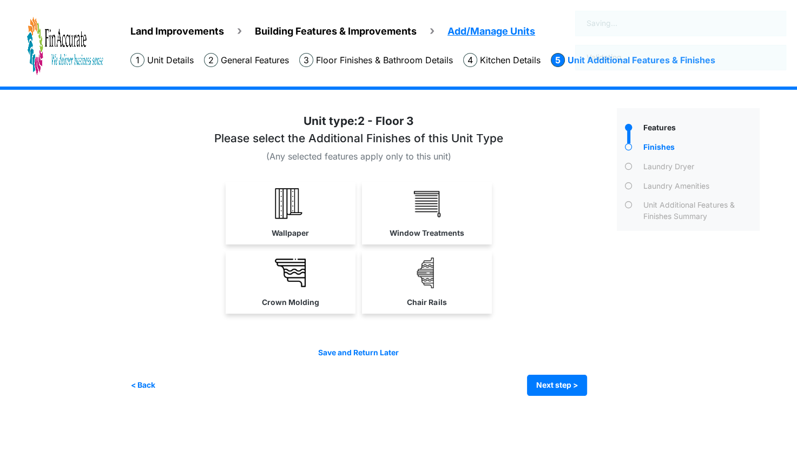
scroll to position [0, 0]
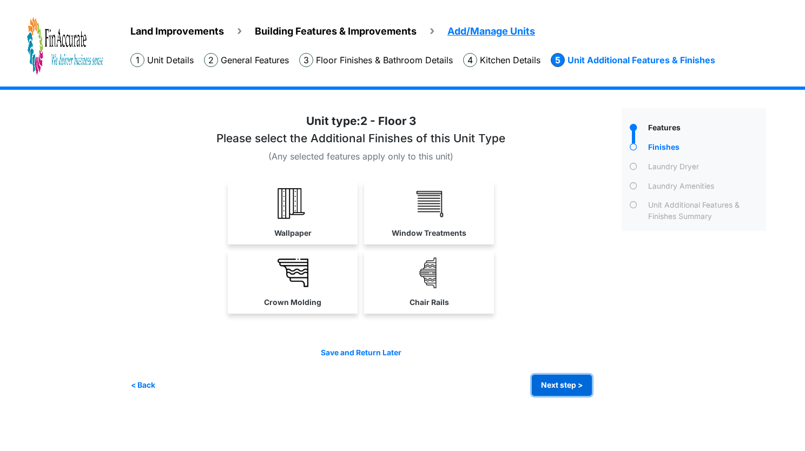
click at [552, 375] on button "Next step >" at bounding box center [562, 385] width 60 height 21
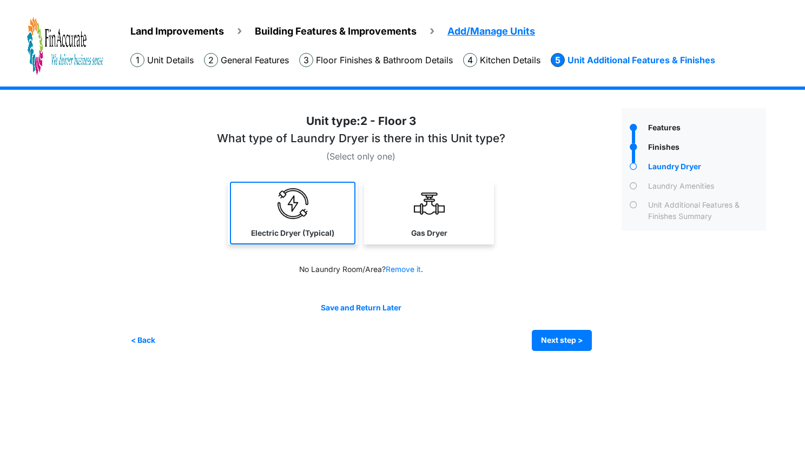
click at [281, 217] on img at bounding box center [293, 203] width 31 height 31
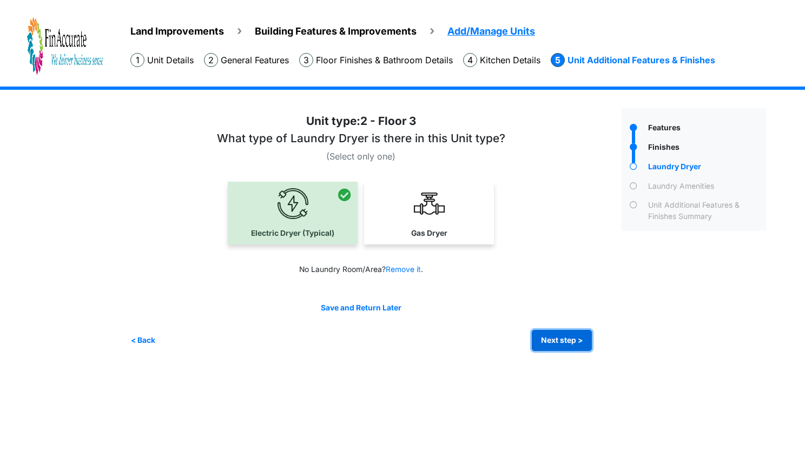
click at [565, 343] on button "Next step >" at bounding box center [562, 340] width 60 height 21
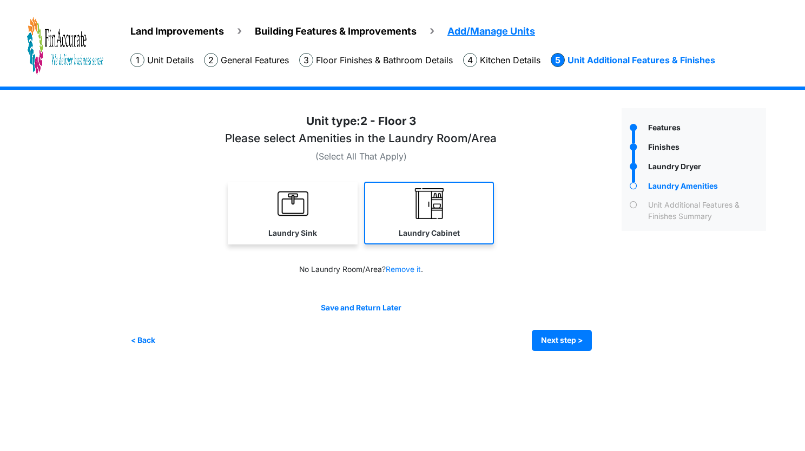
click at [444, 208] on img at bounding box center [429, 203] width 31 height 31
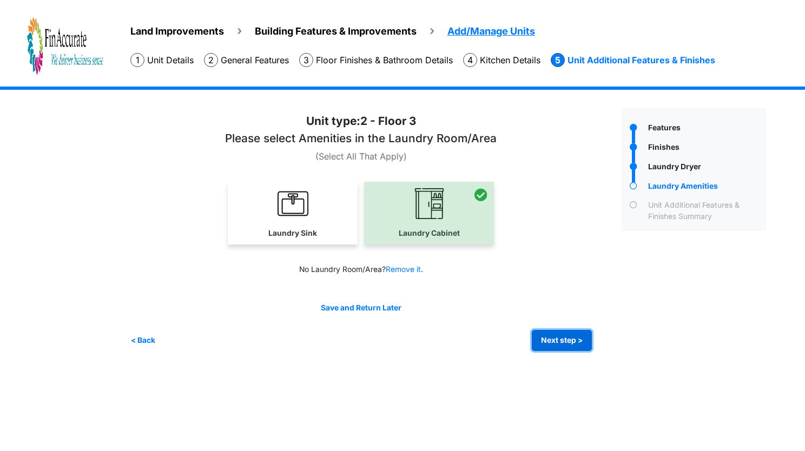
click at [558, 332] on button "Next step >" at bounding box center [562, 340] width 60 height 21
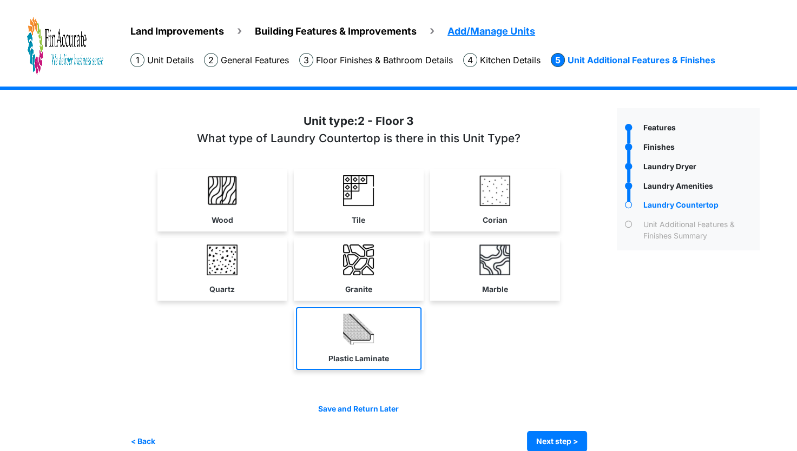
click at [397, 326] on link "Plastic Laminate" at bounding box center [359, 338] width 126 height 63
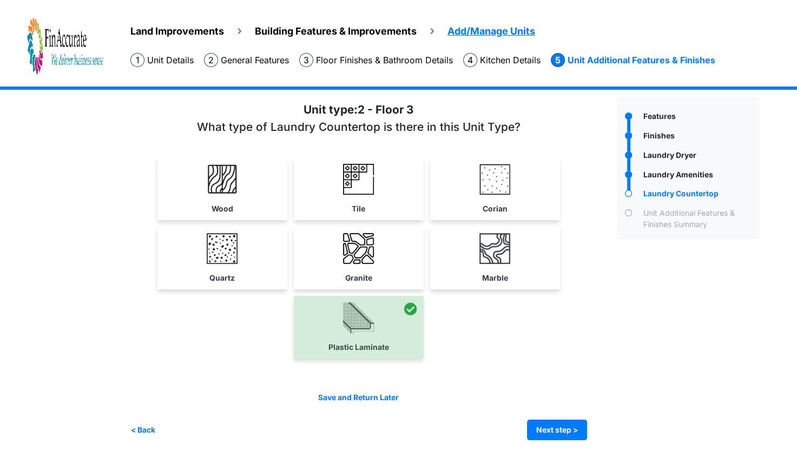
scroll to position [15, 0]
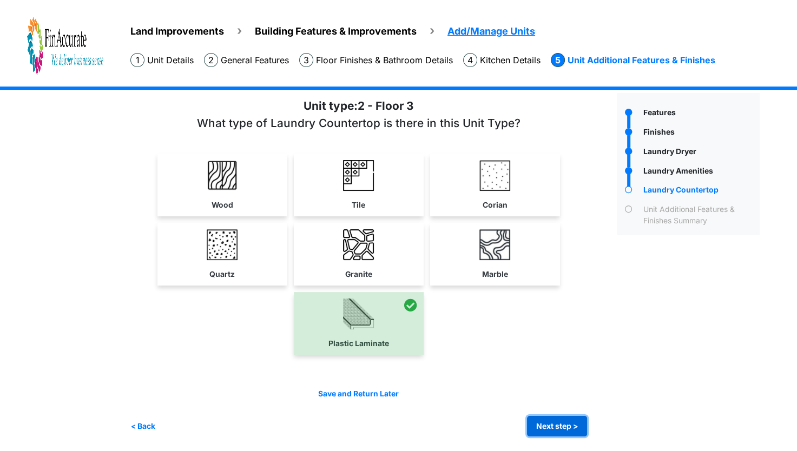
click at [561, 423] on button "Next step >" at bounding box center [557, 426] width 60 height 21
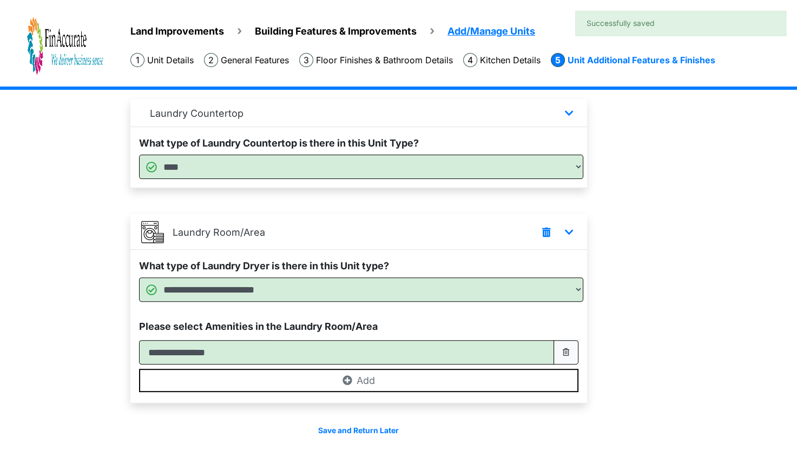
scroll to position [309, 0]
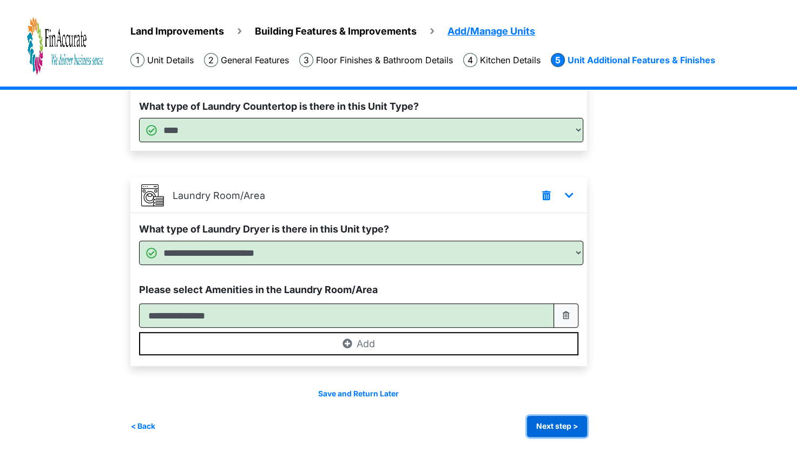
click at [563, 427] on button "Next step >" at bounding box center [557, 426] width 60 height 21
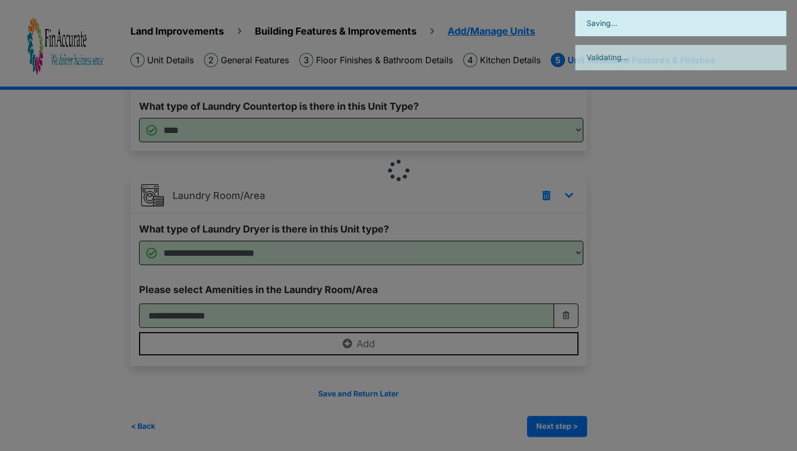
scroll to position [0, 0]
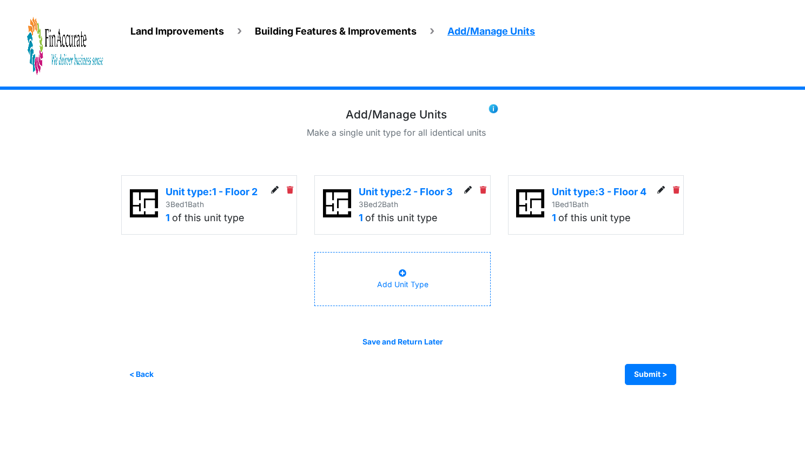
click at [678, 190] on icon at bounding box center [676, 191] width 6 height 8
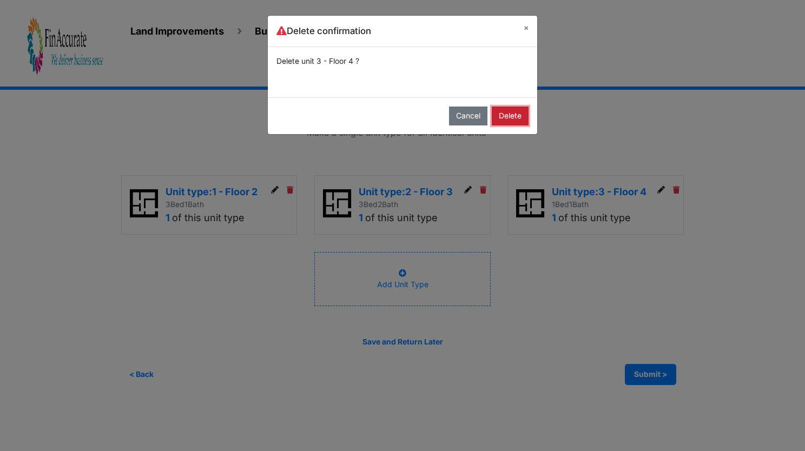
click at [505, 114] on button "Delete" at bounding box center [510, 116] width 37 height 19
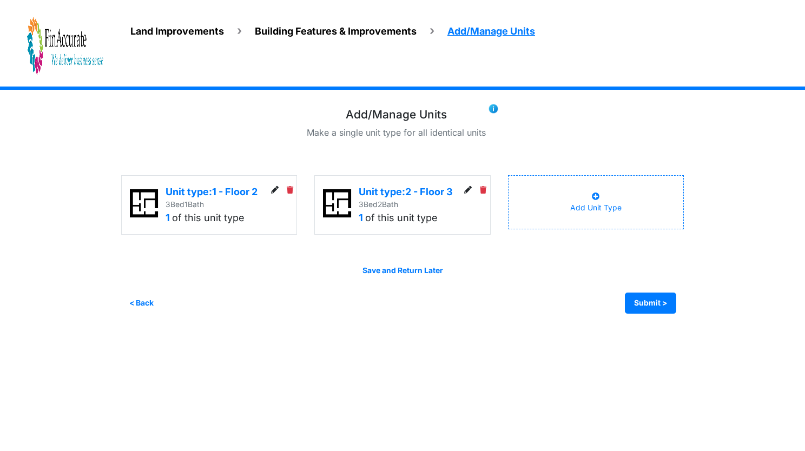
click at [273, 190] on icon at bounding box center [275, 191] width 8 height 8
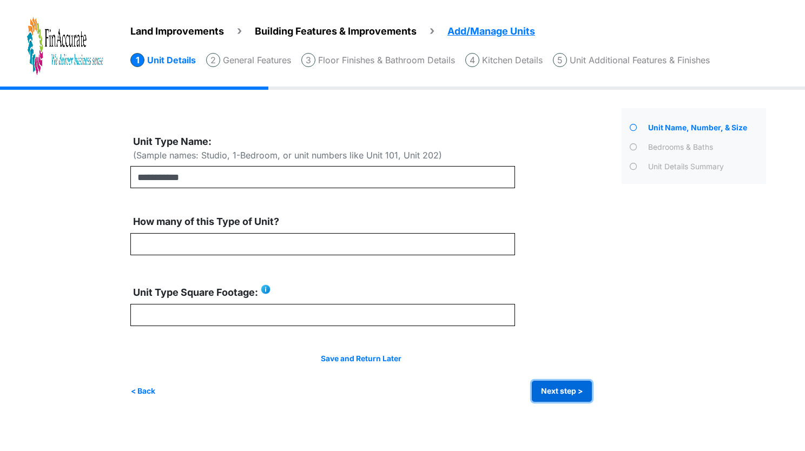
click at [566, 391] on button "Next step >" at bounding box center [562, 391] width 60 height 21
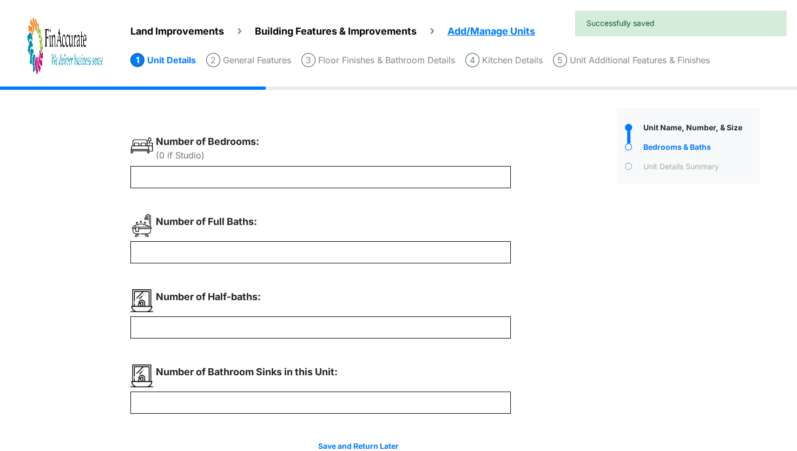
scroll to position [54, 0]
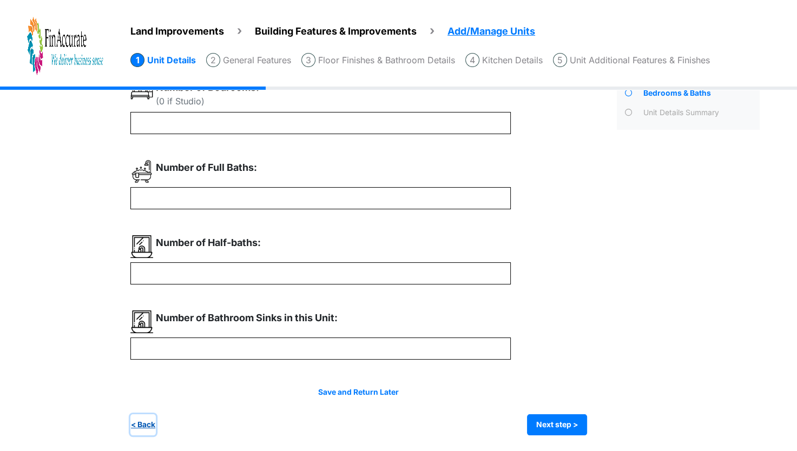
click at [145, 422] on button "< Back" at bounding box center [142, 424] width 25 height 21
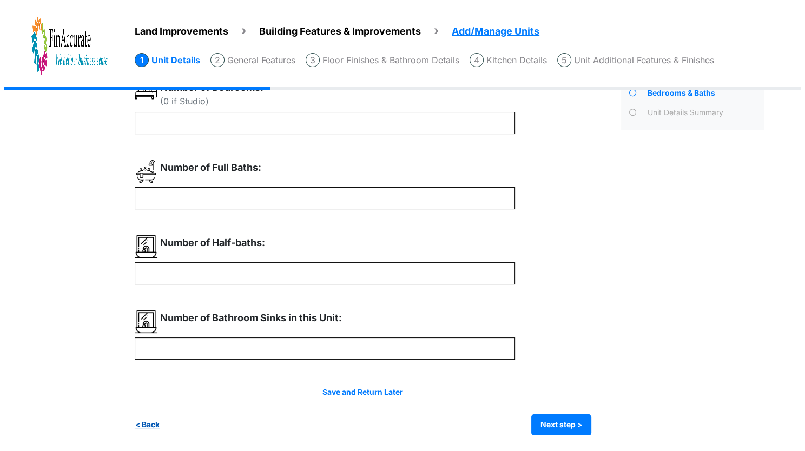
scroll to position [0, 0]
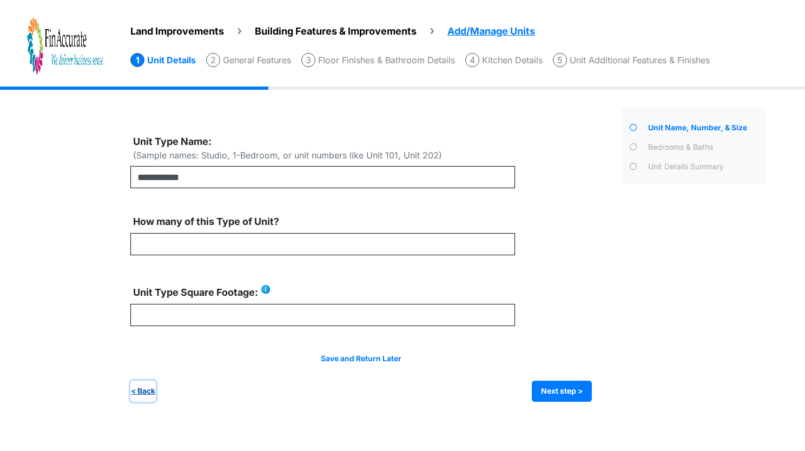
click at [144, 393] on button "< Back" at bounding box center [142, 391] width 25 height 21
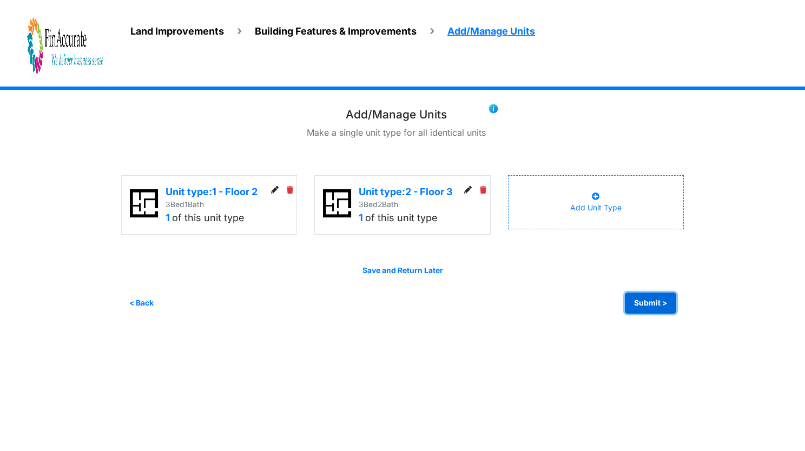
click at [647, 298] on button "Submit >" at bounding box center [650, 303] width 51 height 21
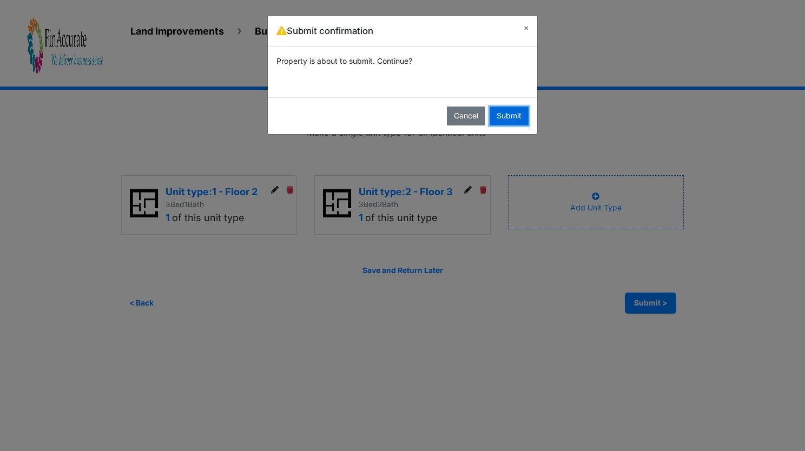
click at [505, 110] on button "Submit" at bounding box center [509, 116] width 39 height 19
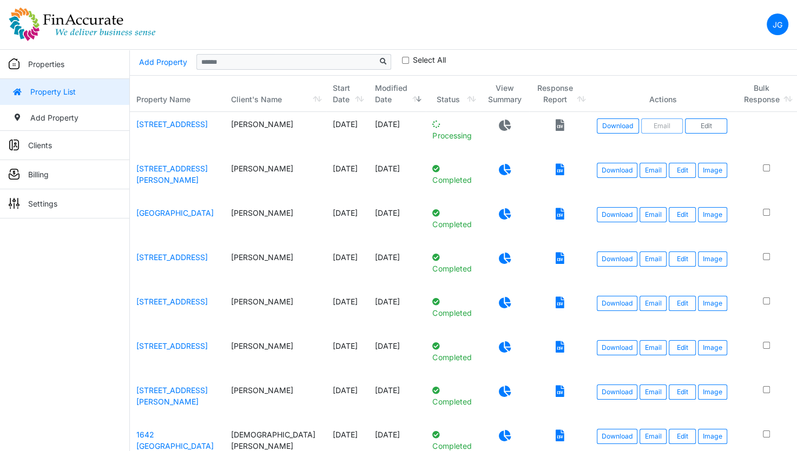
scroll to position [54, 0]
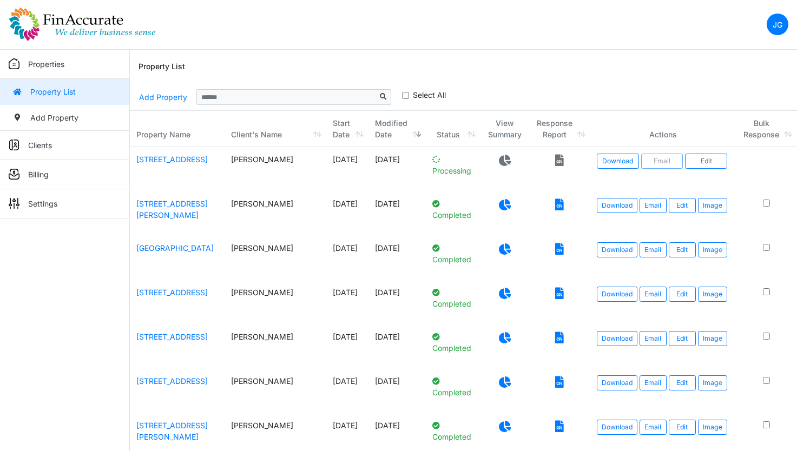
scroll to position [54, 0]
click at [499, 164] on icon at bounding box center [505, 160] width 12 height 11
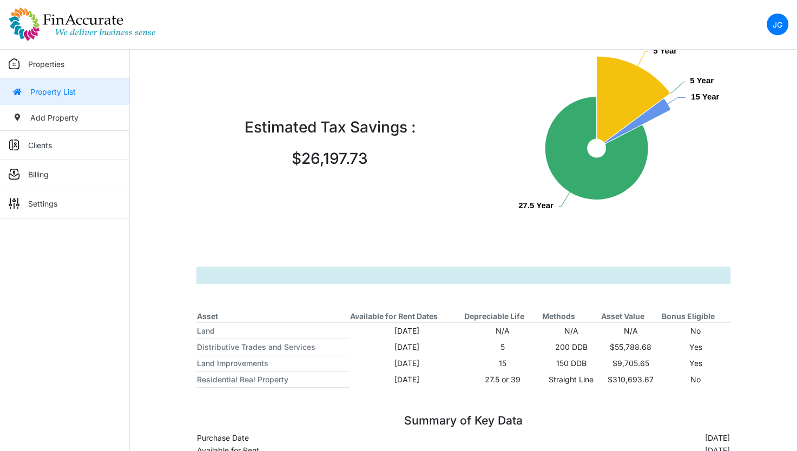
scroll to position [108, 0]
